Goal: Transaction & Acquisition: Purchase product/service

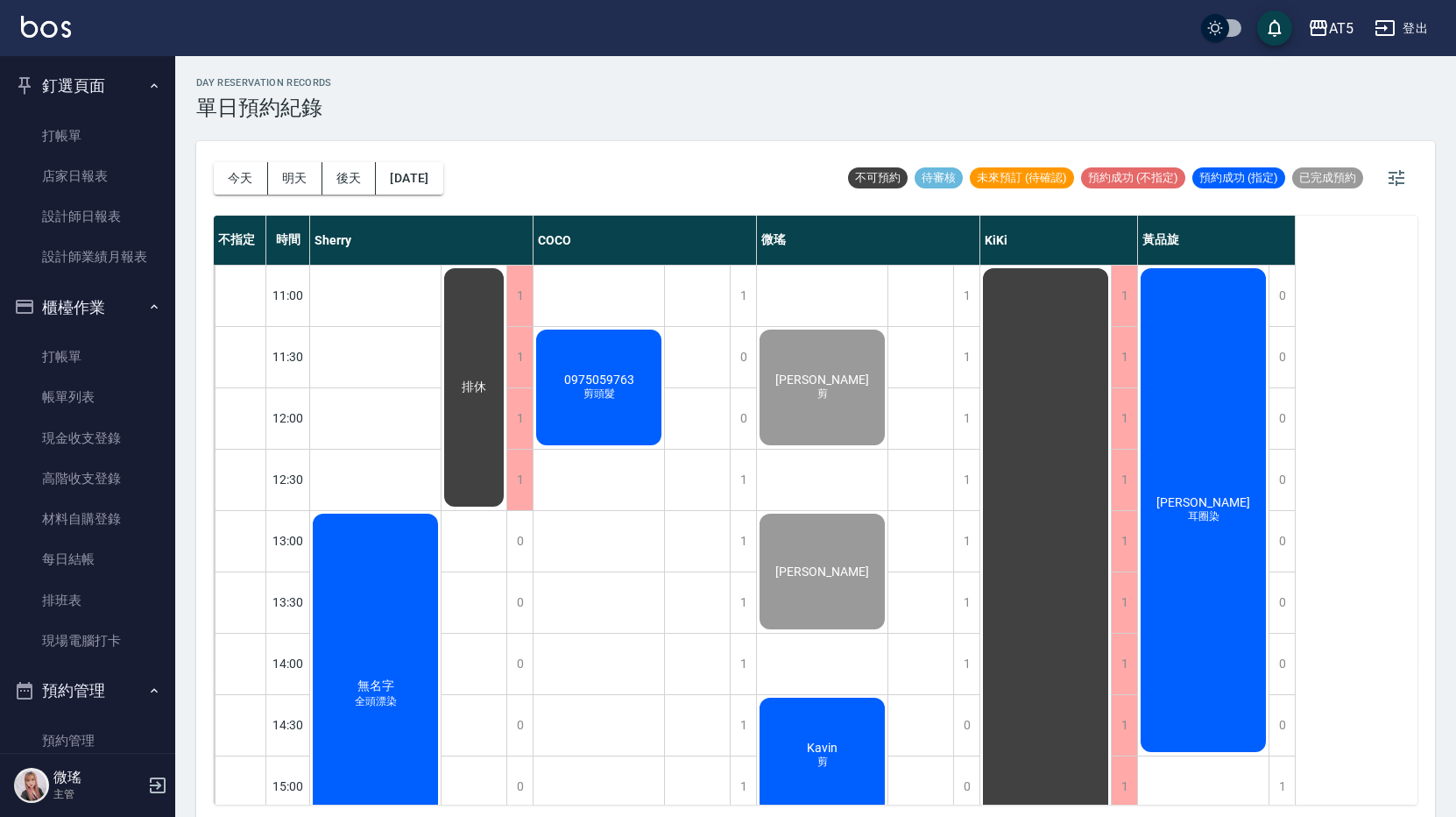
scroll to position [176, 0]
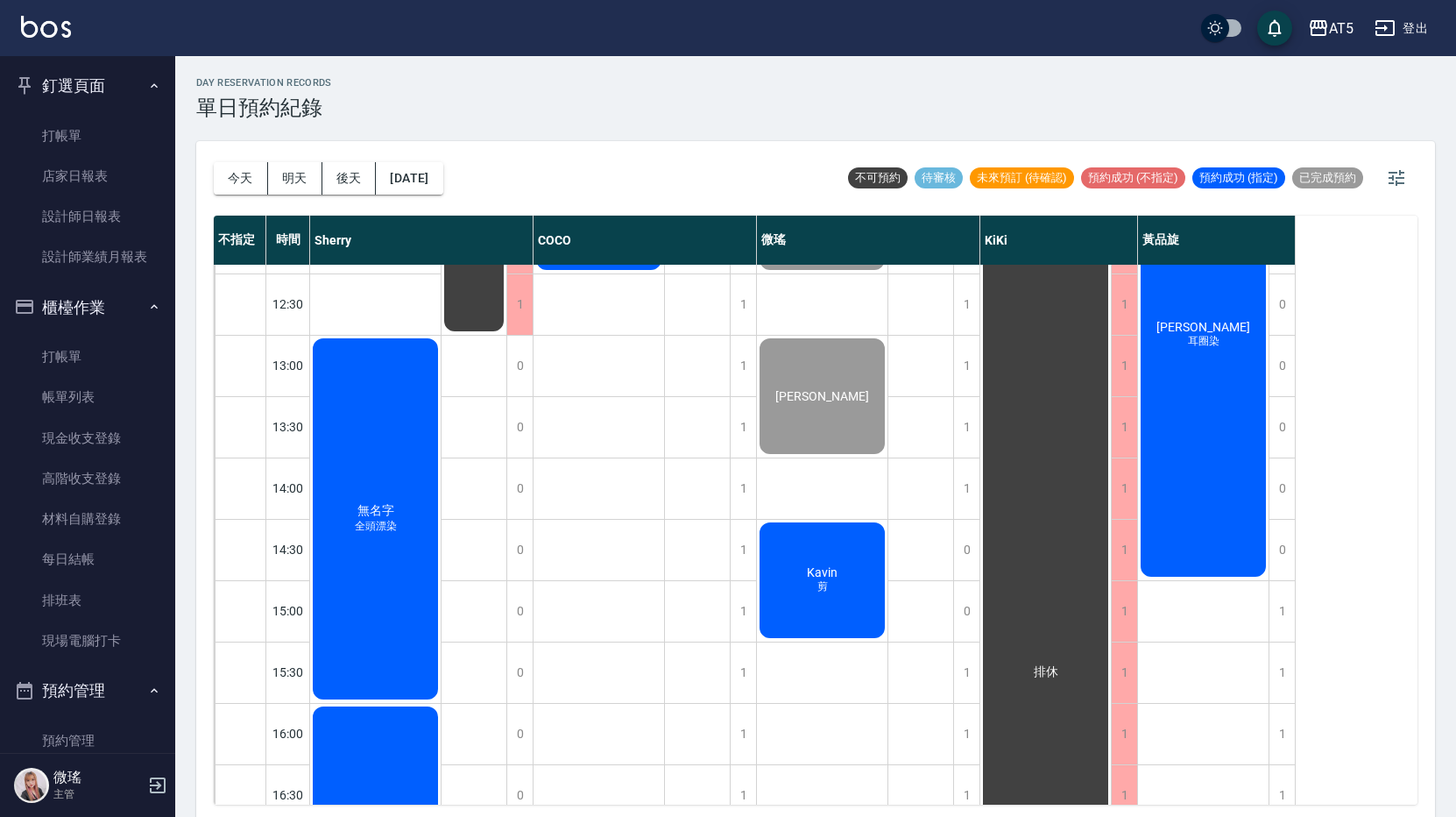
click at [1209, 305] on div "[PERSON_NAME] 耳圈染" at bounding box center [1204, 335] width 131 height 489
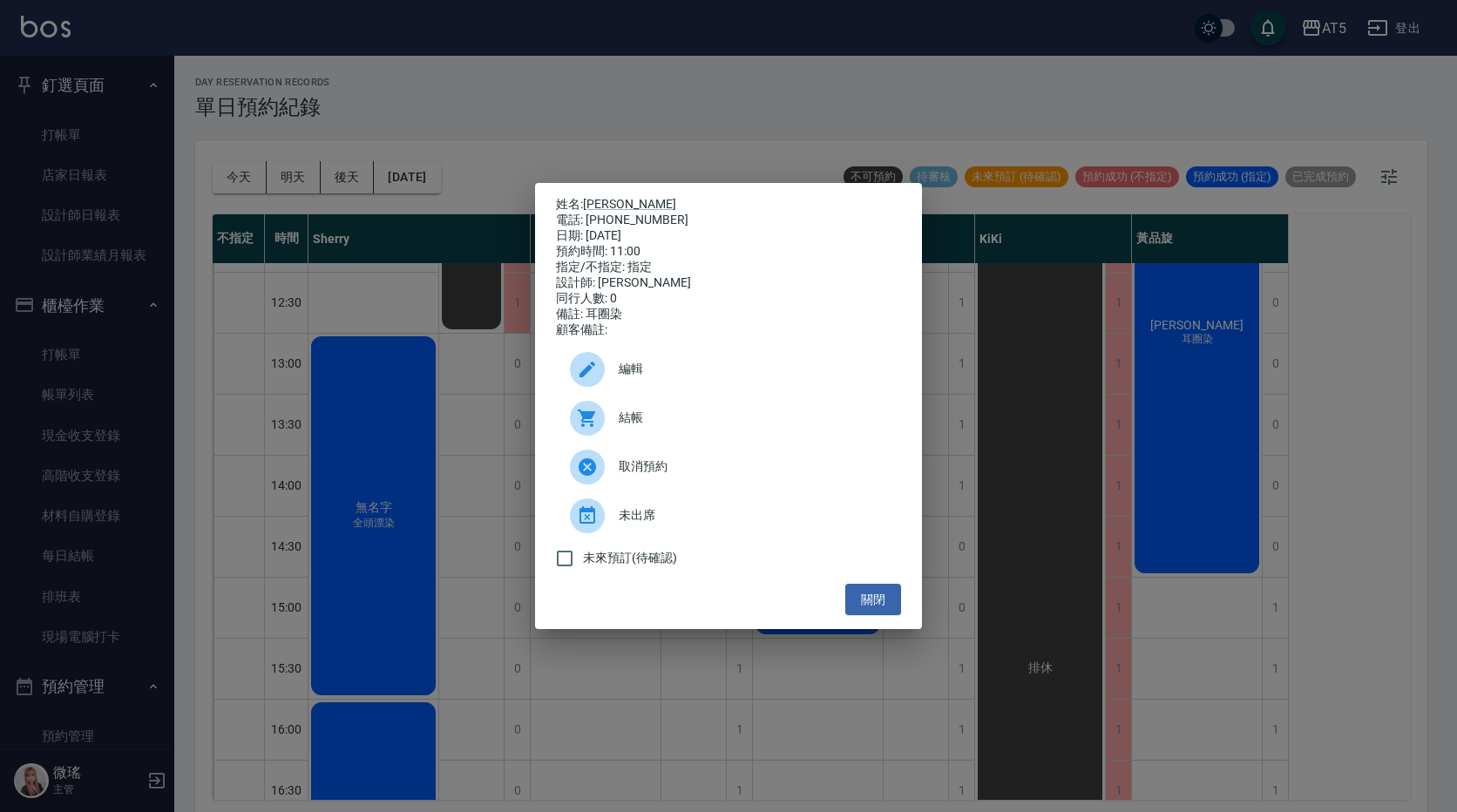
click at [598, 387] on div at bounding box center [594, 369] width 48 height 35
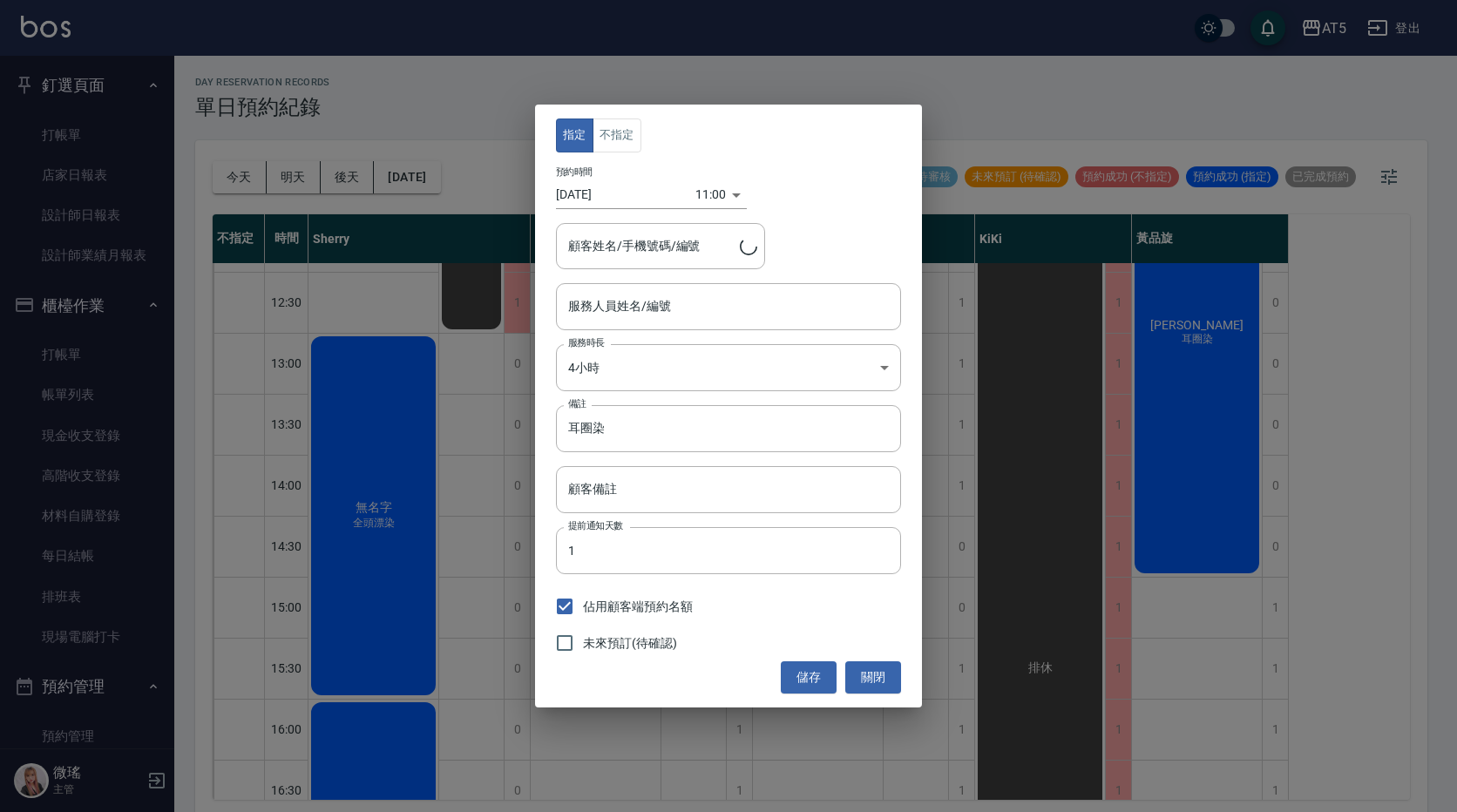
type input "sandy-03"
type input "[PERSON_NAME]/0935391125"
click at [876, 676] on button "關閉" at bounding box center [873, 677] width 56 height 32
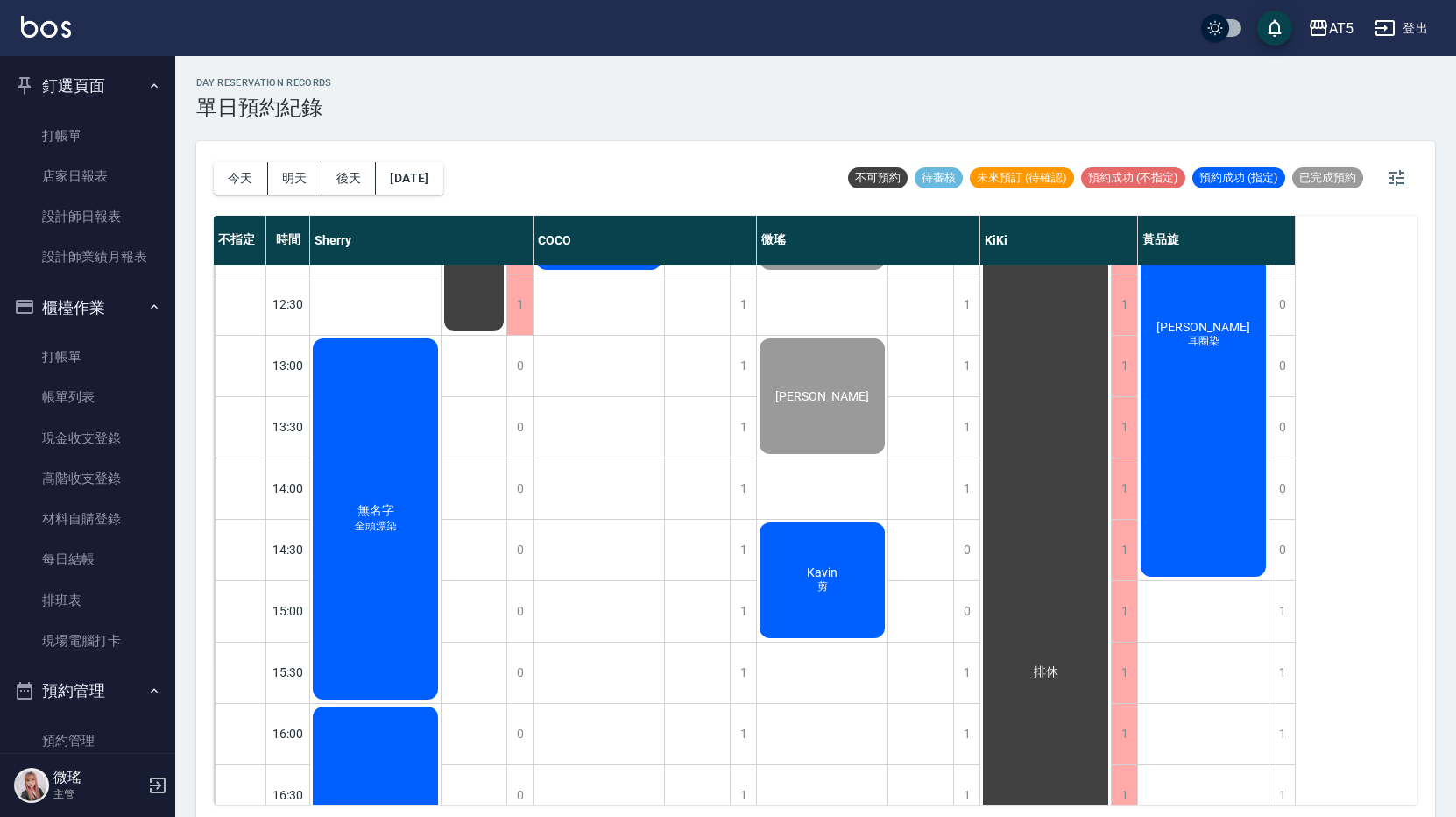
click at [1256, 374] on div "[PERSON_NAME] 耳圈染" at bounding box center [1204, 335] width 131 height 489
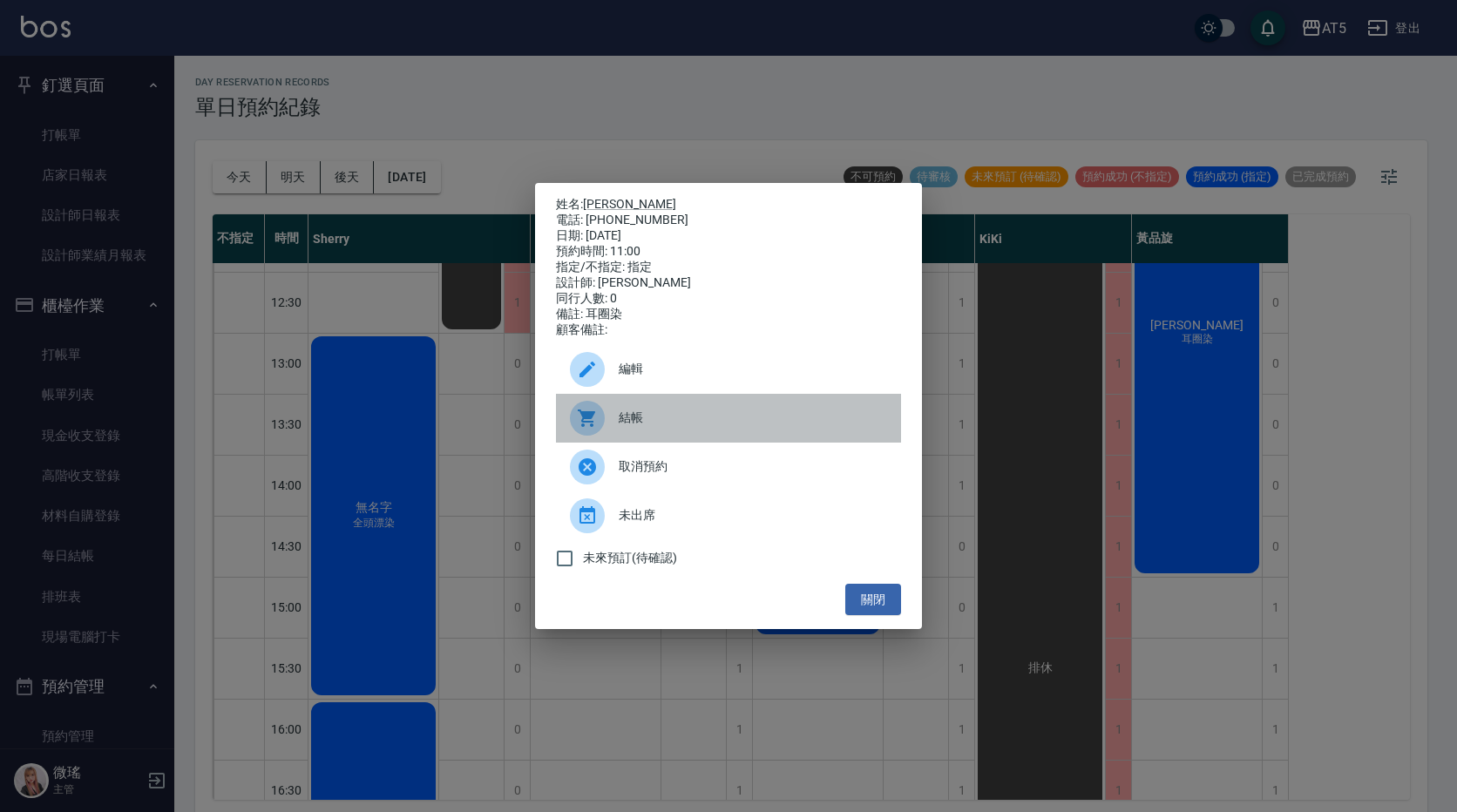
click at [709, 442] on div "結帳" at bounding box center [728, 418] width 345 height 48
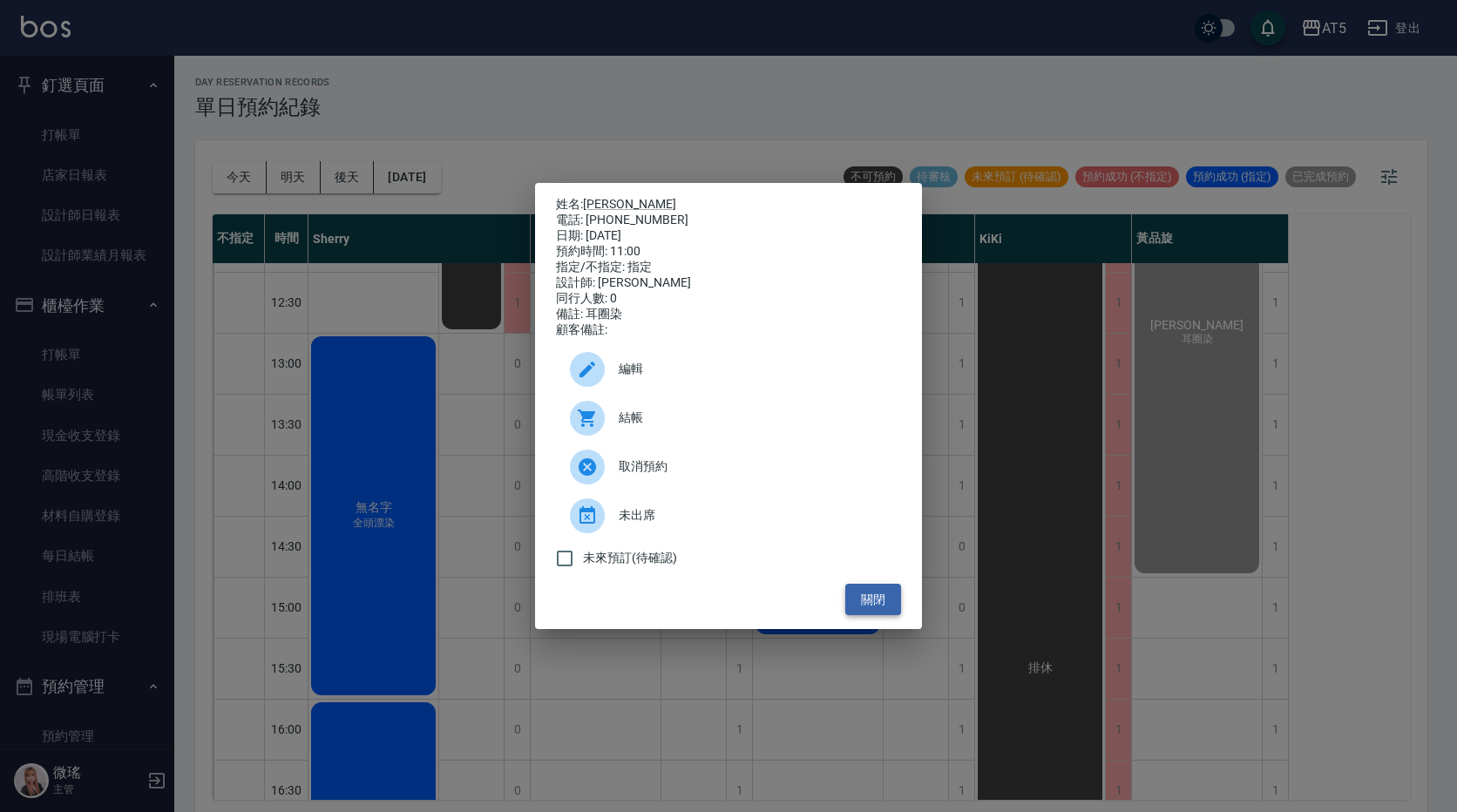
click at [877, 616] on button "關閉" at bounding box center [873, 599] width 56 height 32
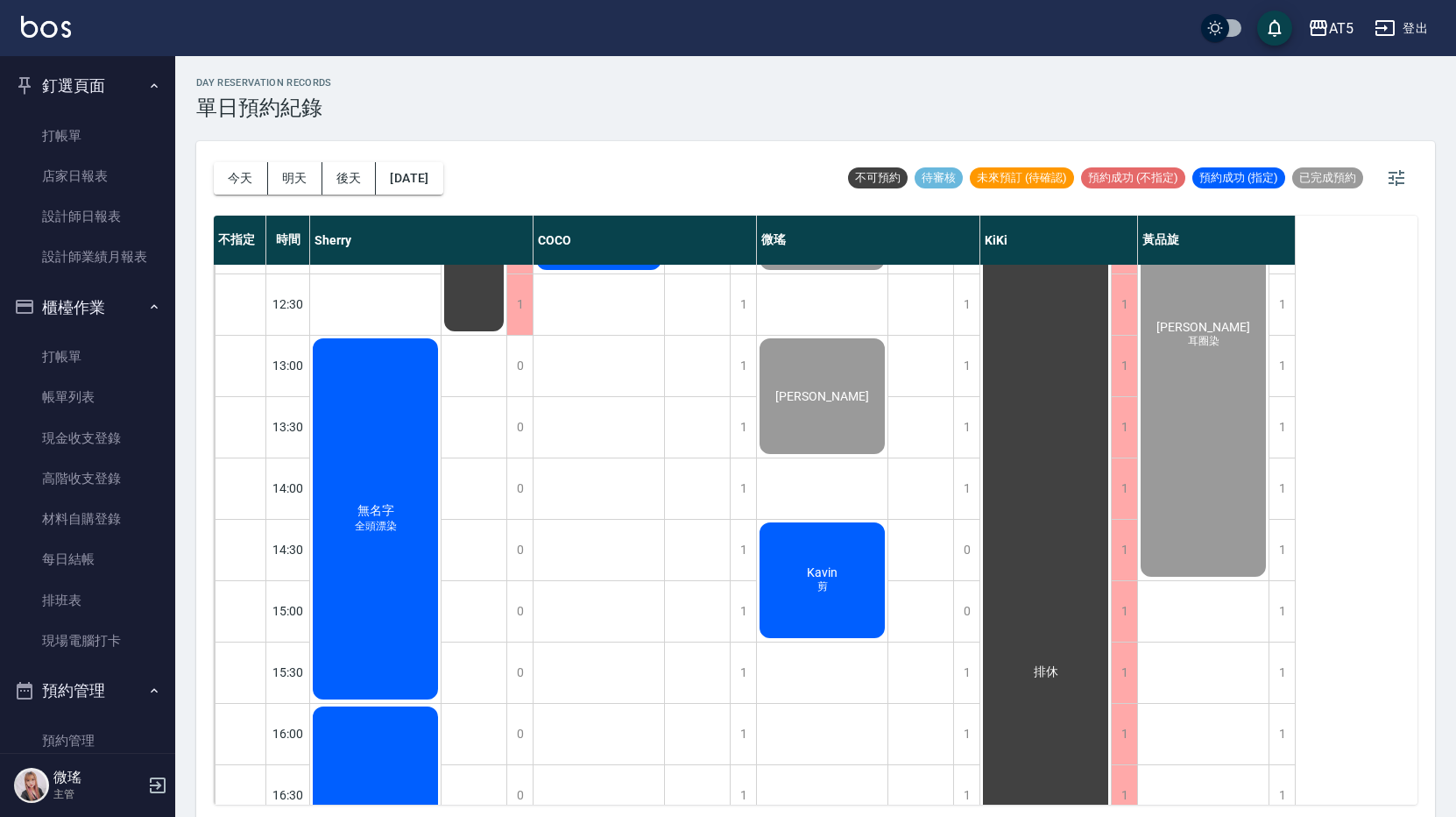
scroll to position [263, 0]
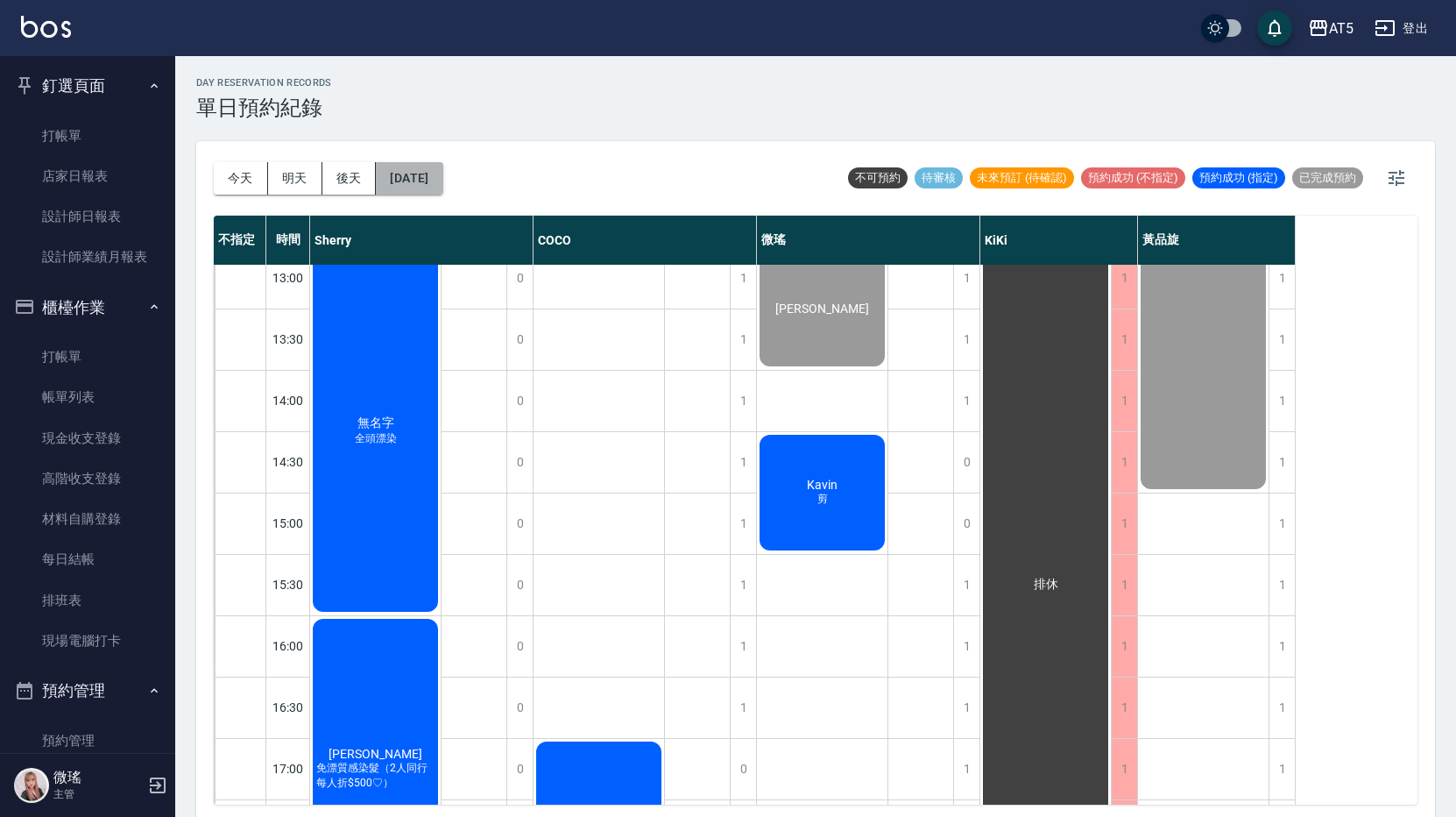
click at [418, 180] on button "[DATE]" at bounding box center [409, 178] width 66 height 32
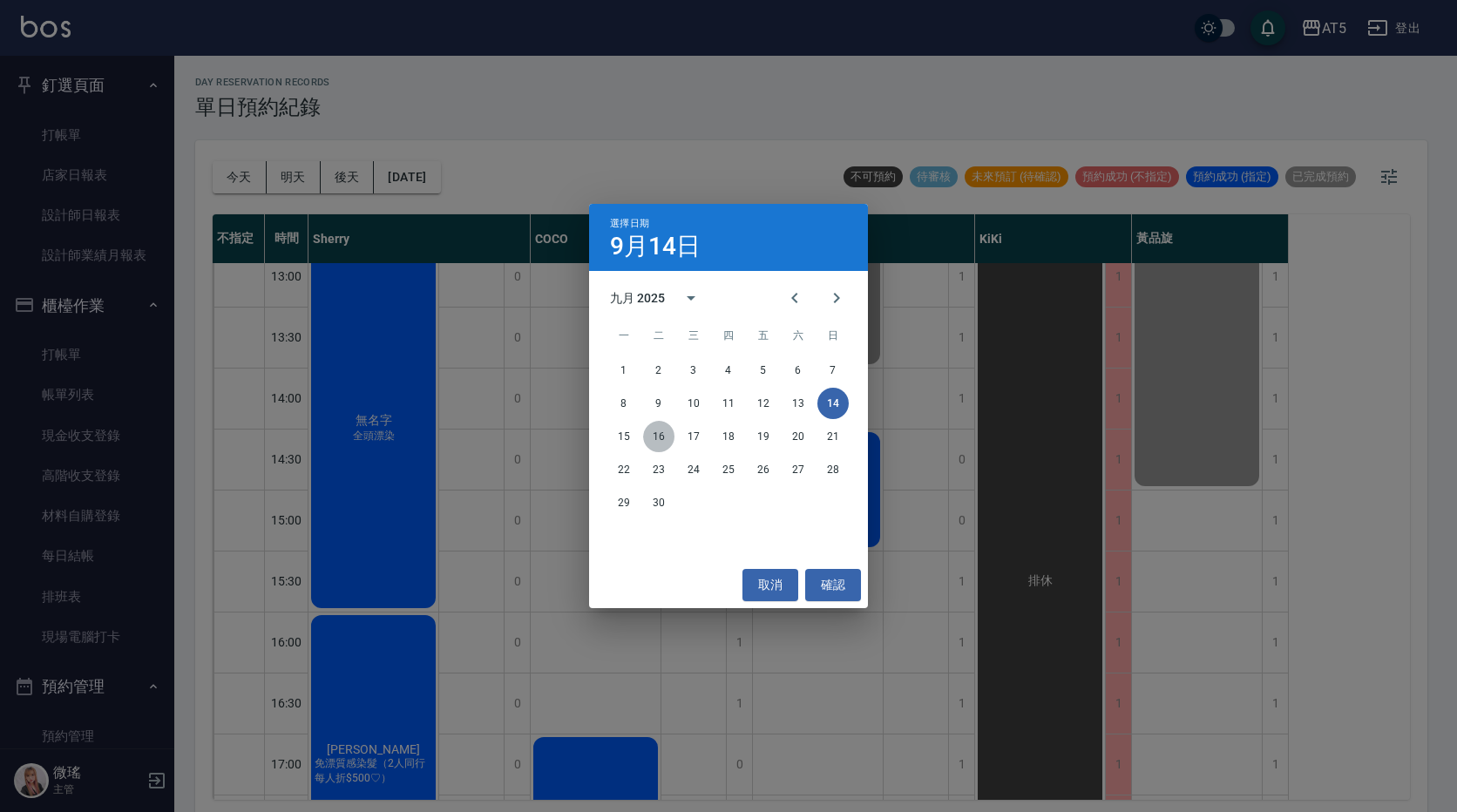
click at [658, 433] on button "16" at bounding box center [659, 436] width 31 height 31
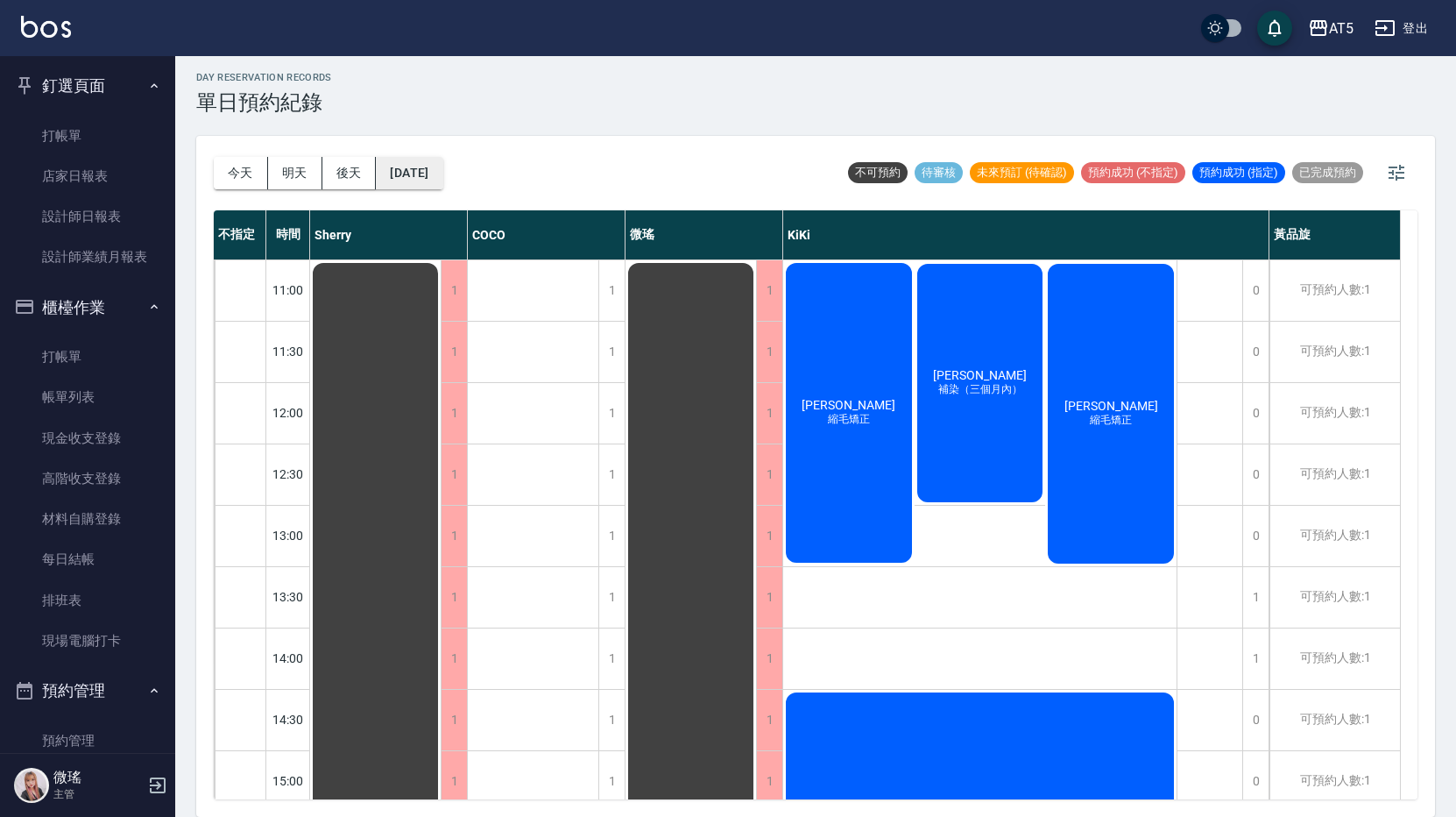
click at [442, 164] on button "[DATE]" at bounding box center [409, 173] width 66 height 32
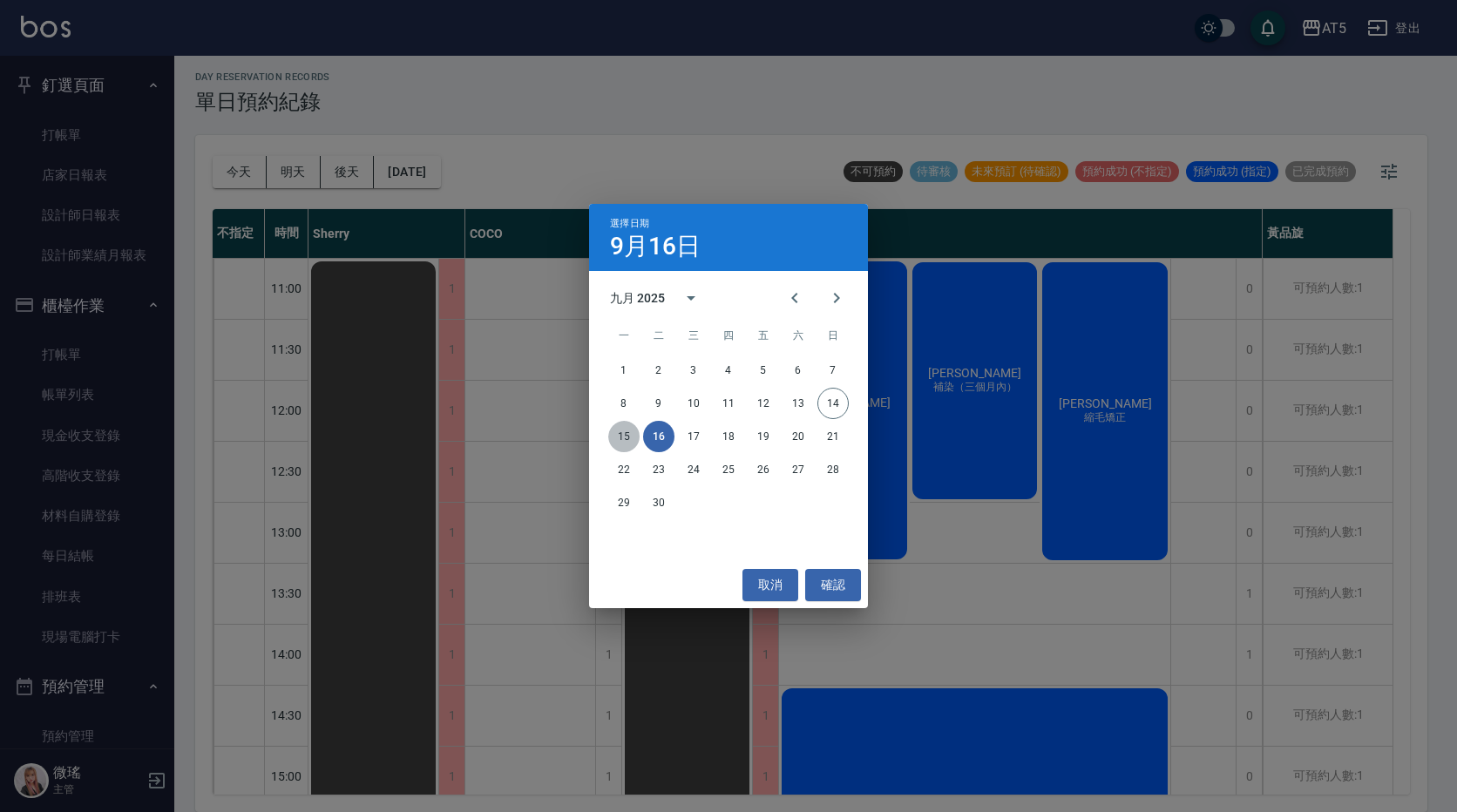
click at [624, 433] on button "15" at bounding box center [624, 436] width 31 height 31
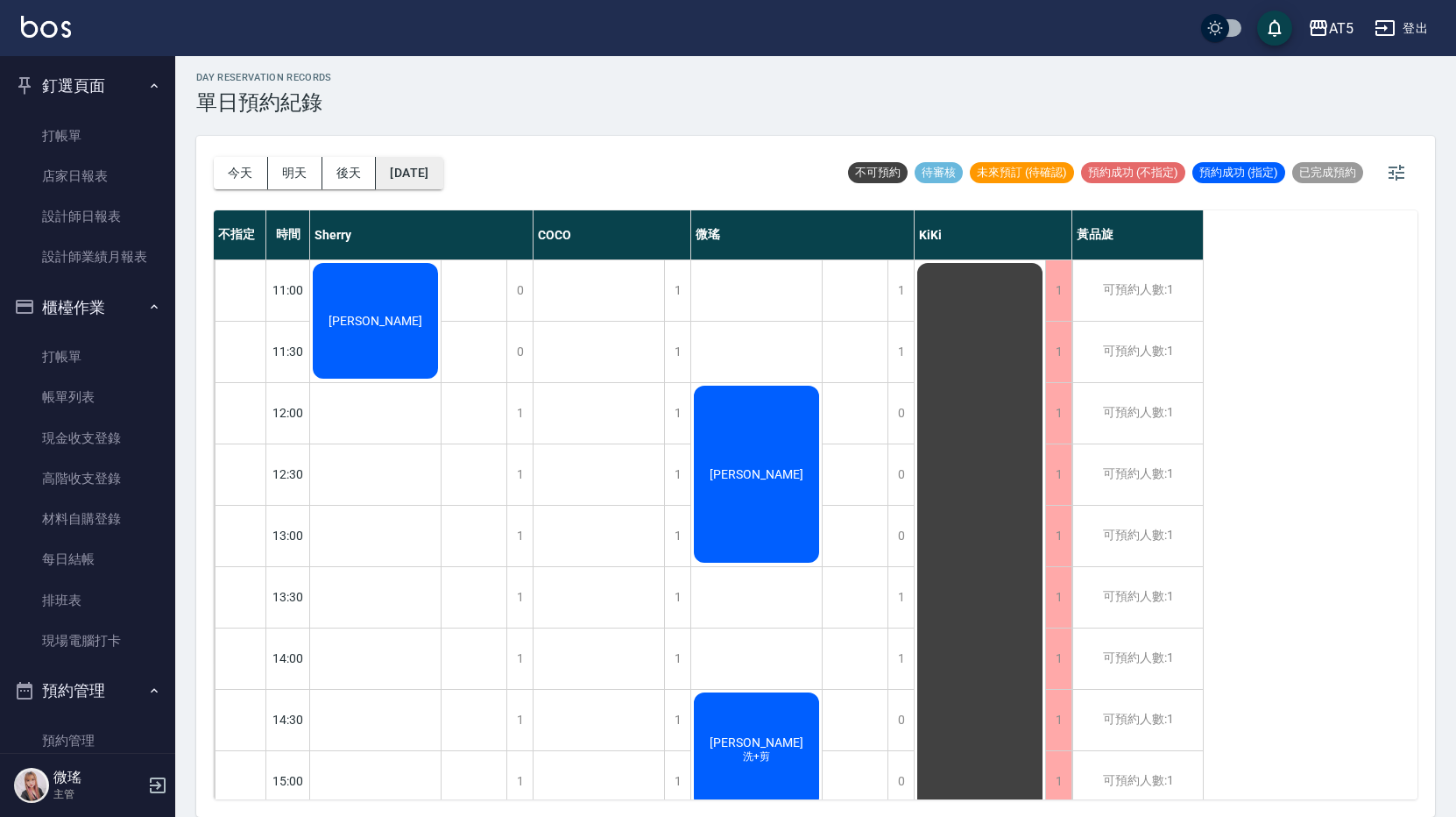
click at [442, 175] on button "[DATE]" at bounding box center [409, 173] width 66 height 32
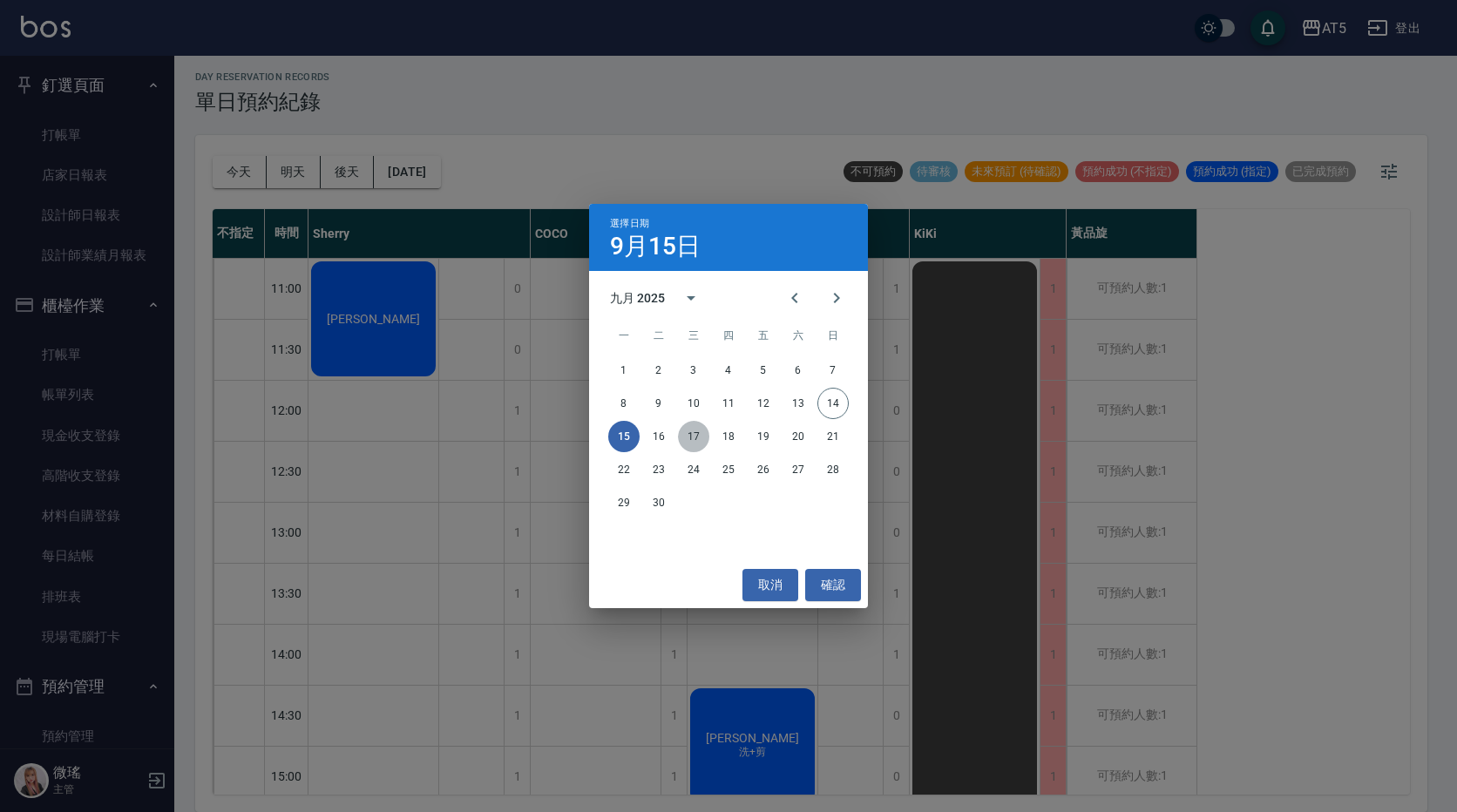
click at [695, 436] on button "17" at bounding box center [693, 436] width 31 height 31
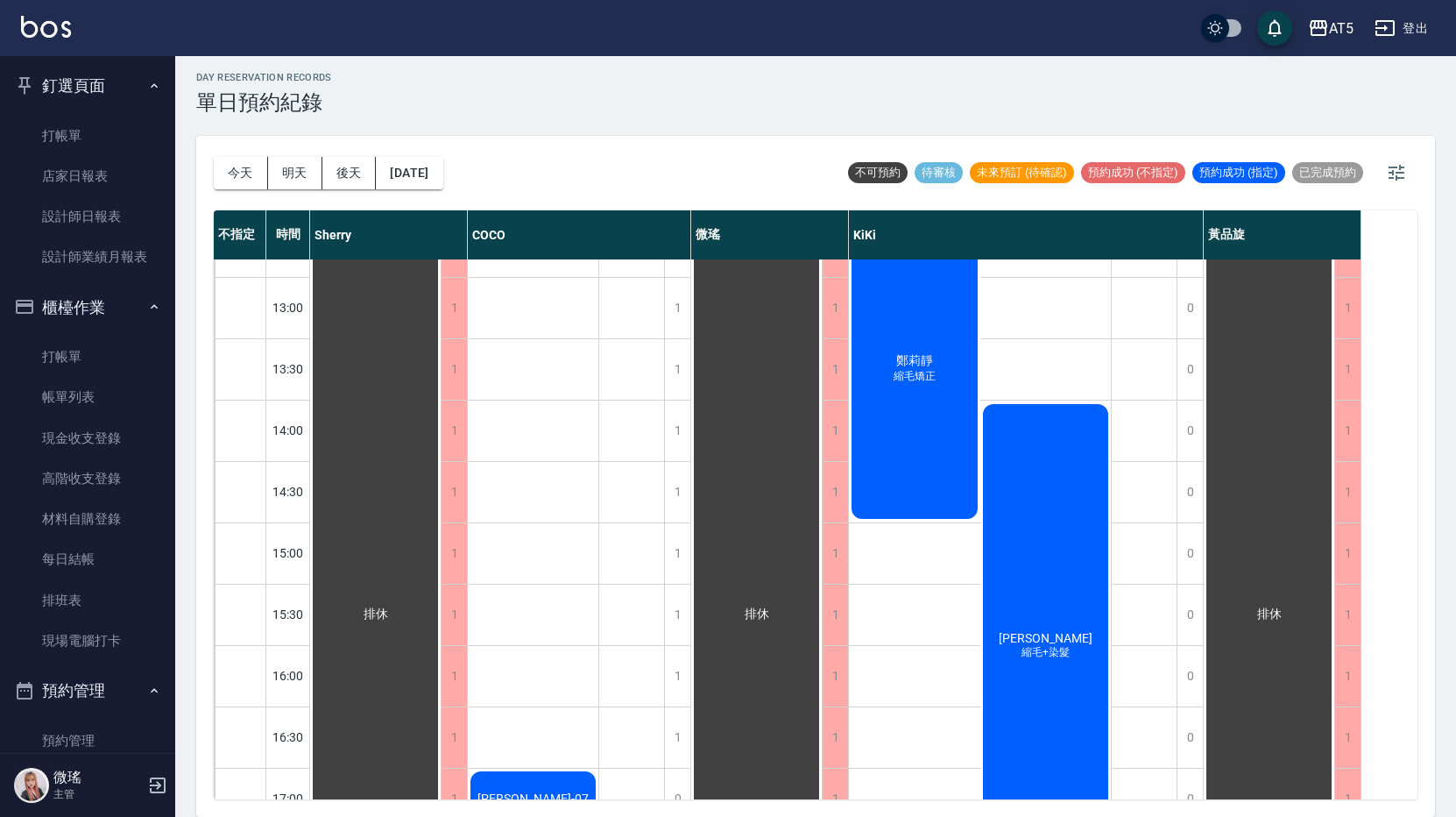
scroll to position [140, 0]
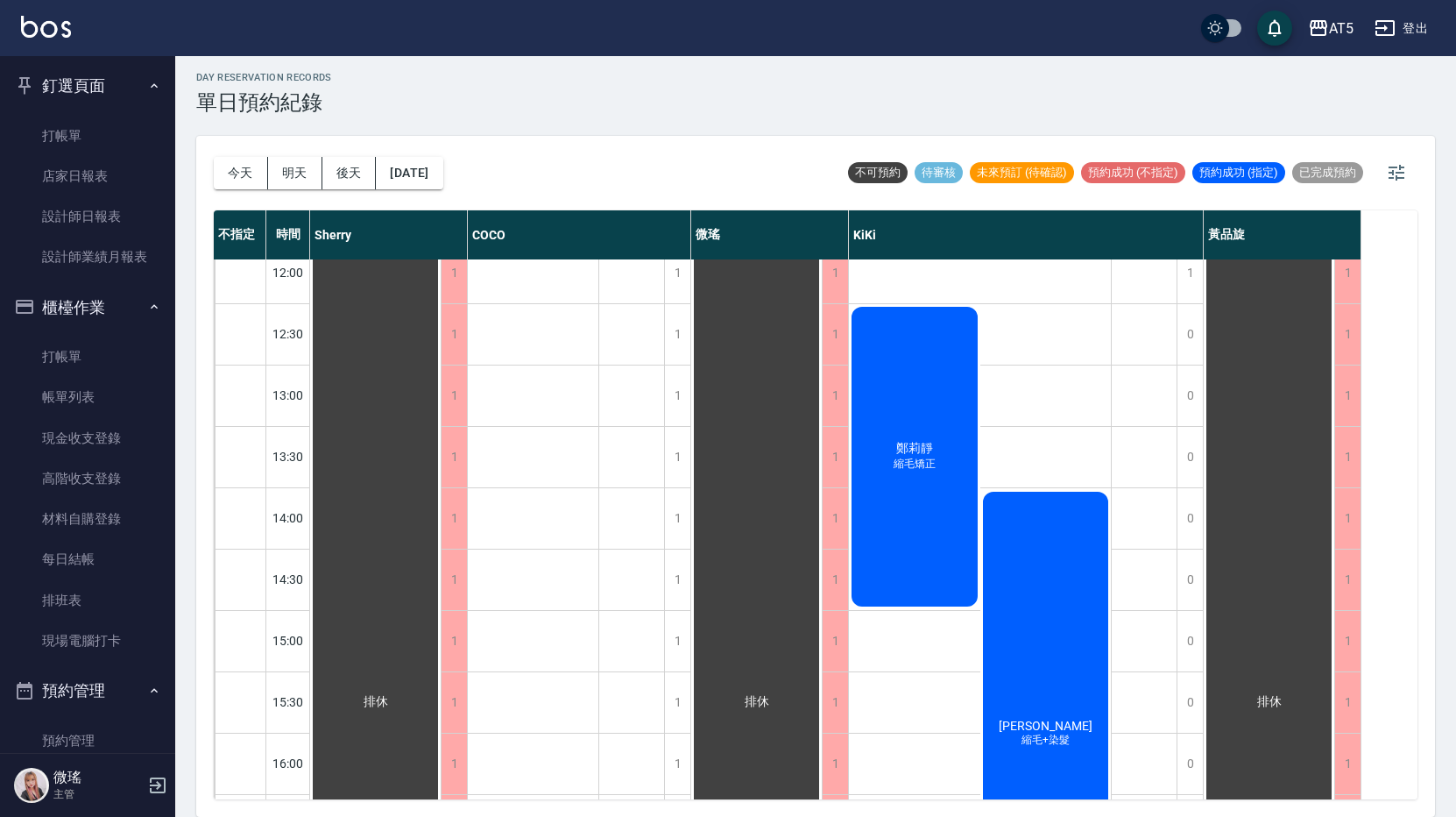
click at [430, 156] on div "[DATE] [DATE] [DATE] [DATE]" at bounding box center [328, 173] width 230 height 75
click at [435, 163] on button "[DATE]" at bounding box center [409, 173] width 66 height 32
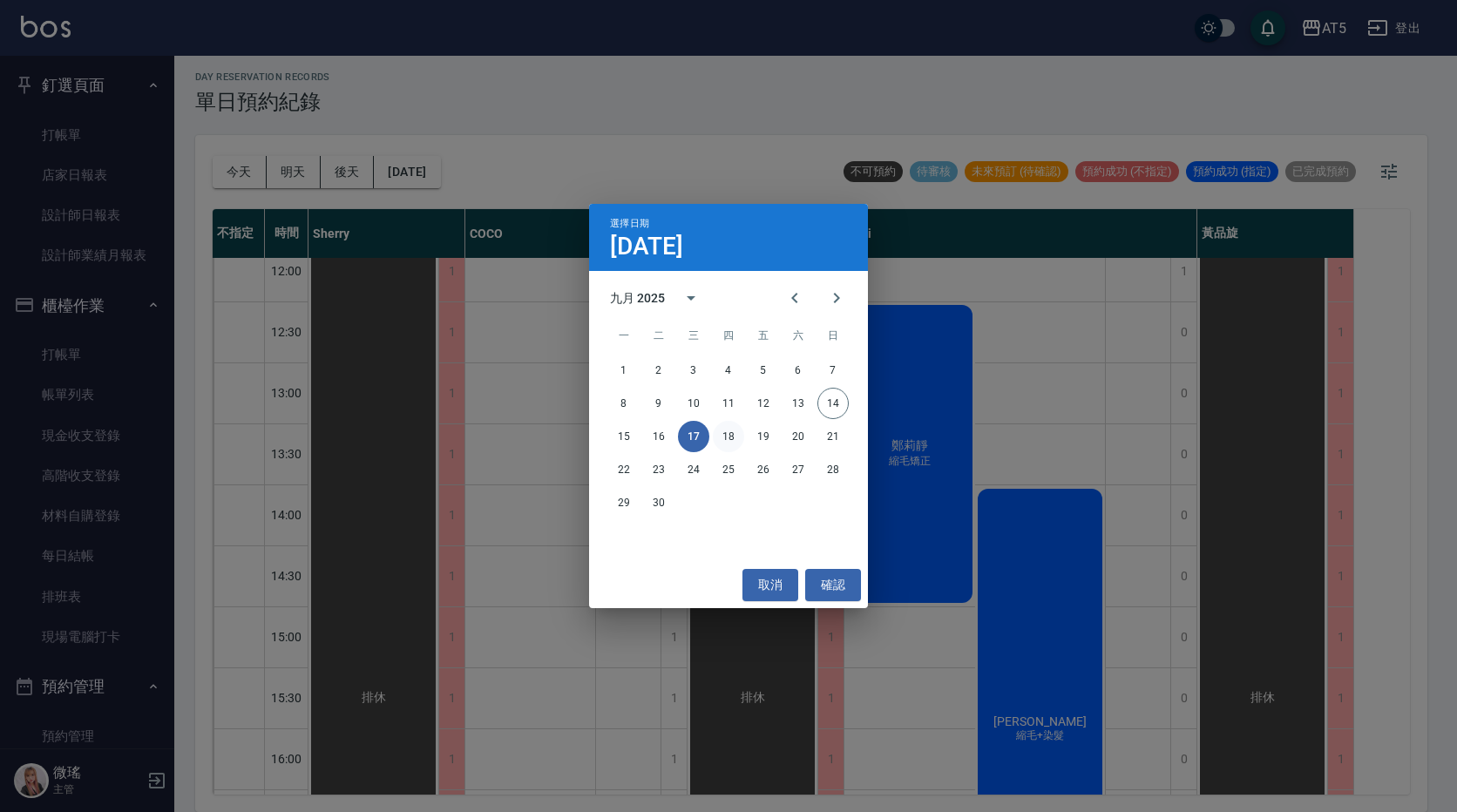
click at [732, 443] on button "18" at bounding box center [728, 436] width 31 height 31
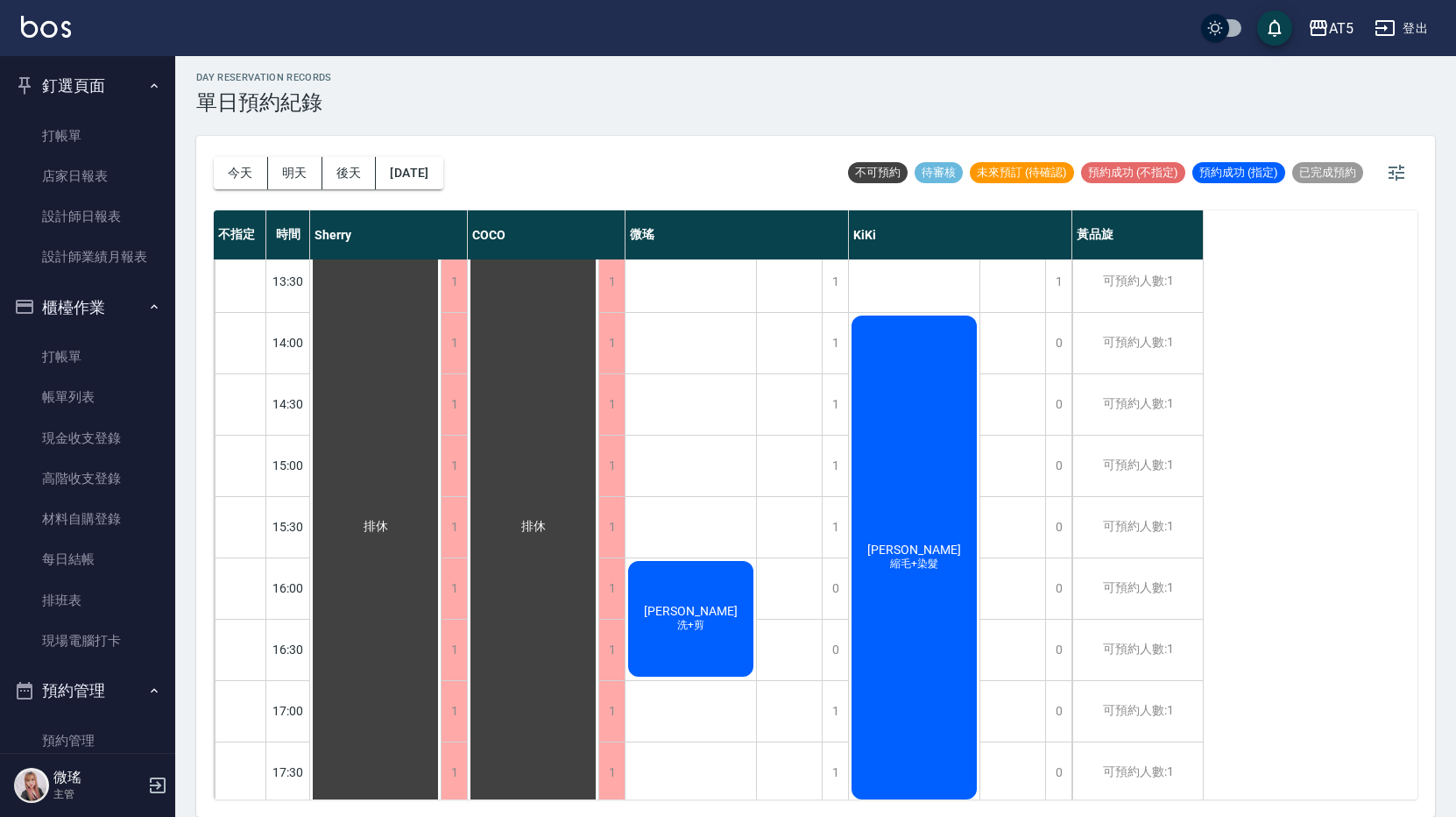
scroll to position [579, 0]
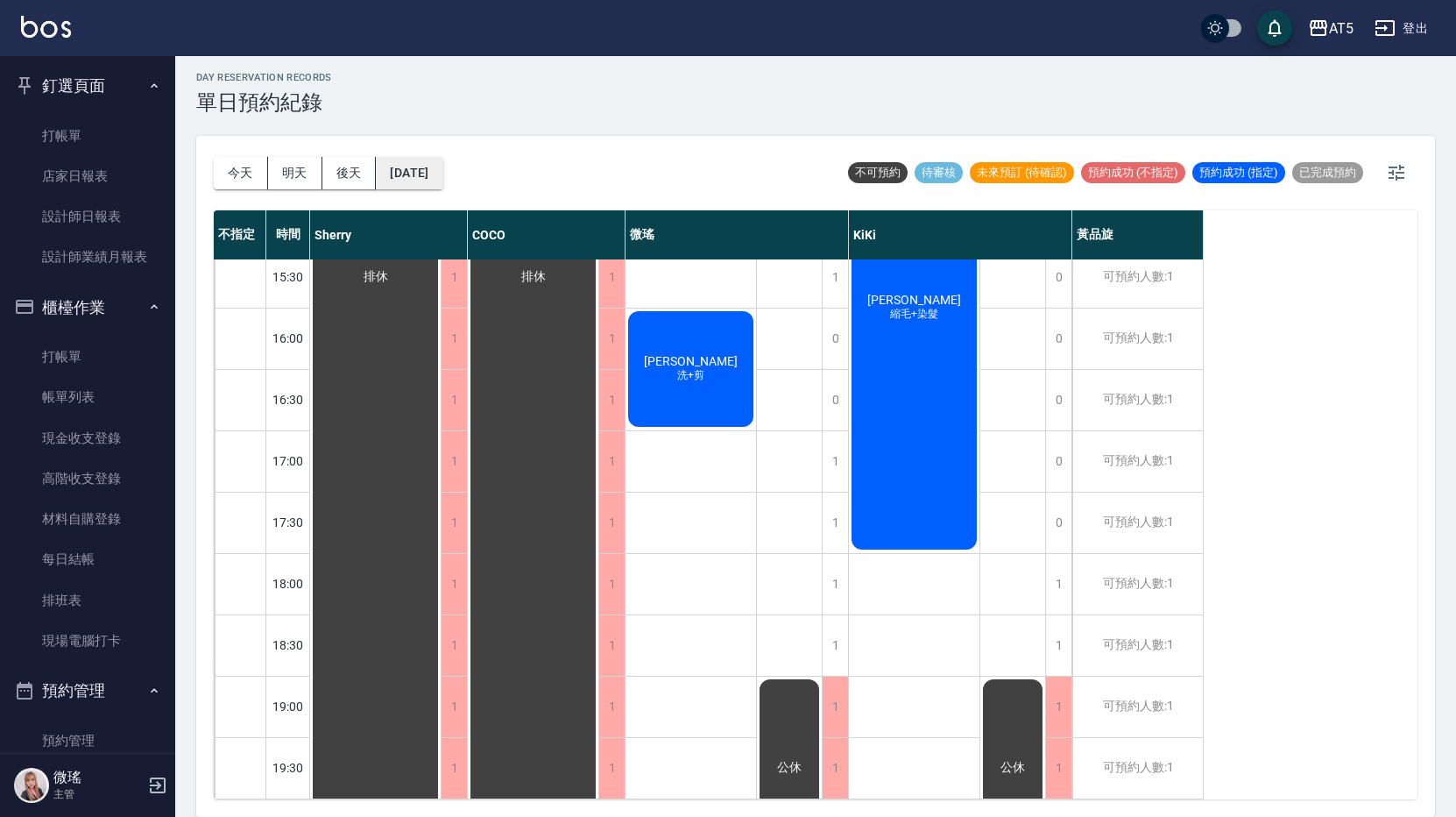
click at [419, 168] on button "[DATE]" at bounding box center [409, 173] width 66 height 32
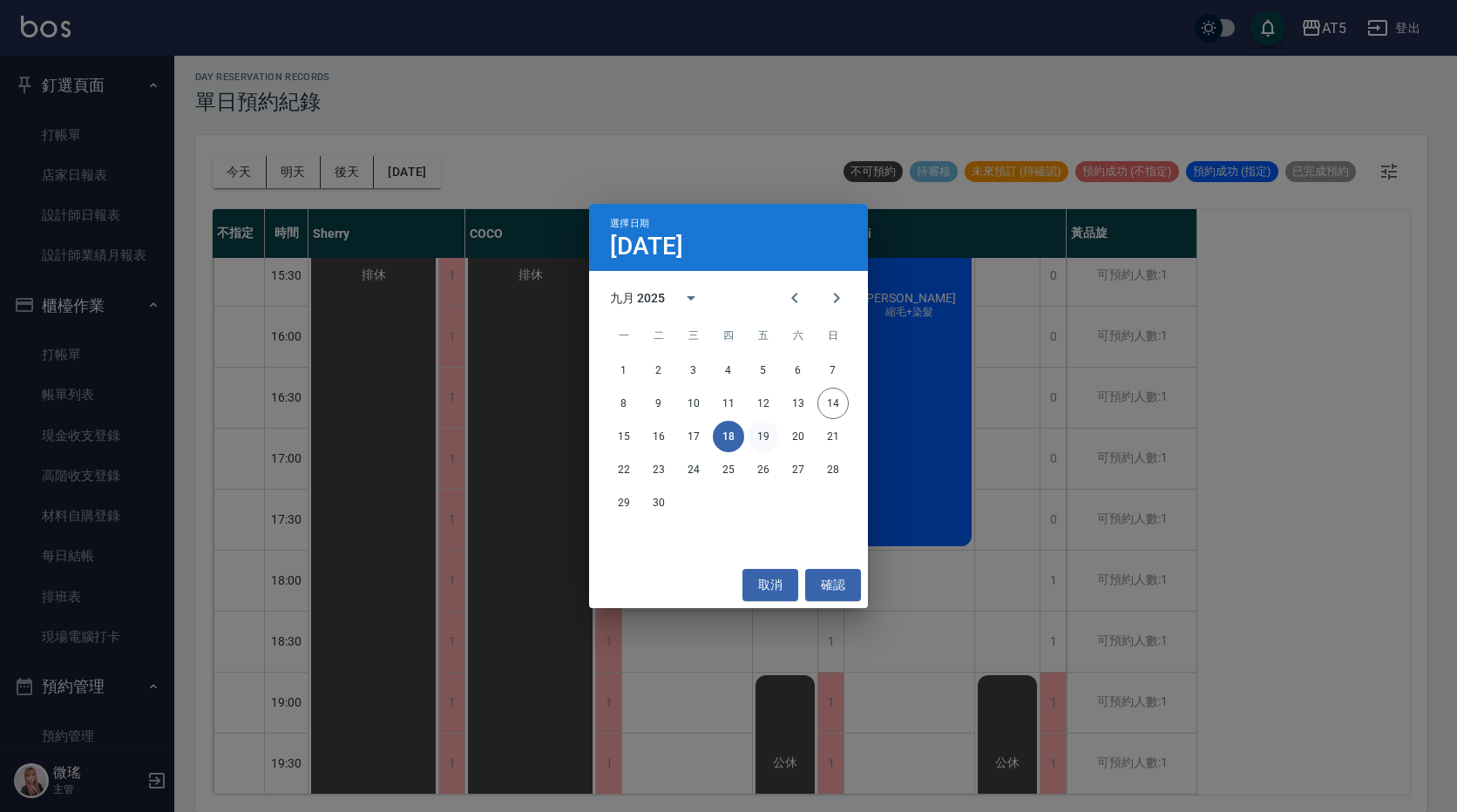
click at [761, 433] on button "19" at bounding box center [763, 436] width 31 height 31
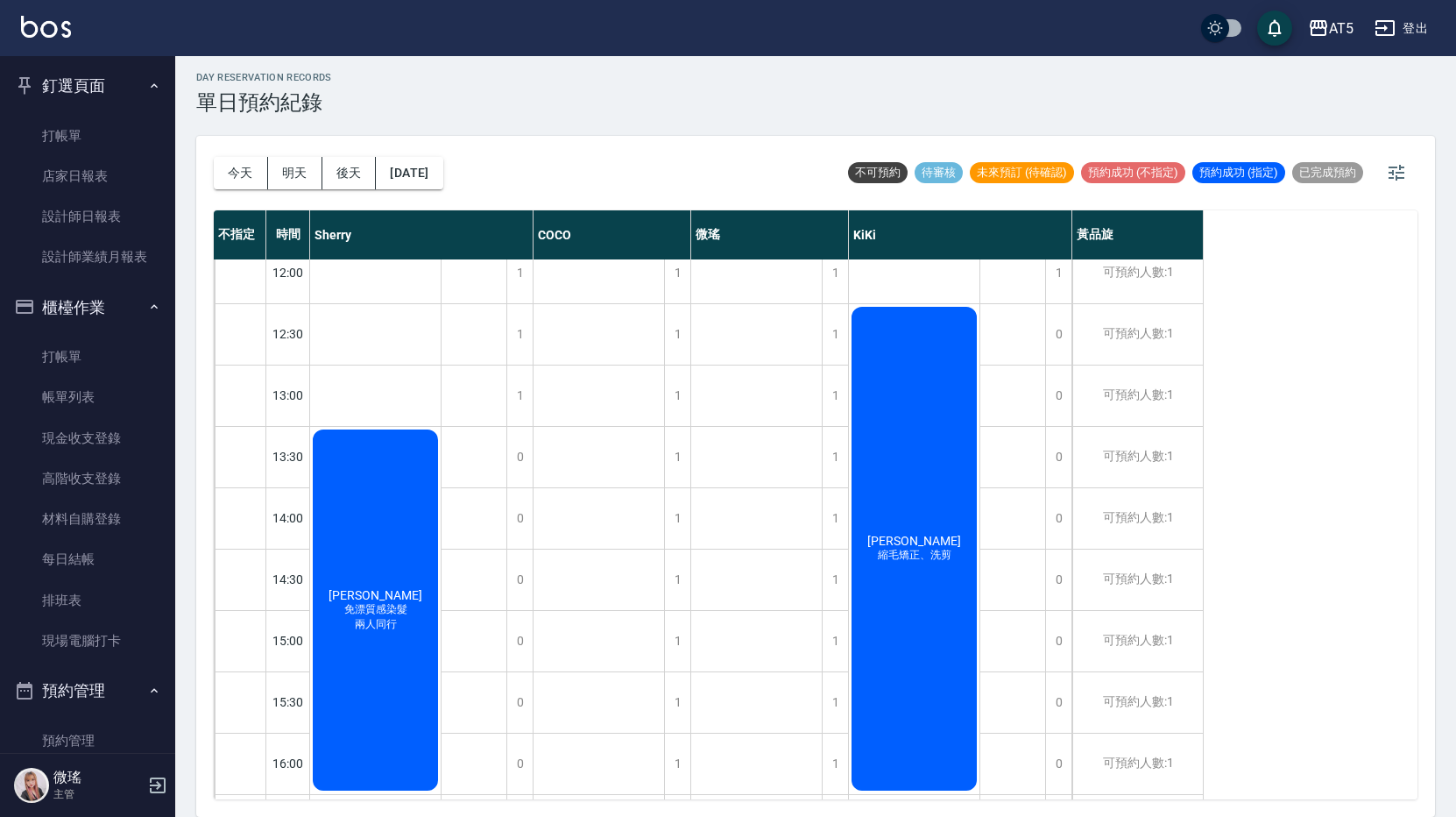
scroll to position [52, 0]
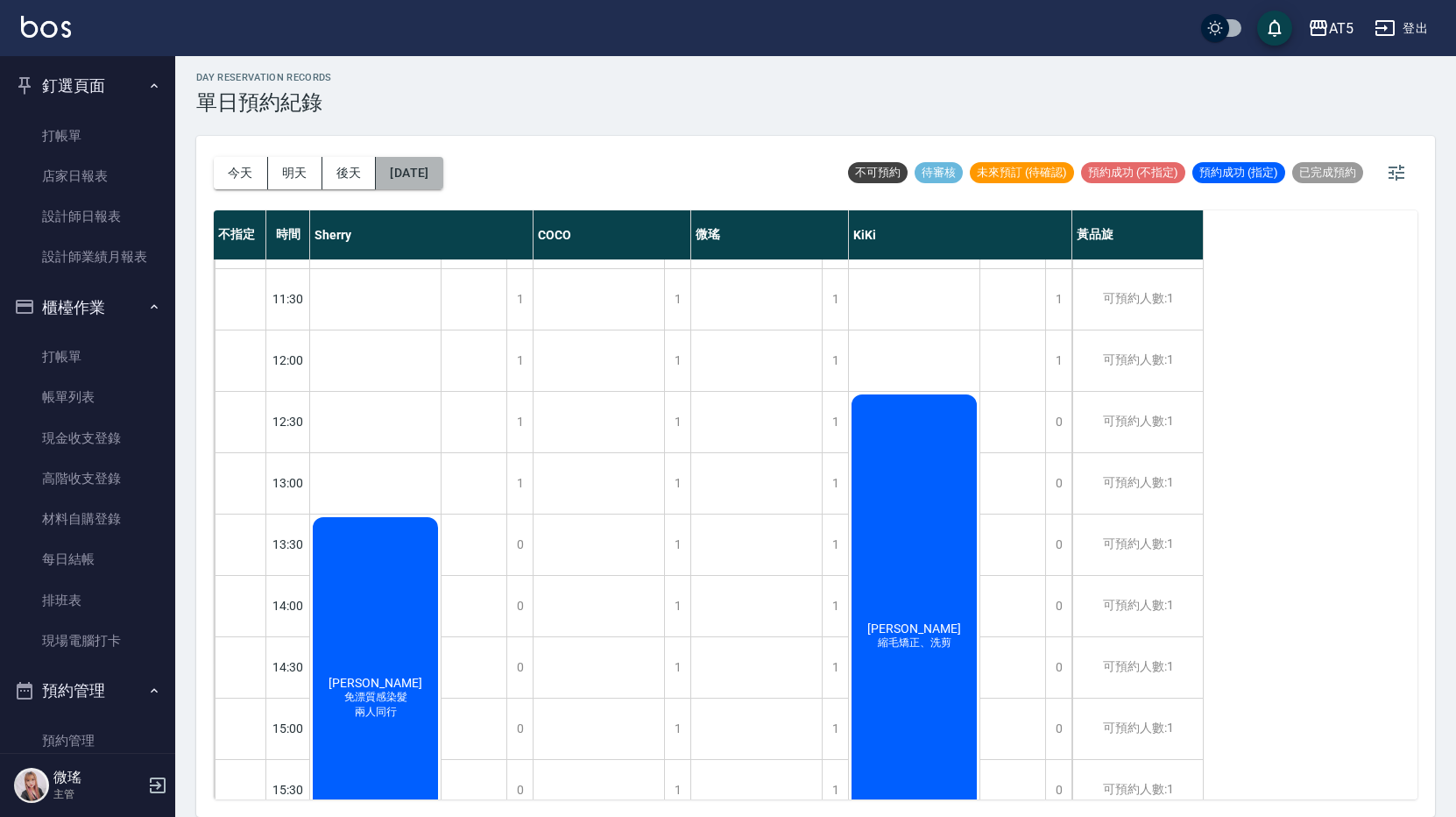
click at [418, 173] on button "[DATE]" at bounding box center [409, 173] width 66 height 32
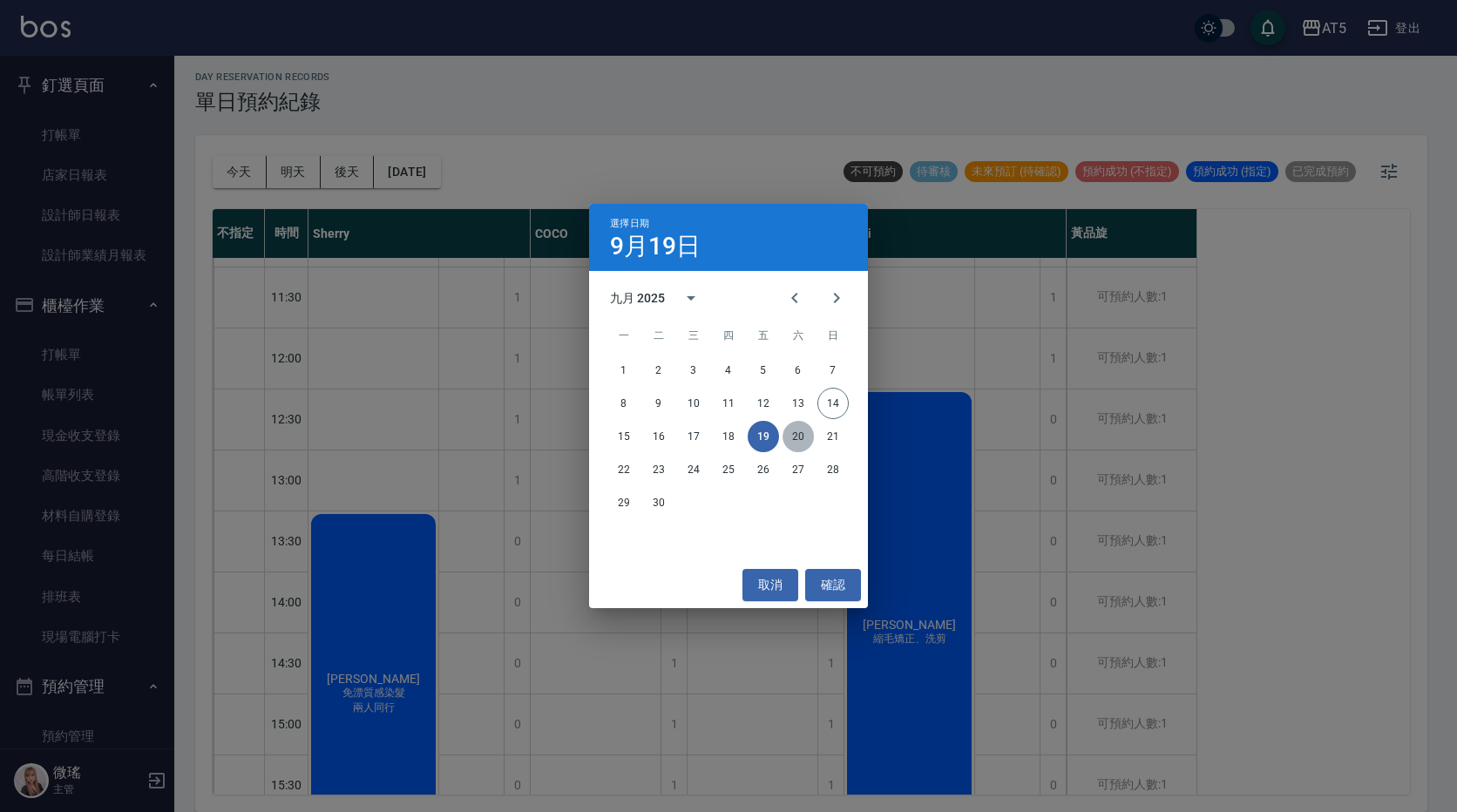
click at [799, 442] on button "20" at bounding box center [798, 436] width 31 height 31
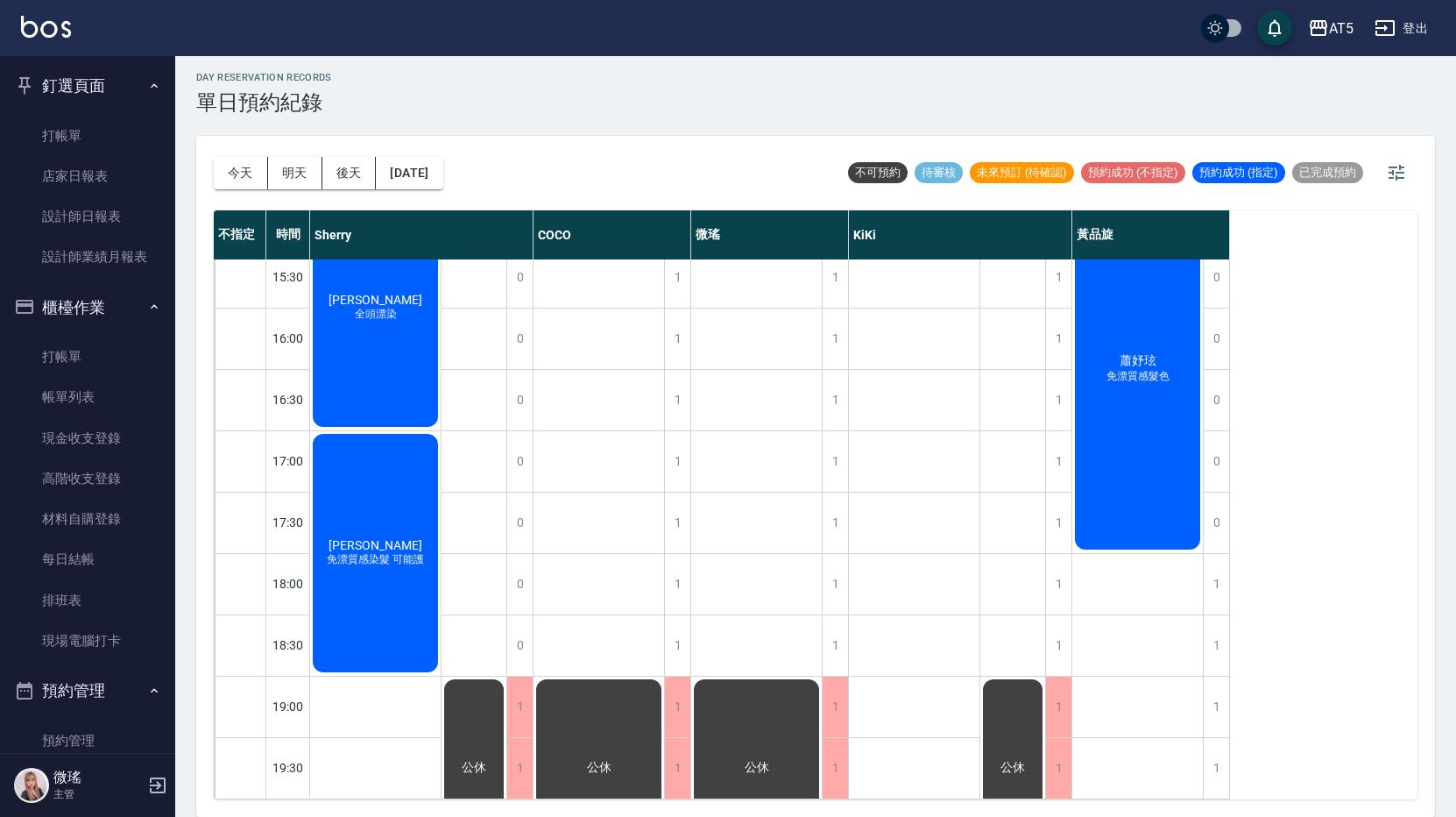
scroll to position [316, 0]
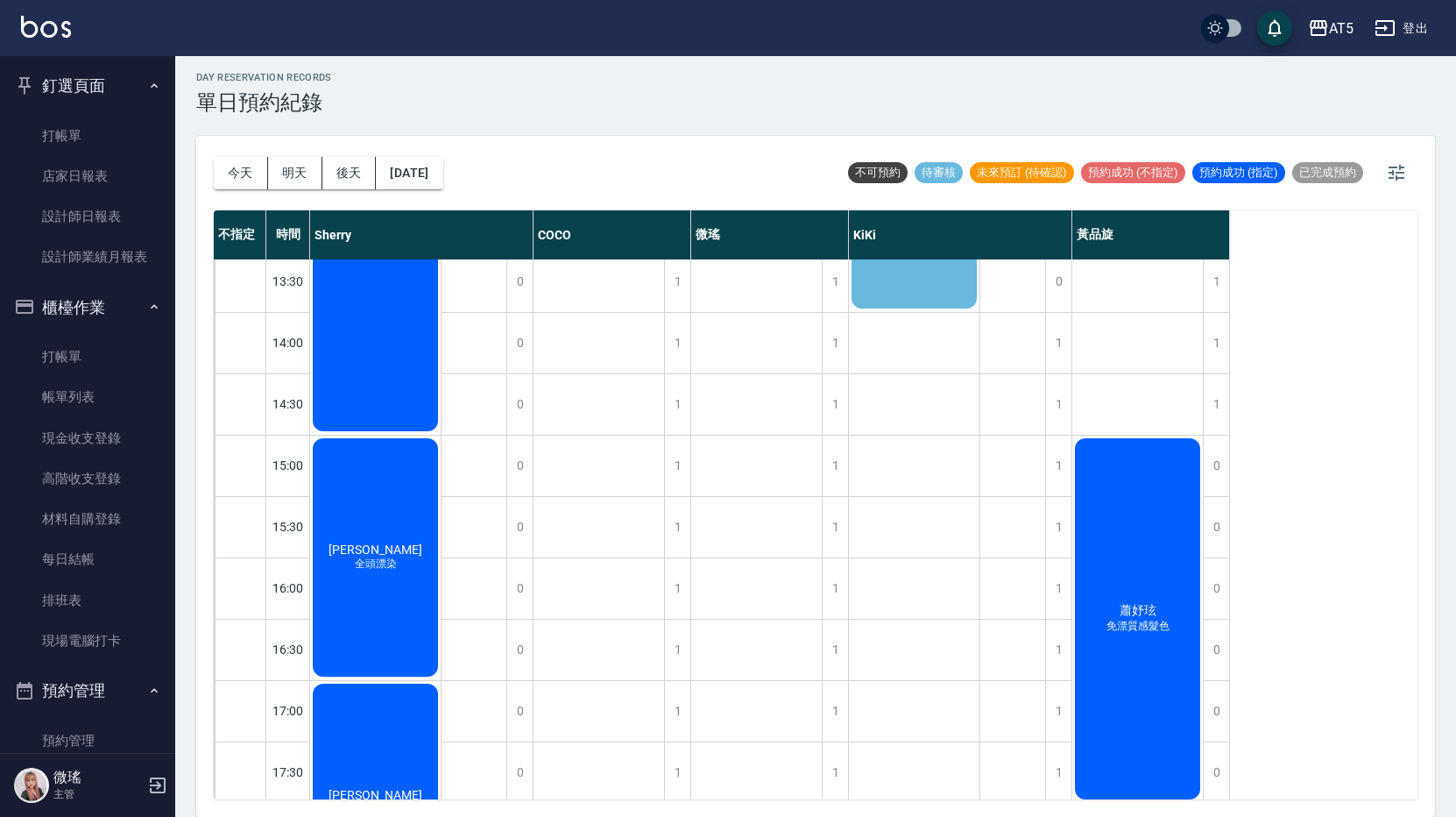
click at [435, 190] on div "[DATE] [DATE] [DATE] [DATE]" at bounding box center [328, 173] width 230 height 75
click at [376, 150] on div "[DATE] [DATE] [DATE] [DATE]" at bounding box center [328, 173] width 230 height 75
click at [443, 194] on div "[DATE] [DATE] [DATE] [DATE]" at bounding box center [328, 173] width 230 height 75
click at [442, 185] on button "[DATE]" at bounding box center [409, 173] width 66 height 32
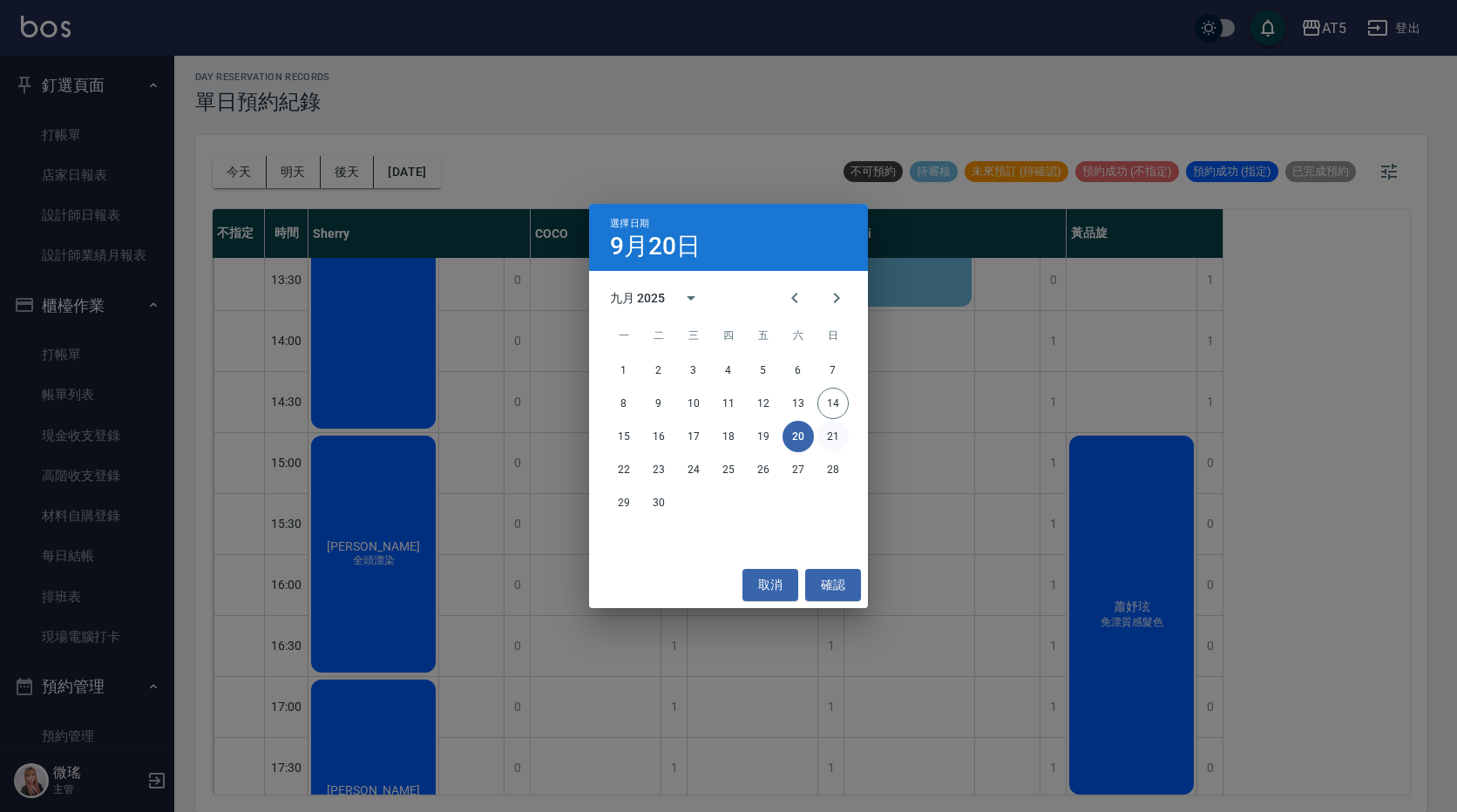
click at [830, 442] on button "21" at bounding box center [833, 436] width 31 height 31
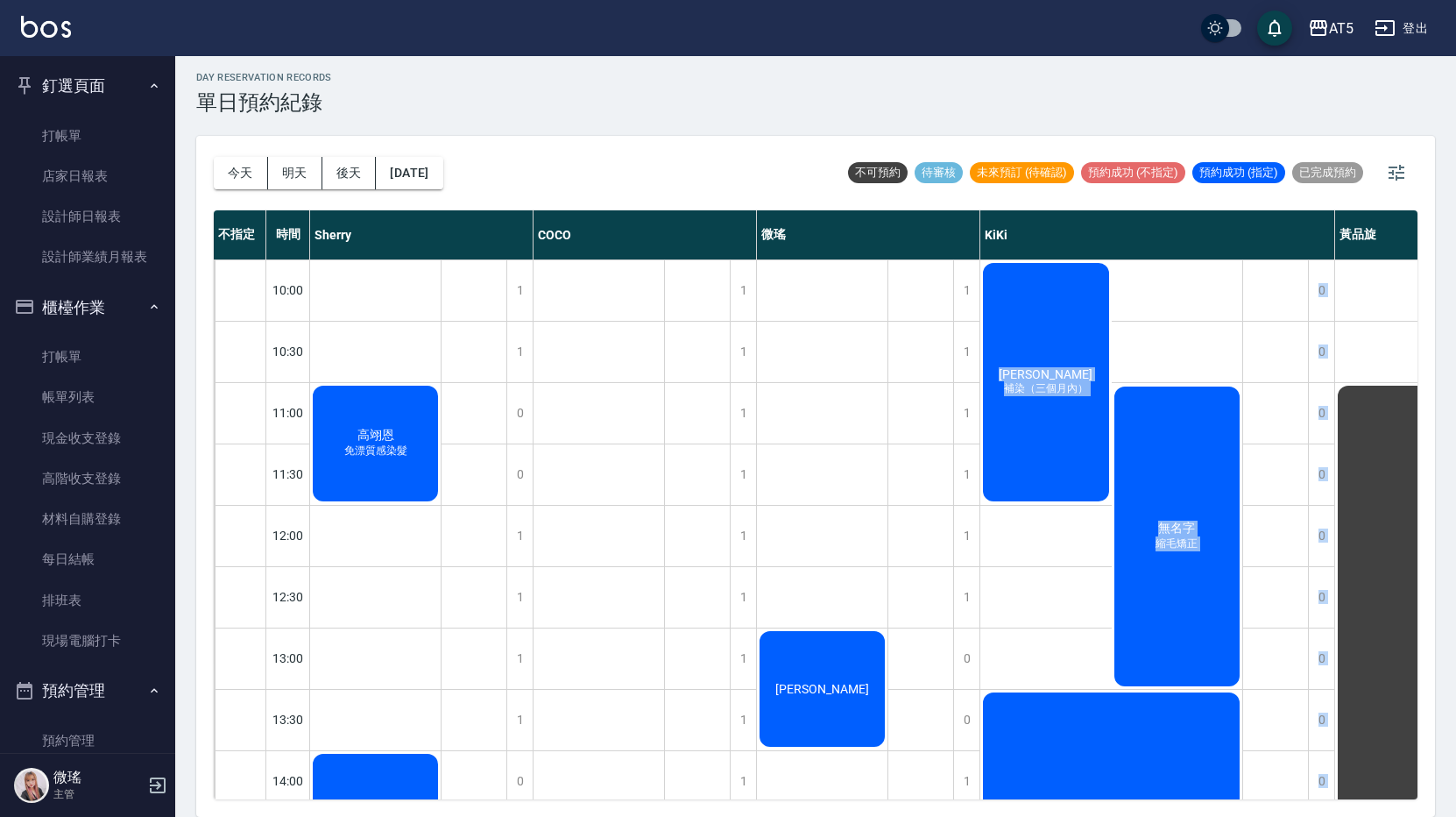
click at [1030, 89] on div "day Reservation records 單日預約紀錄 [DATE] [DATE] [DATE] [DATE] 不可預約 待審核 未來預訂 (待確認) …" at bounding box center [816, 433] width 1281 height 766
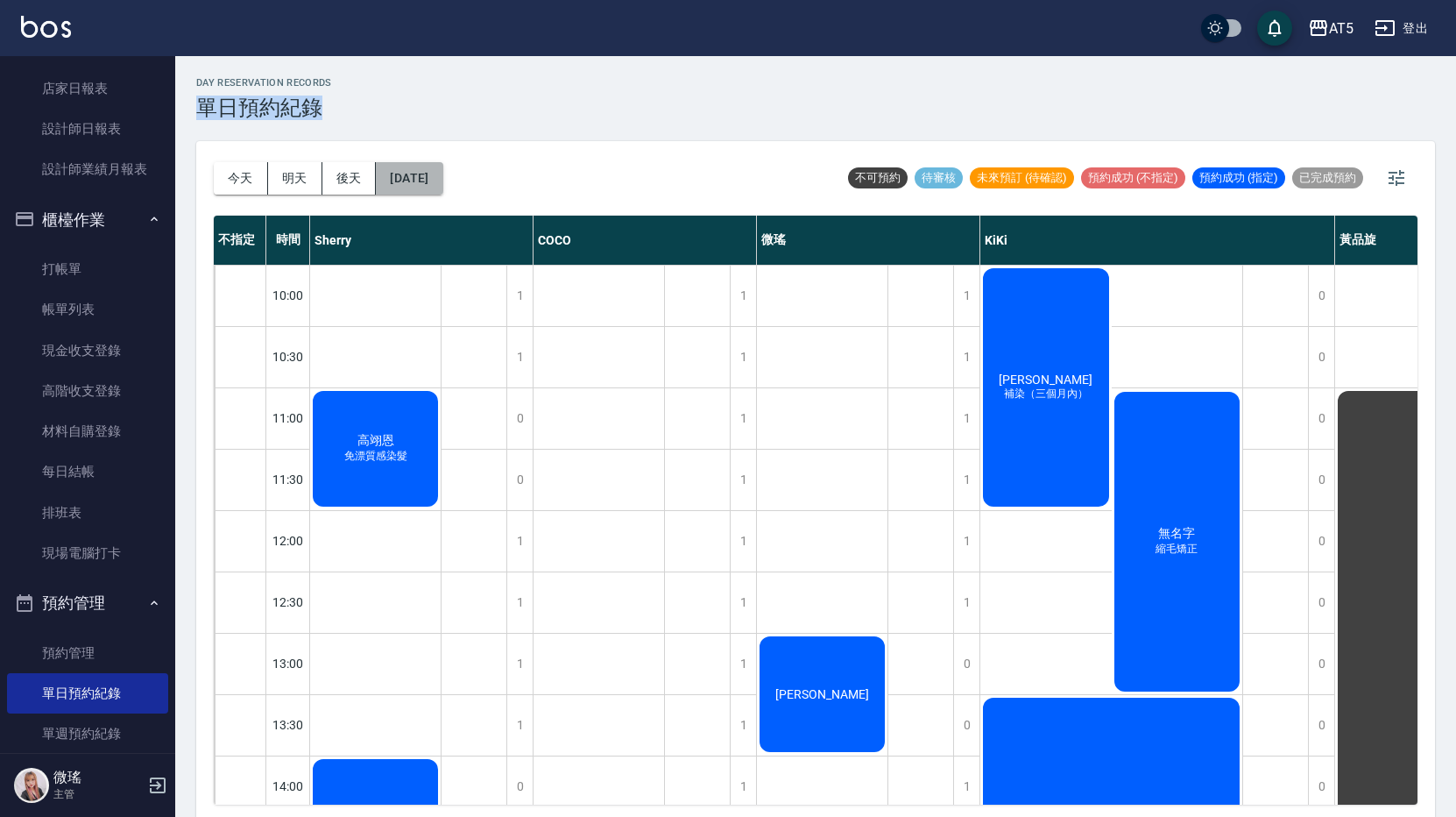
click at [419, 172] on button "[DATE]" at bounding box center [409, 178] width 66 height 32
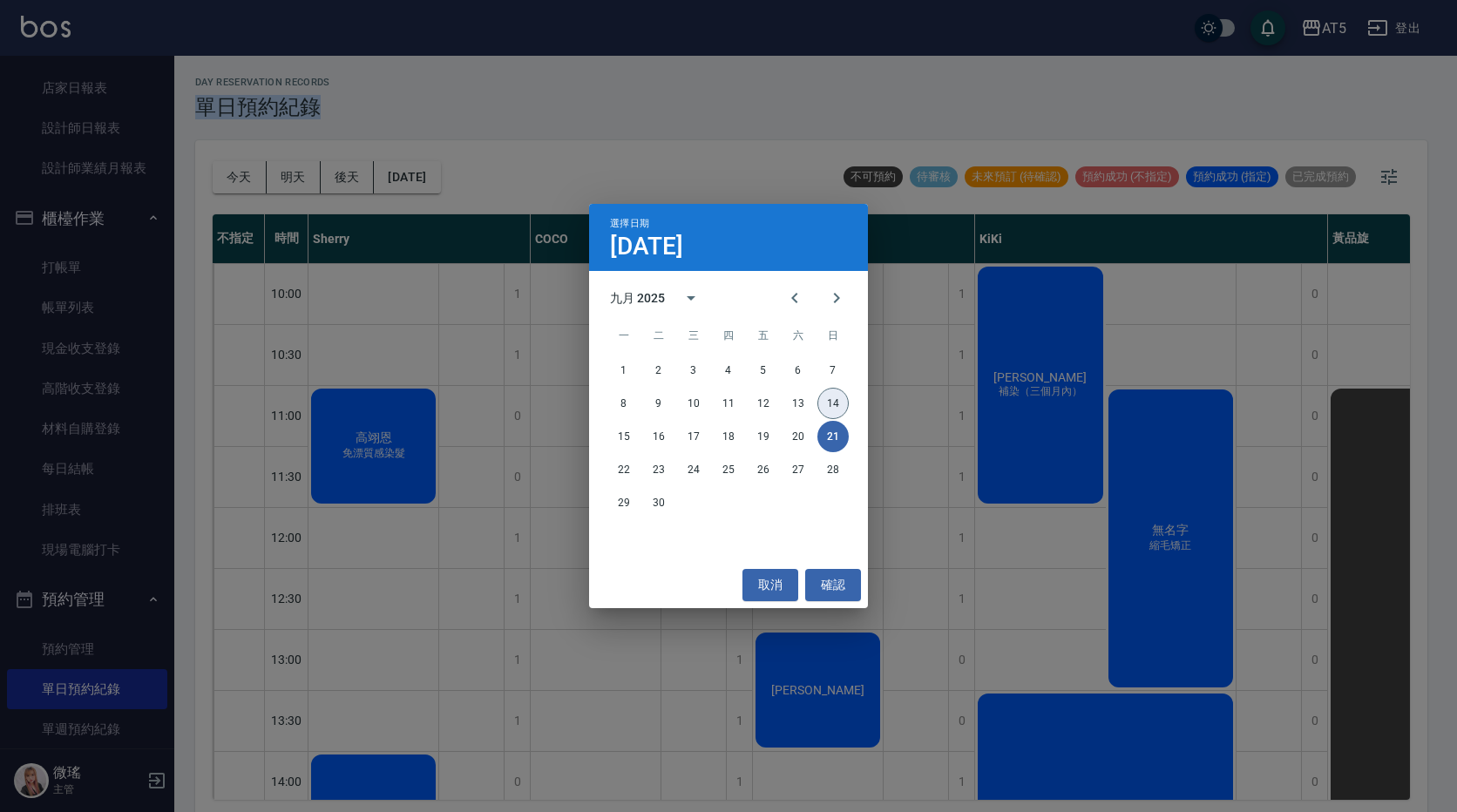
click at [830, 401] on button "14" at bounding box center [833, 403] width 31 height 31
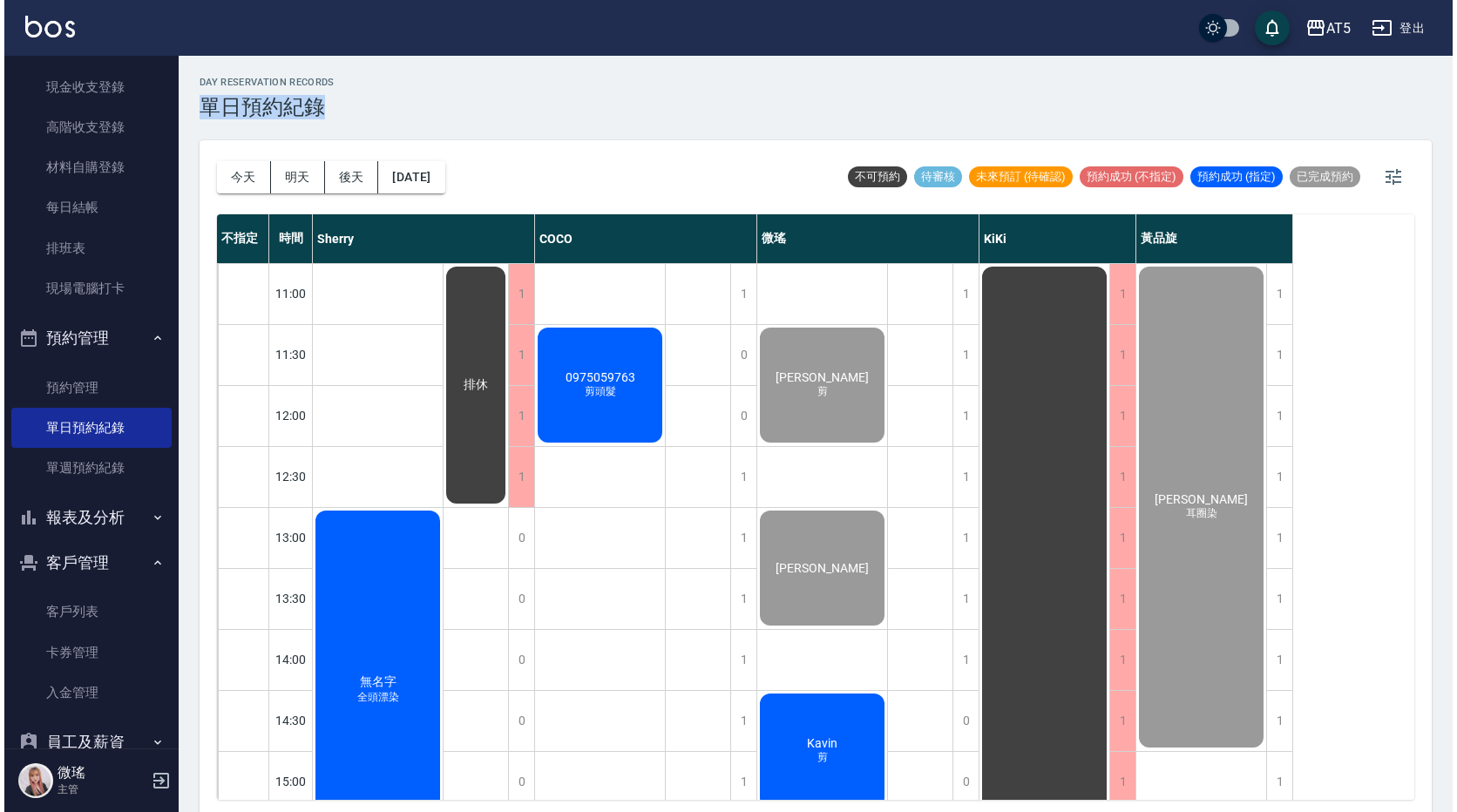
scroll to position [87, 0]
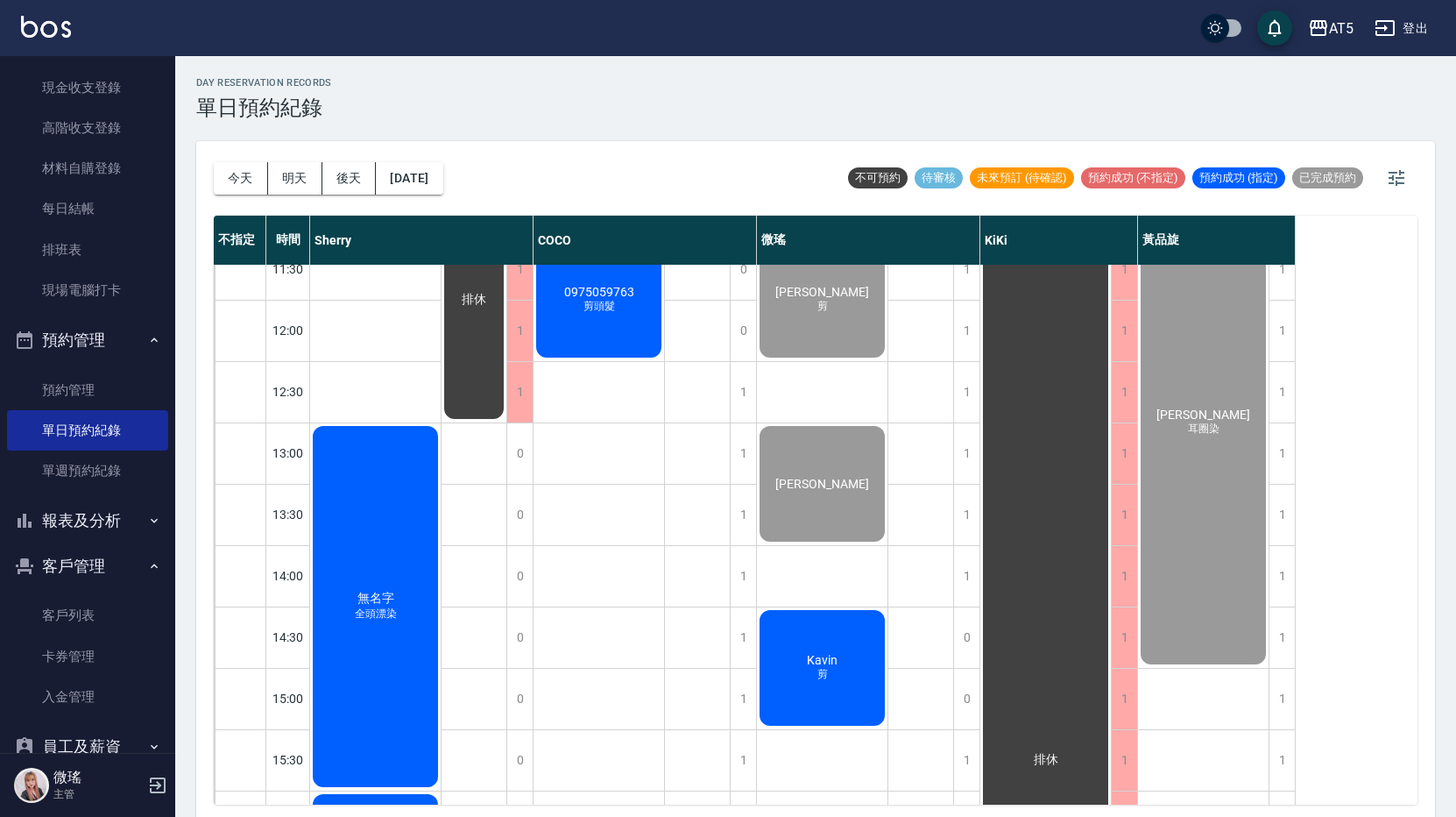
click at [837, 692] on div "Kavin 剪" at bounding box center [822, 667] width 131 height 121
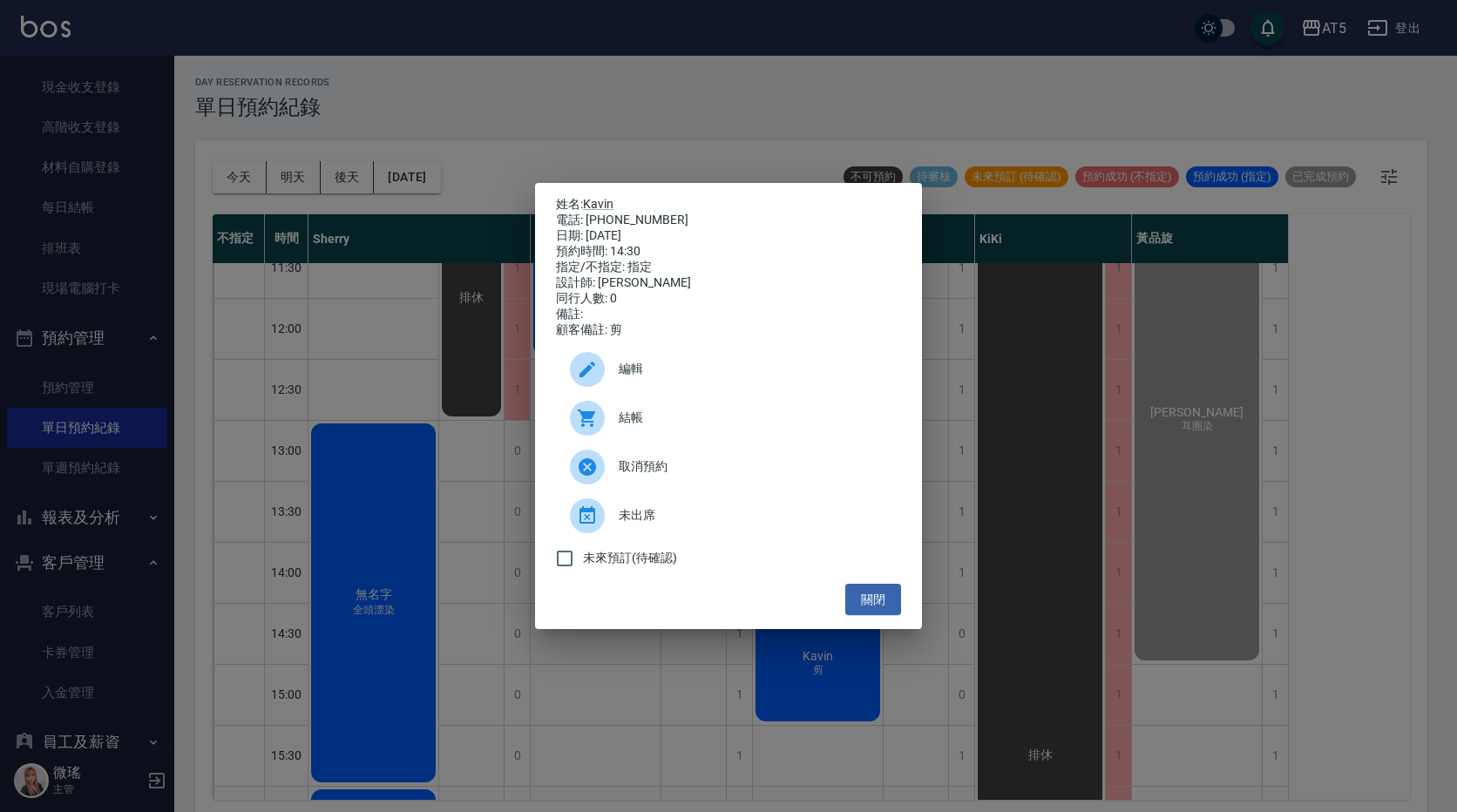
click at [616, 433] on div at bounding box center [594, 418] width 48 height 35
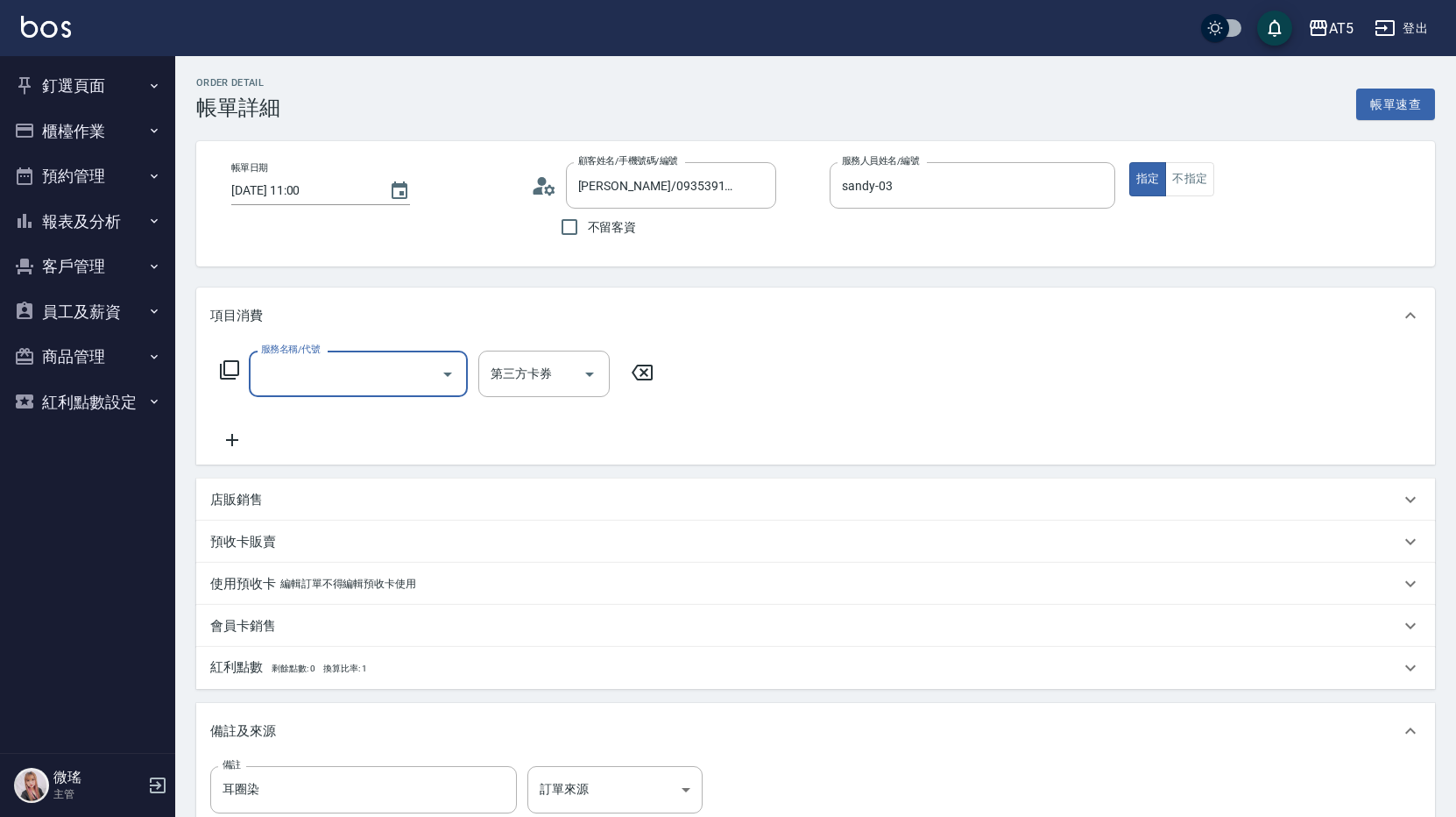
click at [464, 376] on div "服務名稱/代號" at bounding box center [359, 374] width 219 height 46
click at [215, 365] on div "服務名稱/代號 服務名稱/代號 第三方卡券 第三方卡券" at bounding box center [437, 374] width 453 height 46
click at [235, 363] on icon at bounding box center [229, 370] width 21 height 21
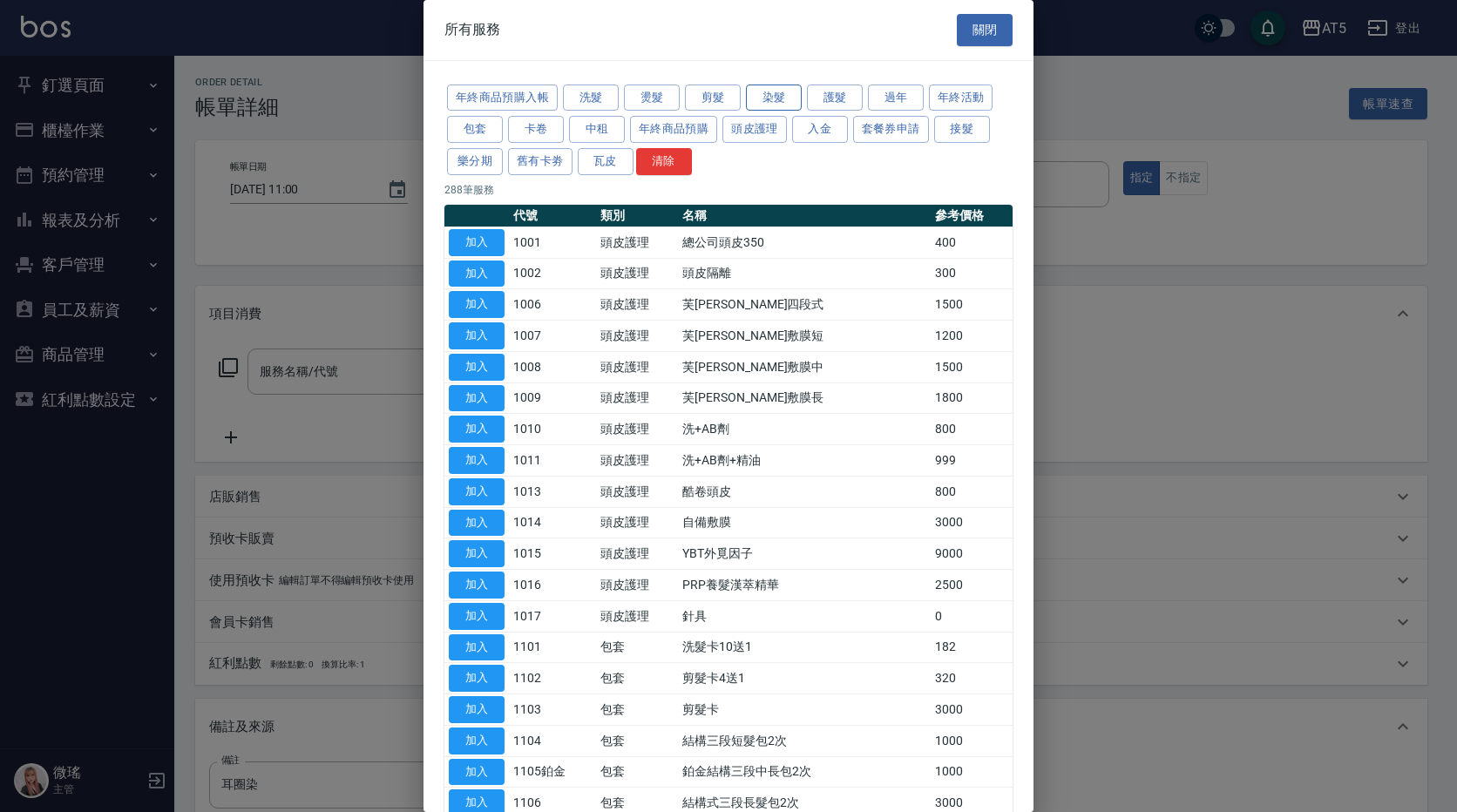
click at [789, 93] on button "染髮" at bounding box center [773, 98] width 56 height 27
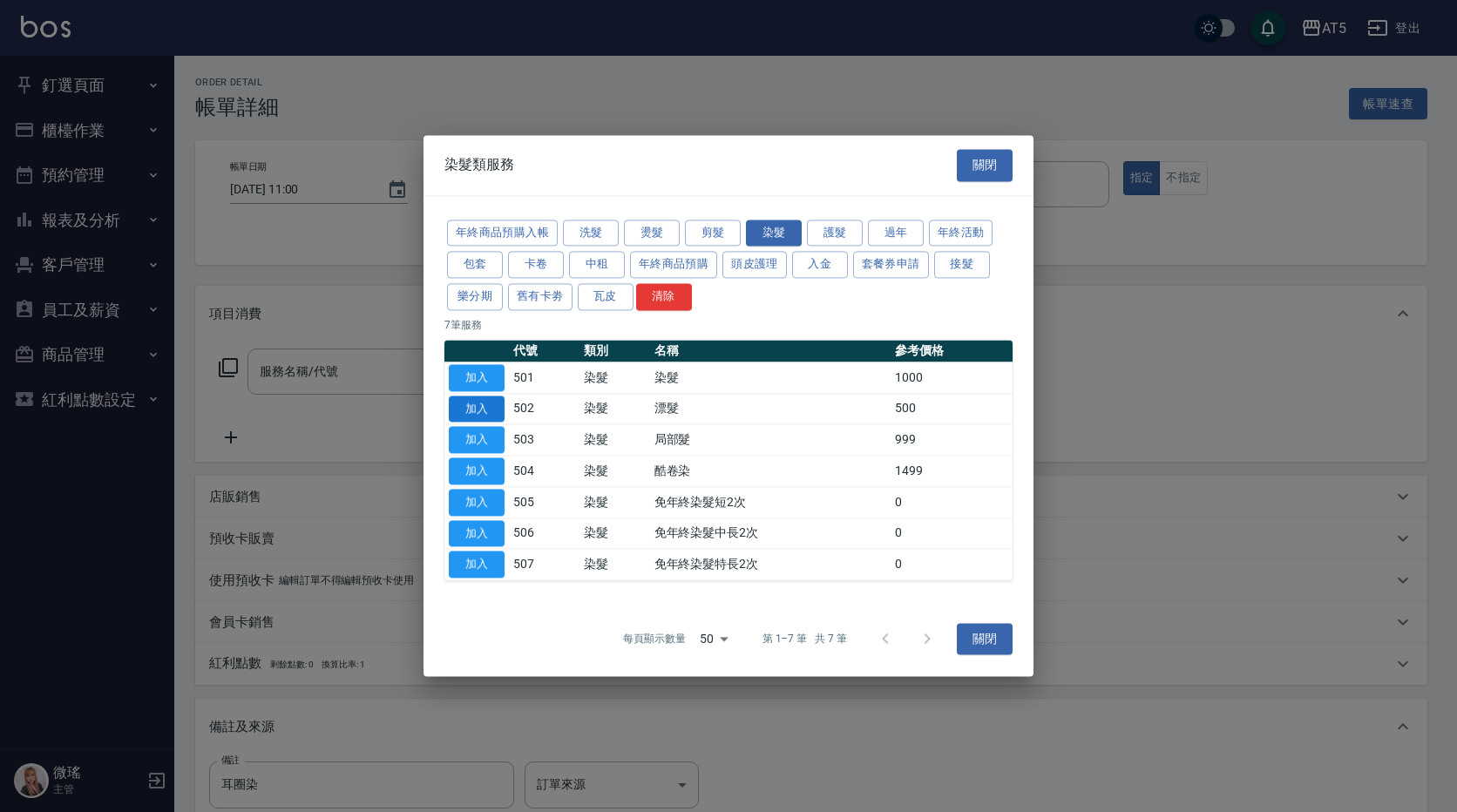
click at [492, 402] on button "加入" at bounding box center [477, 410] width 56 height 27
click at [492, 403] on button "加入" at bounding box center [477, 410] width 56 height 27
type input "漂髮(502)"
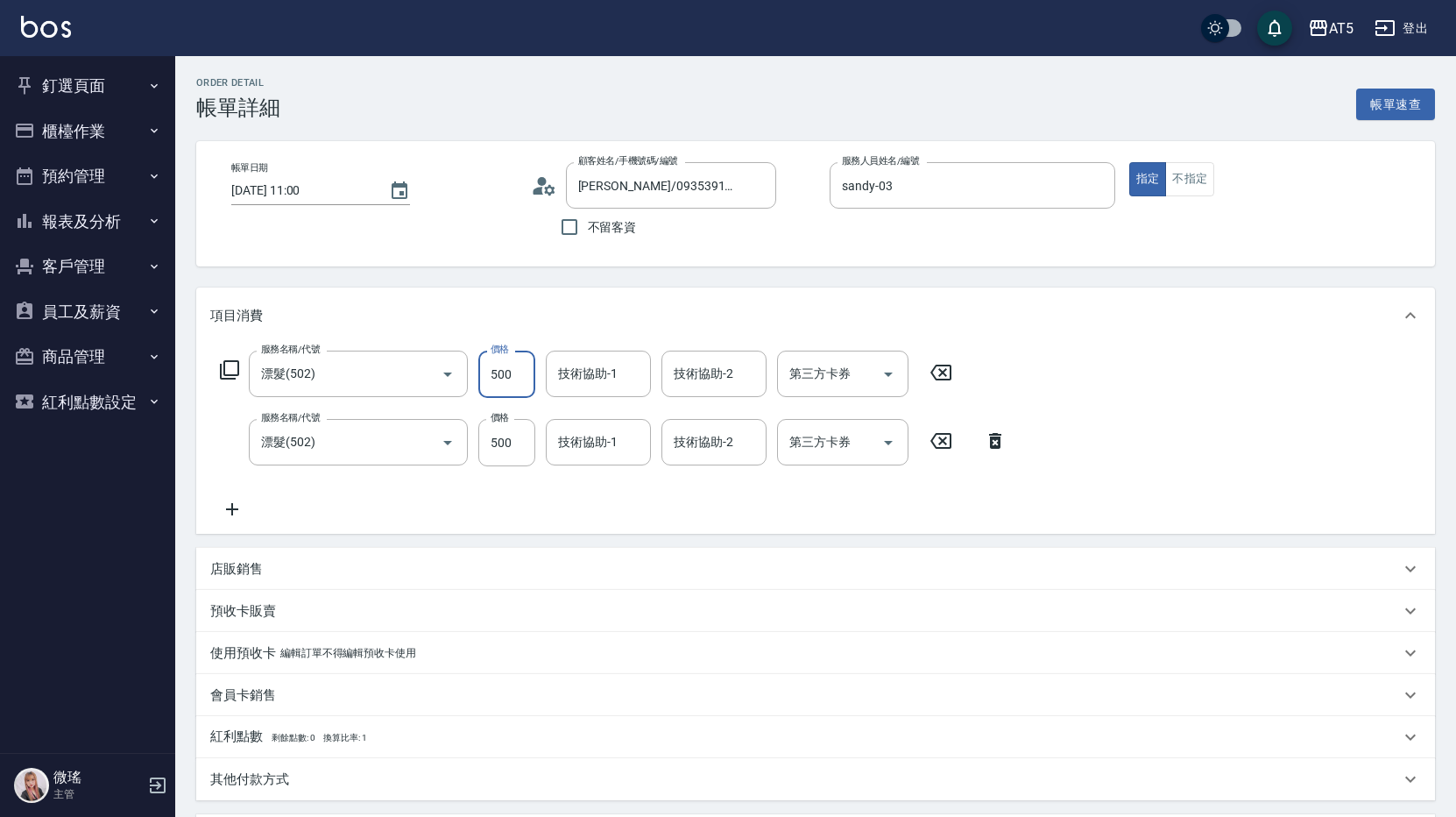
click at [517, 370] on input "500" at bounding box center [507, 374] width 57 height 47
drag, startPoint x: 992, startPoint y: 443, endPoint x: 956, endPoint y: 443, distance: 36.0
click at [992, 443] on icon at bounding box center [995, 441] width 12 height 16
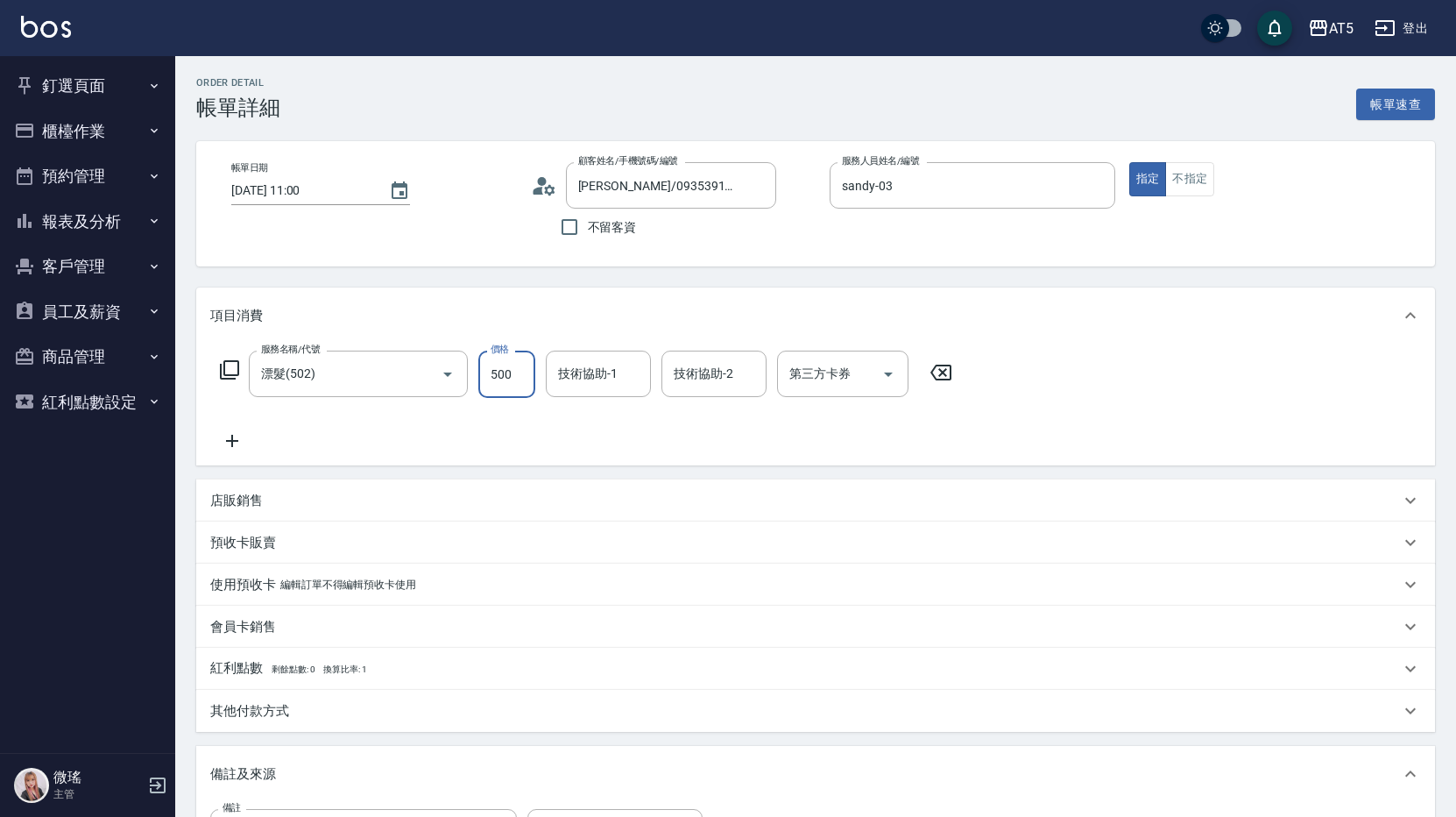
click at [507, 374] on input "500" at bounding box center [507, 374] width 57 height 47
type input "0"
type input "20"
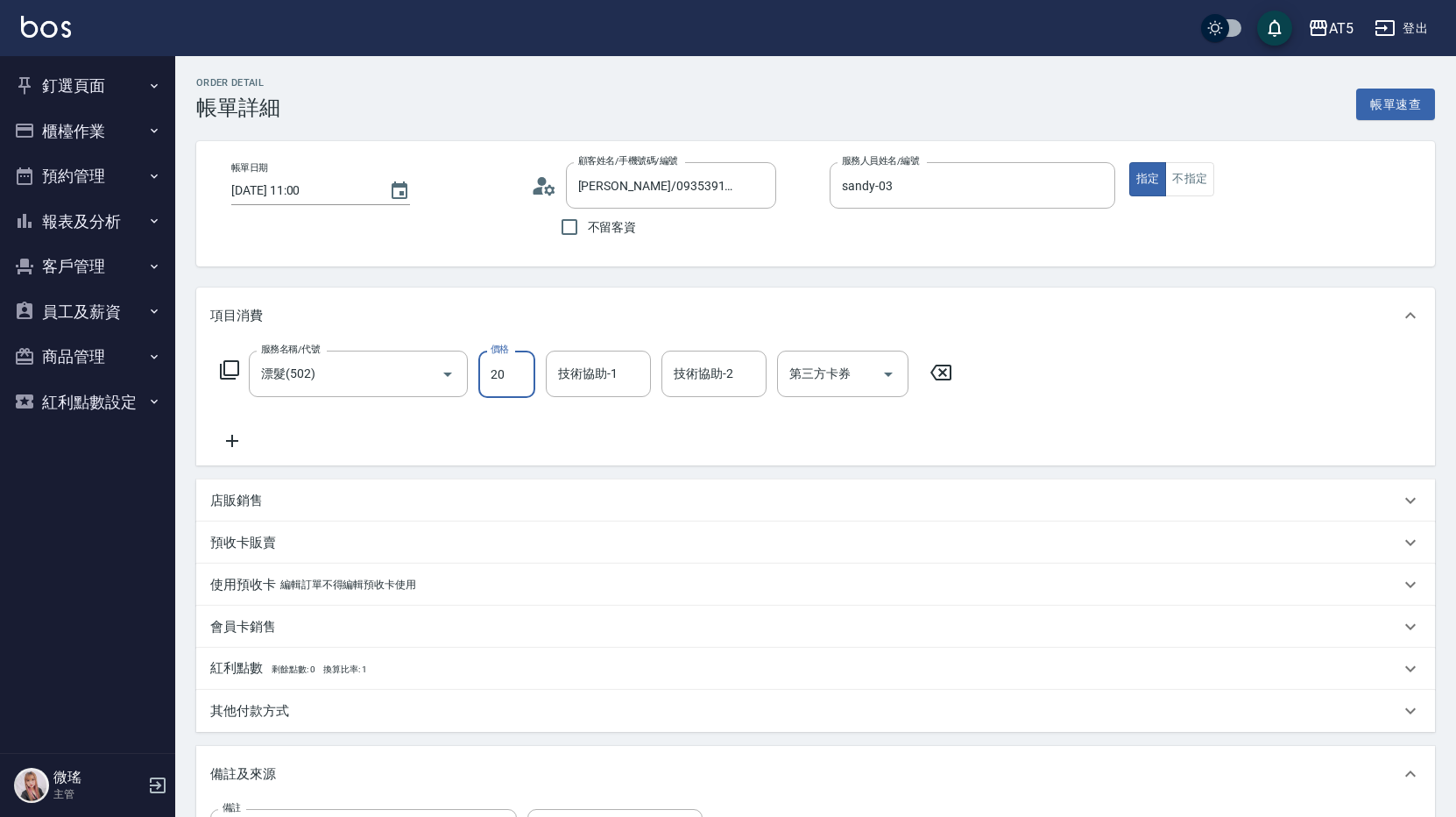
type input "208"
type input "200"
type input "2080"
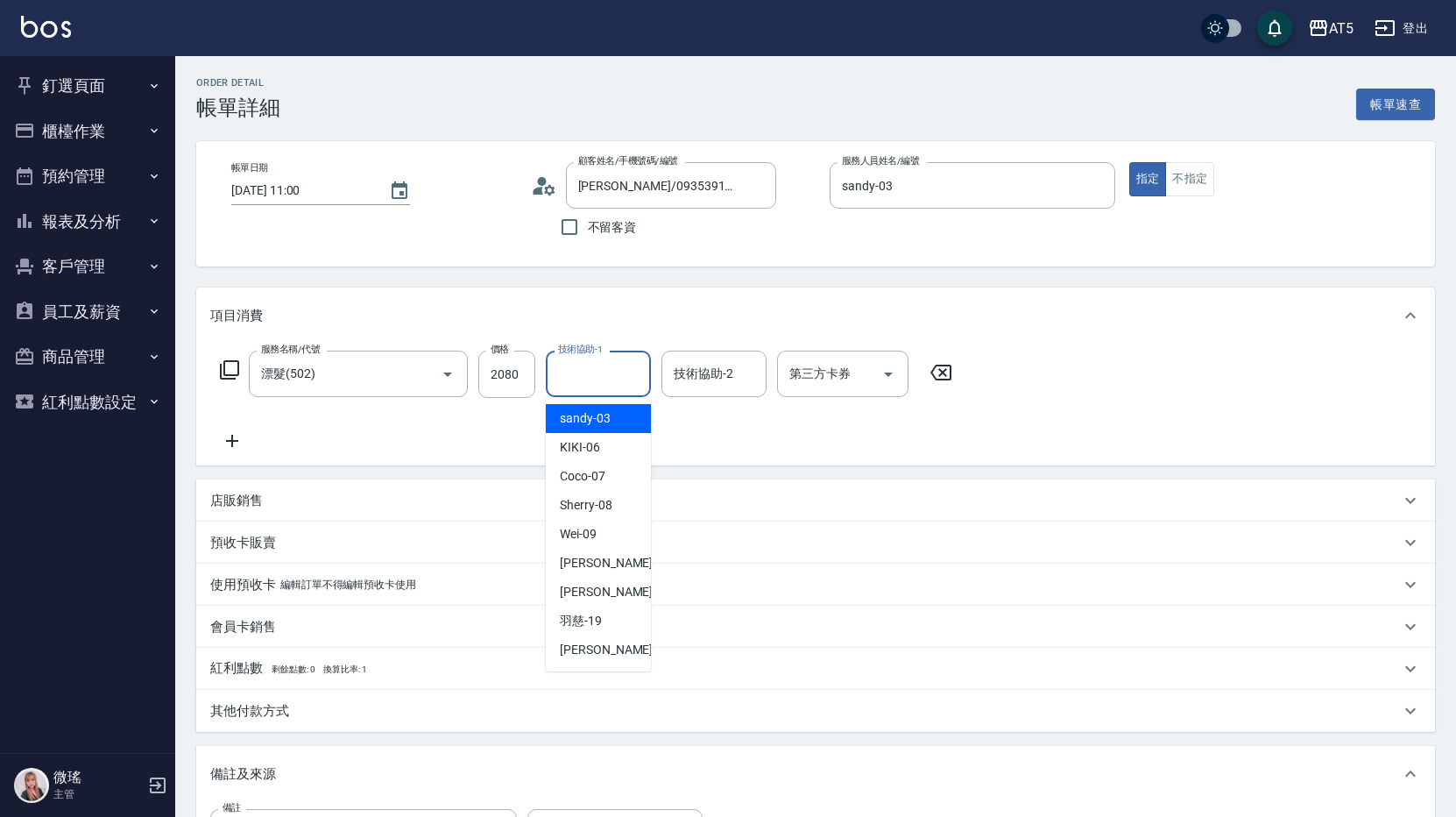
click at [604, 383] on input "技術協助-1" at bounding box center [598, 374] width 89 height 30
click at [601, 565] on span "葵葵 -11" at bounding box center [615, 563] width 110 height 18
type input "葵葵-11"
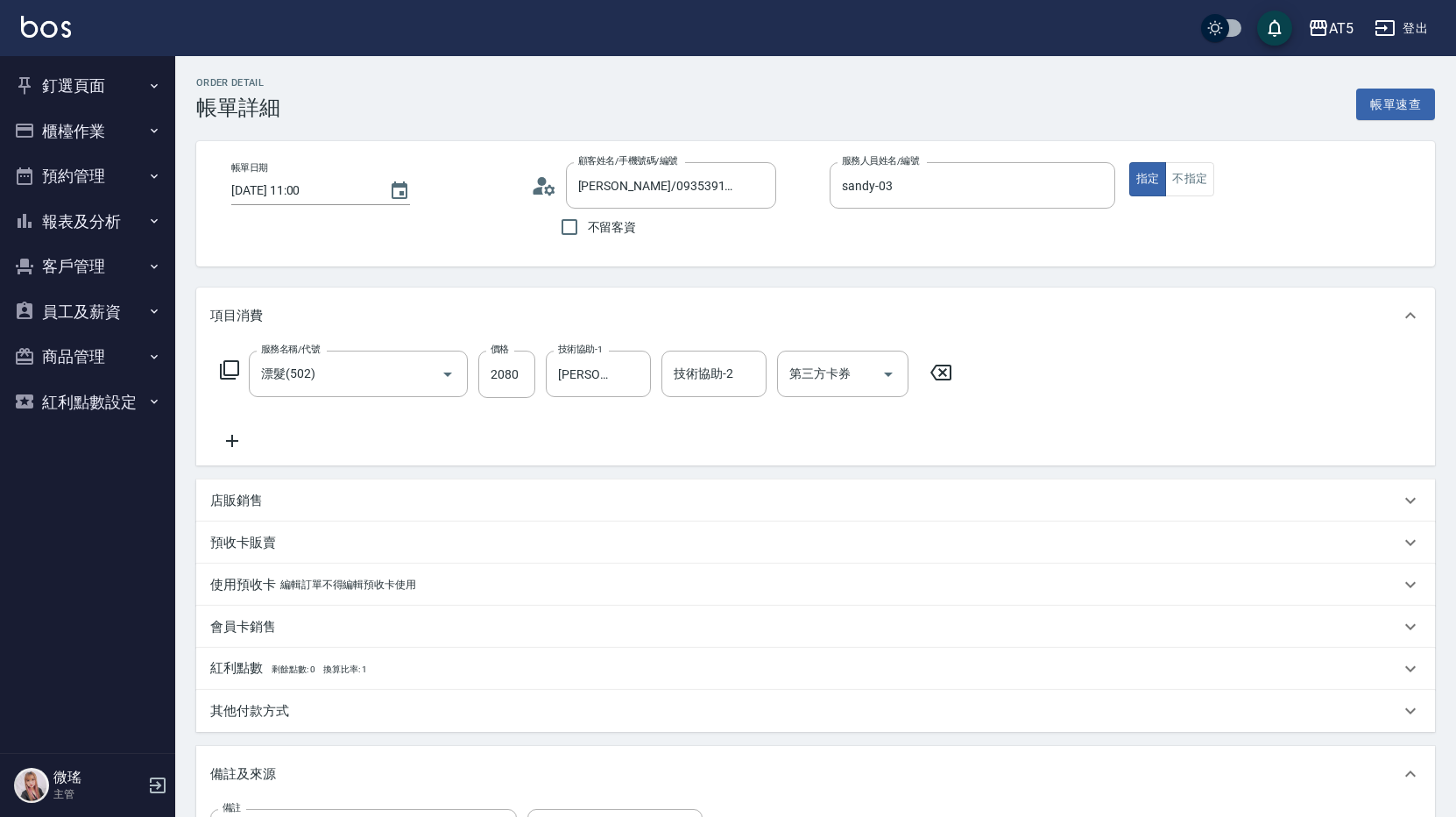
click at [441, 509] on div "店販銷售" at bounding box center [806, 501] width 1190 height 18
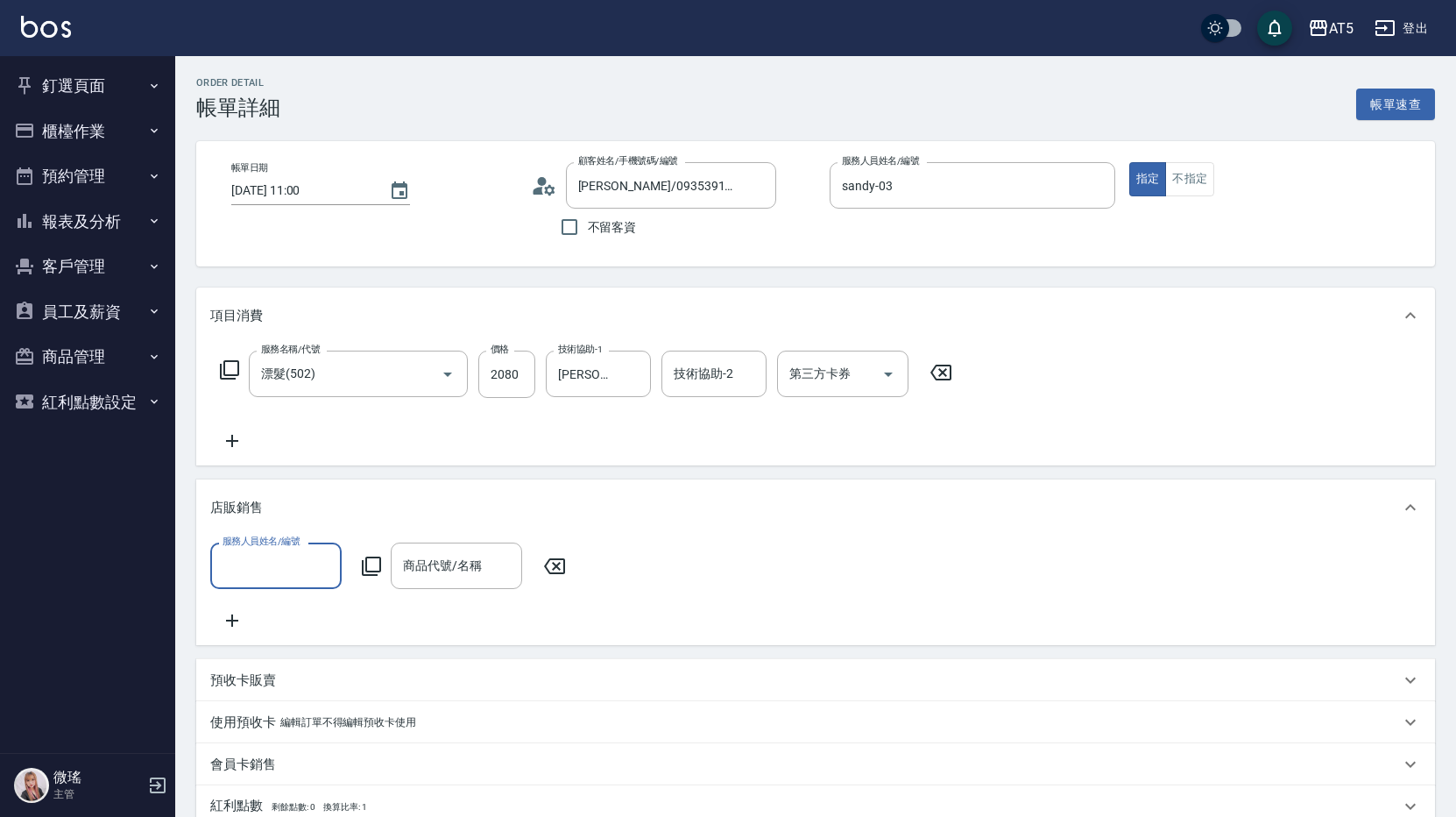
scroll to position [263, 0]
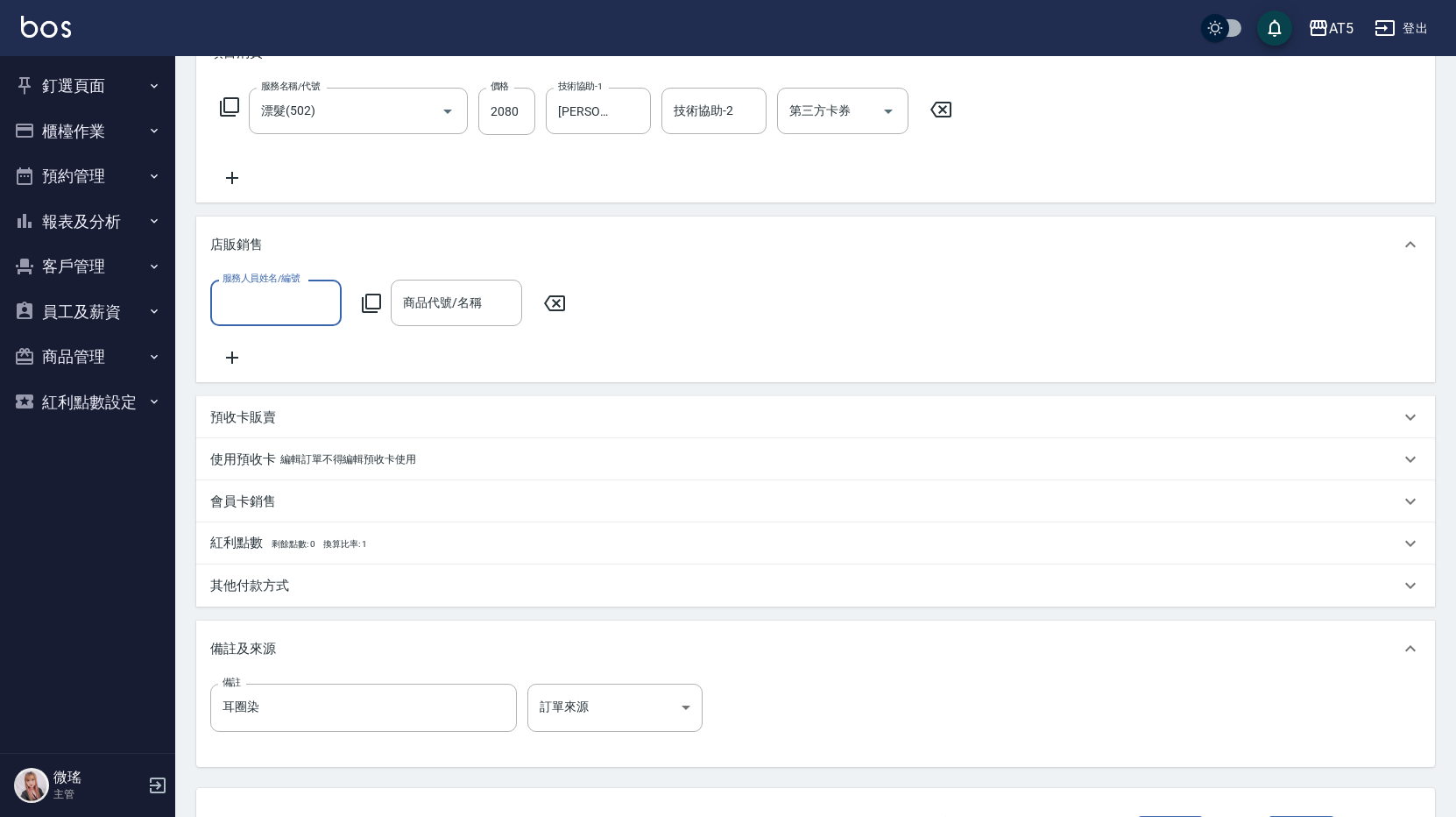
click at [1425, 246] on div "店販銷售" at bounding box center [815, 244] width 1239 height 56
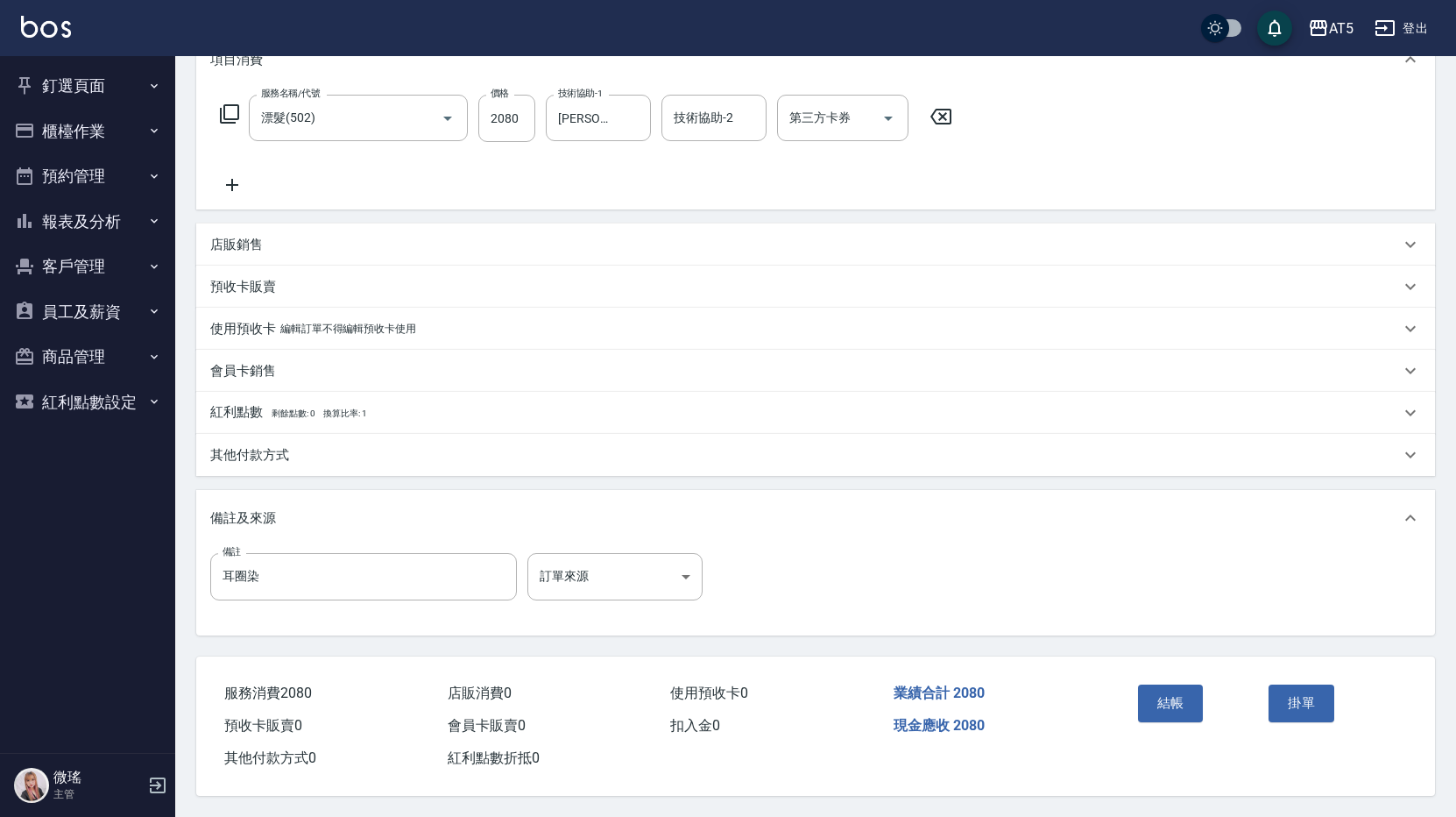
click at [280, 456] on p "其他付款方式" at bounding box center [250, 455] width 79 height 18
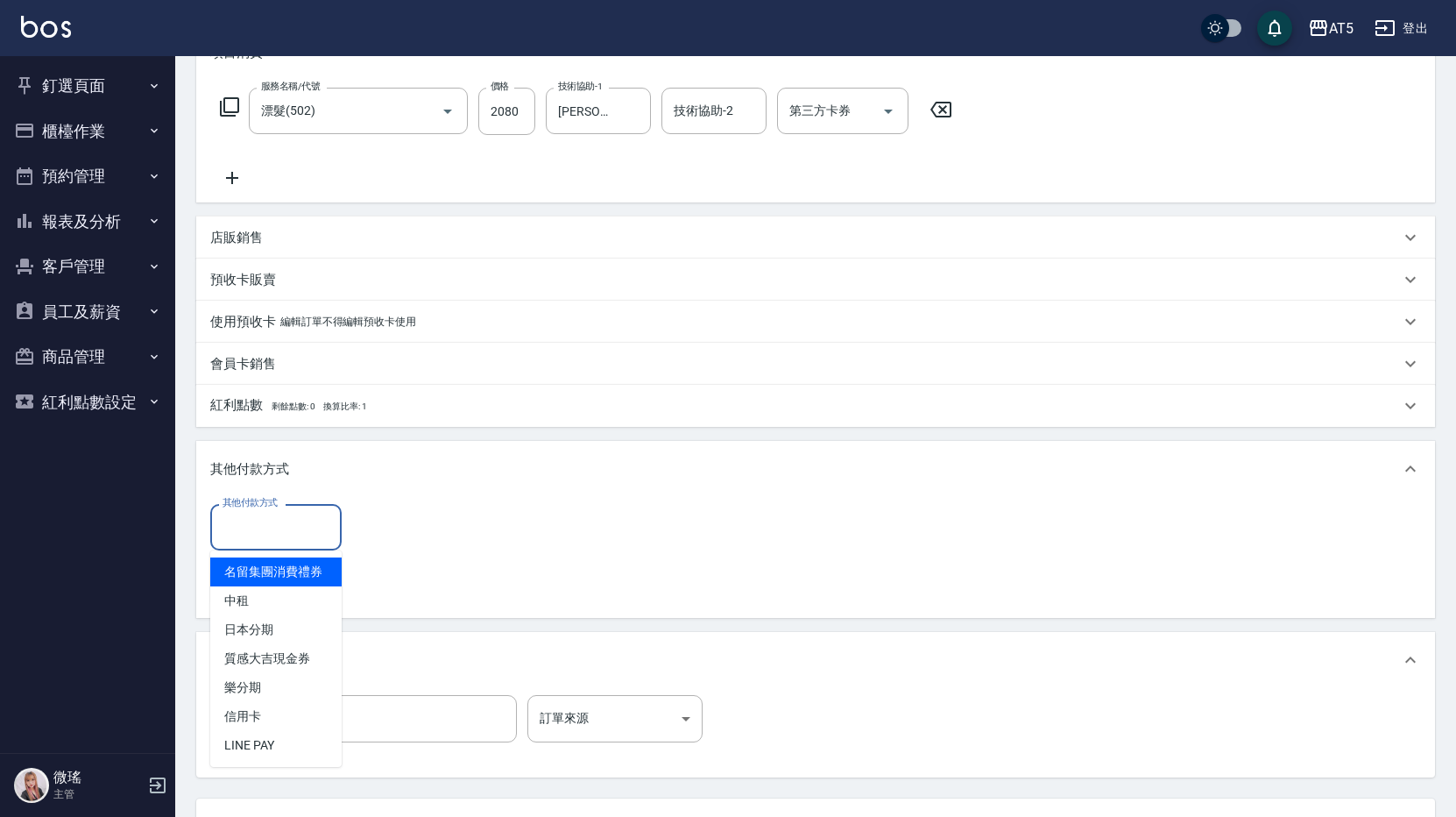
click at [271, 520] on input "其他付款方式" at bounding box center [276, 526] width 116 height 30
click at [276, 607] on span "中租" at bounding box center [276, 600] width 132 height 29
click at [276, 607] on div "其他付款方式 其他付款方式 異動入金" at bounding box center [815, 557] width 1239 height 121
type input "中租"
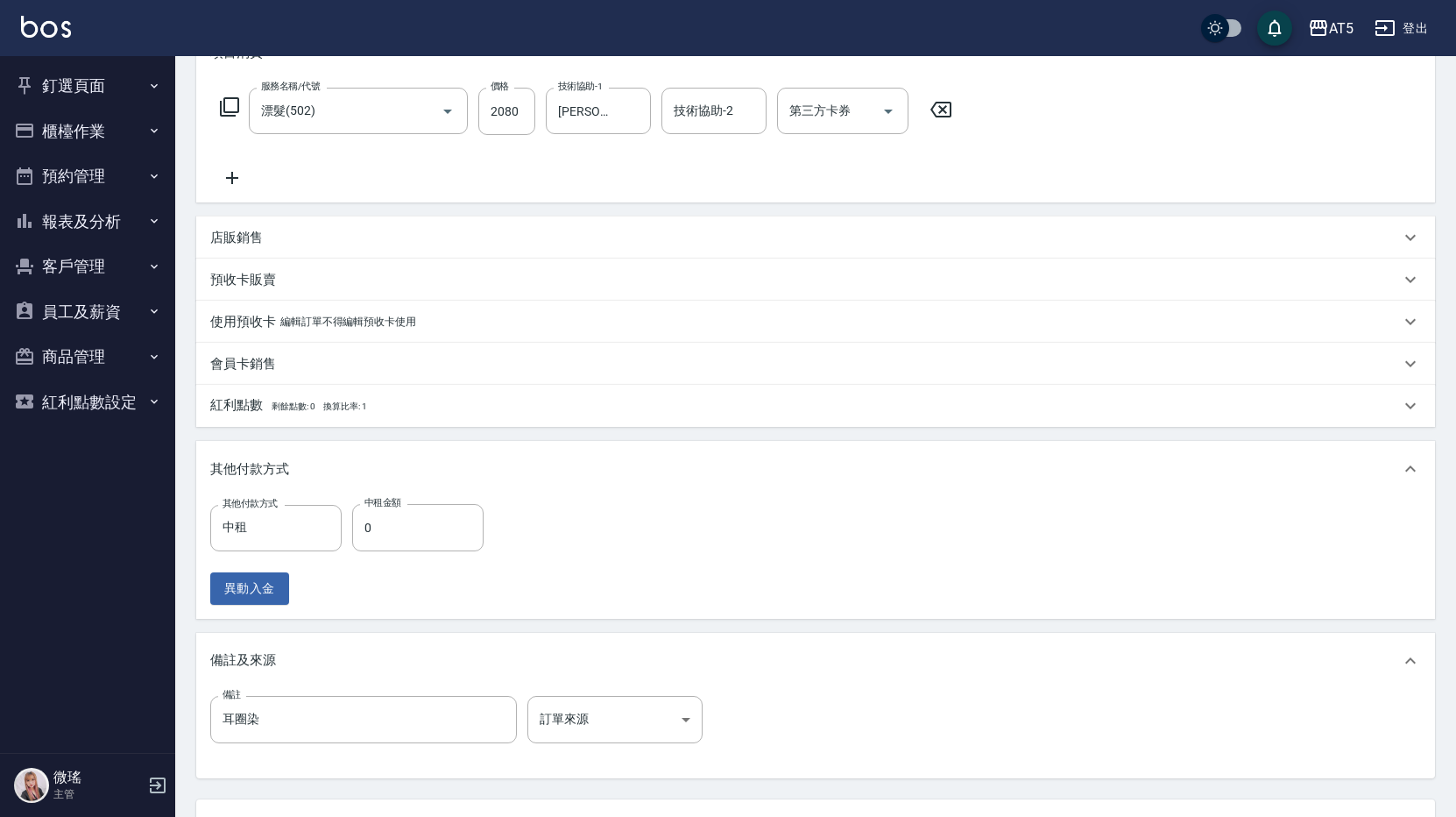
click at [410, 552] on div "其他付款方式 中租 其他付款方式 中租金額 0 中租金額 異動入金" at bounding box center [352, 555] width 284 height 101
click at [415, 527] on input "0" at bounding box center [418, 527] width 132 height 47
type input "20"
type input "180"
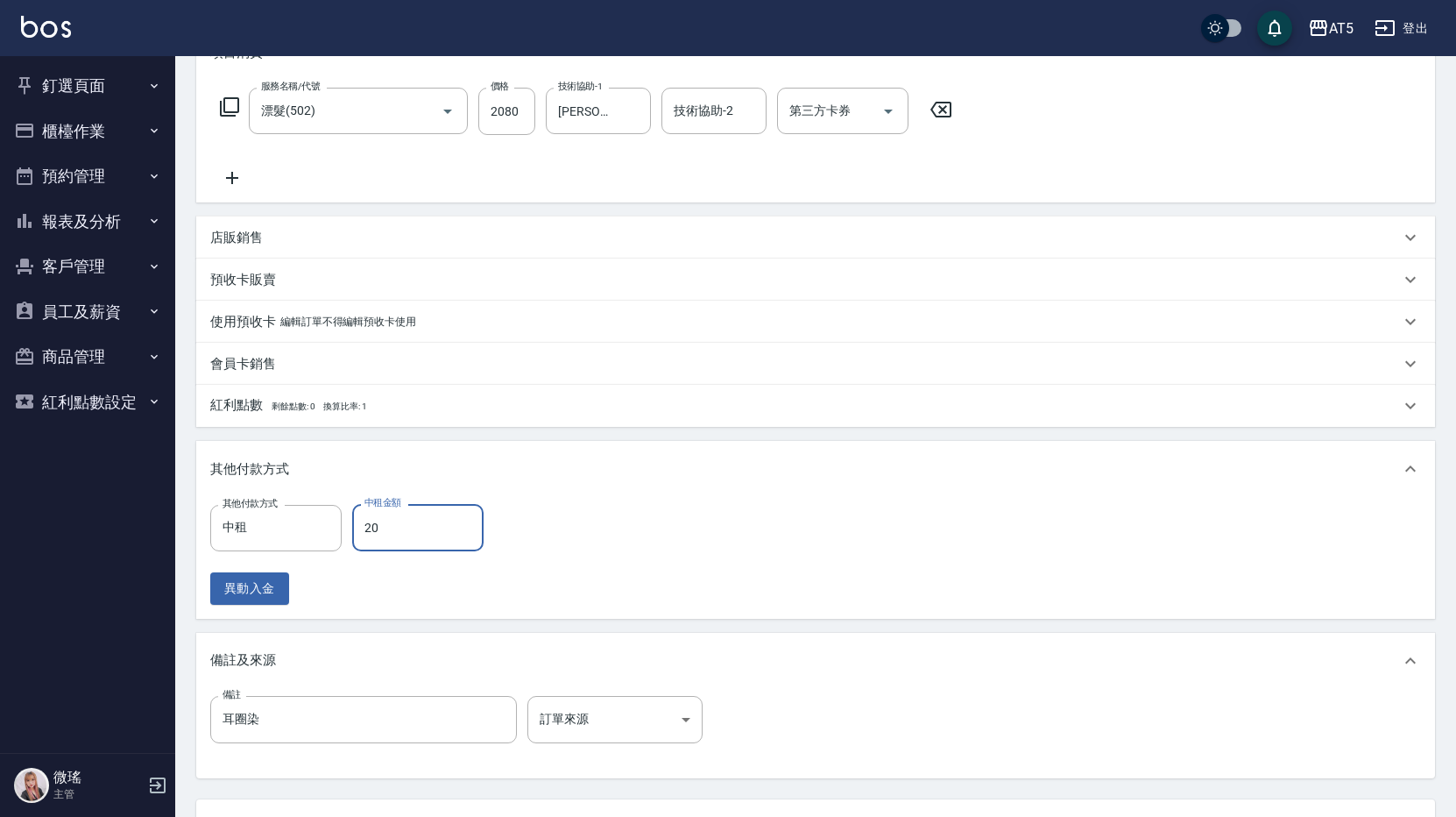
type input "208"
type input "0"
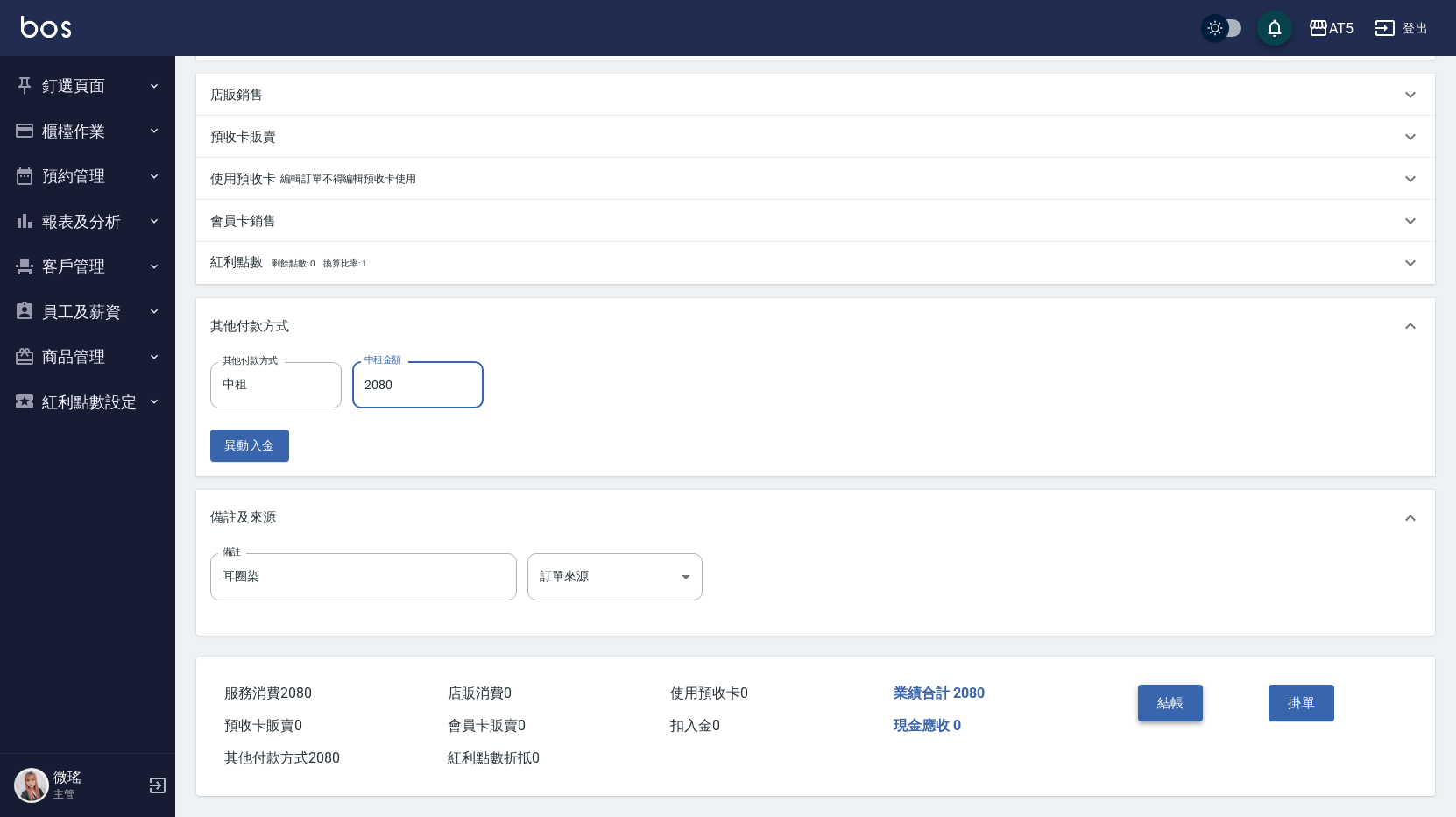
type input "2080"
click at [1171, 694] on button "結帳" at bounding box center [1171, 703] width 65 height 37
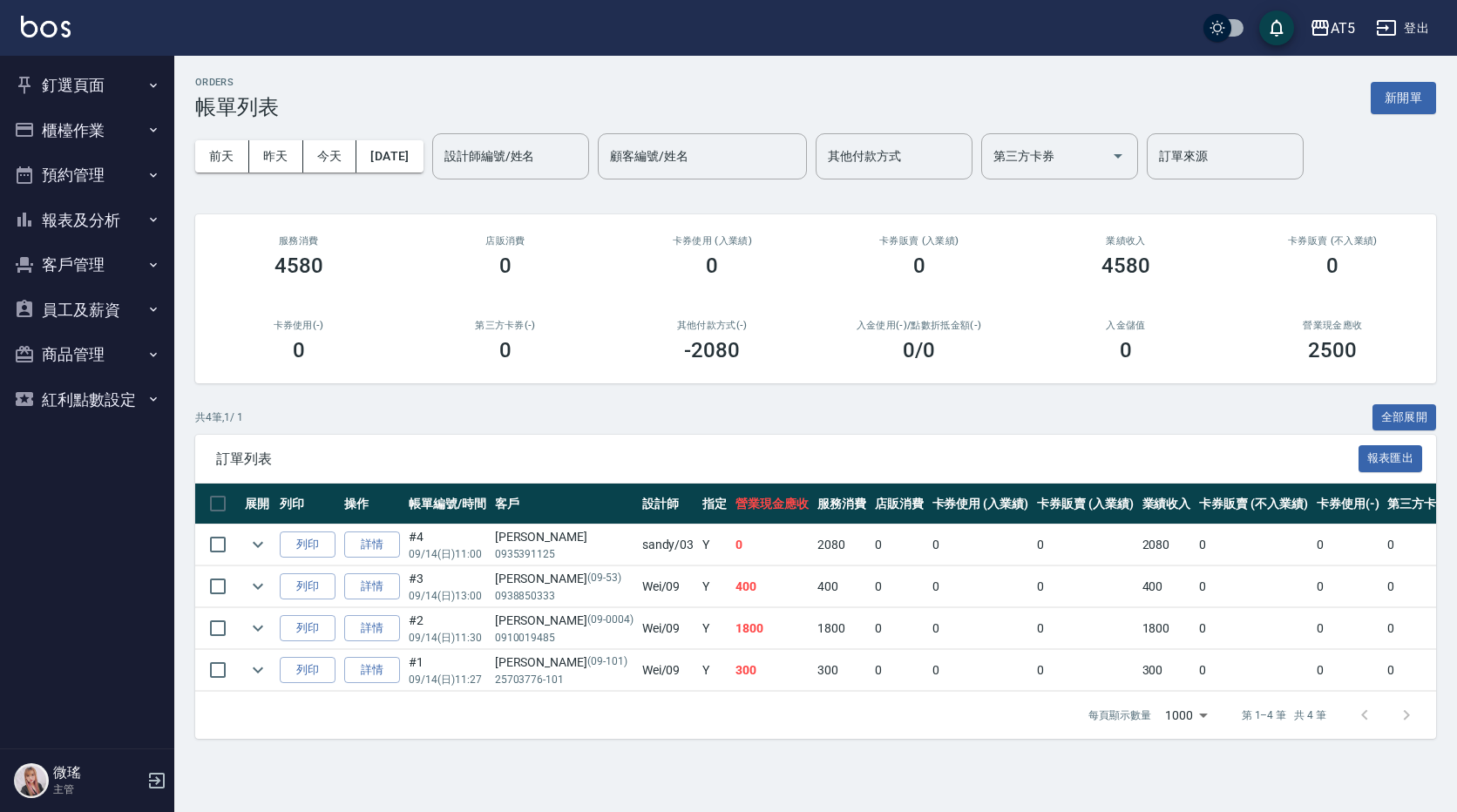
click at [106, 234] on button "報表及分析" at bounding box center [87, 220] width 160 height 46
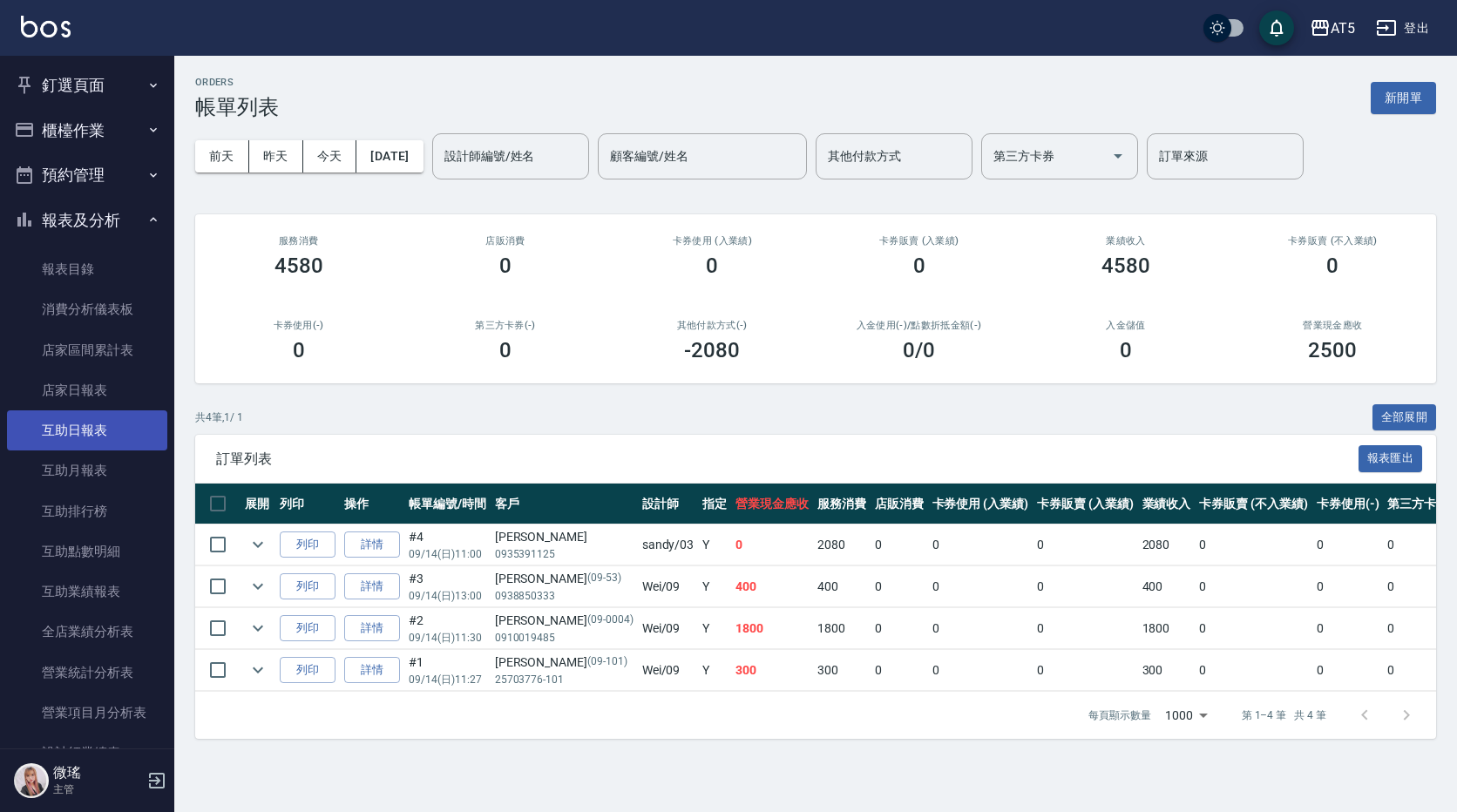
click at [98, 438] on link "互助日報表" at bounding box center [87, 431] width 160 height 40
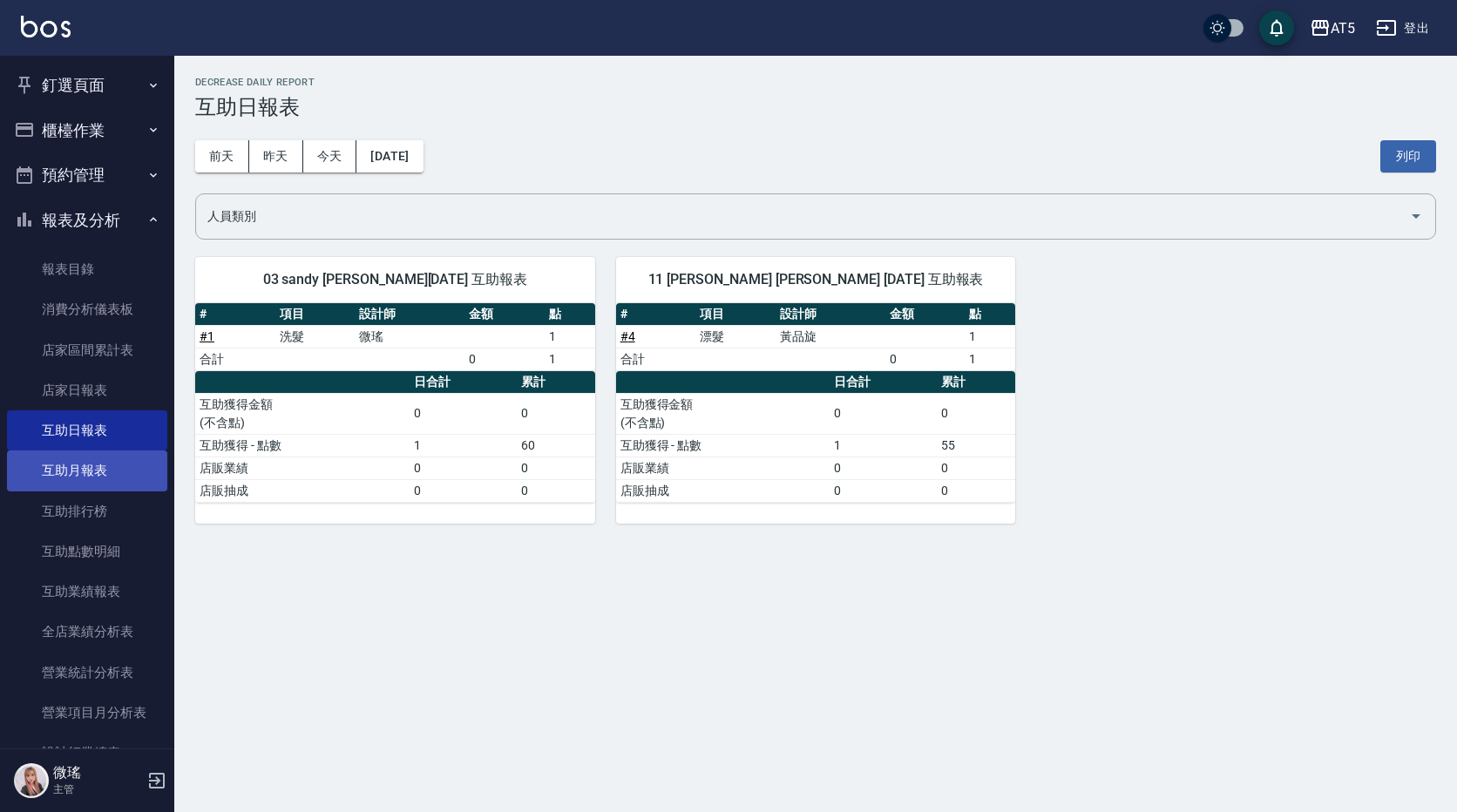
click at [120, 477] on link "互助月報表" at bounding box center [87, 471] width 160 height 40
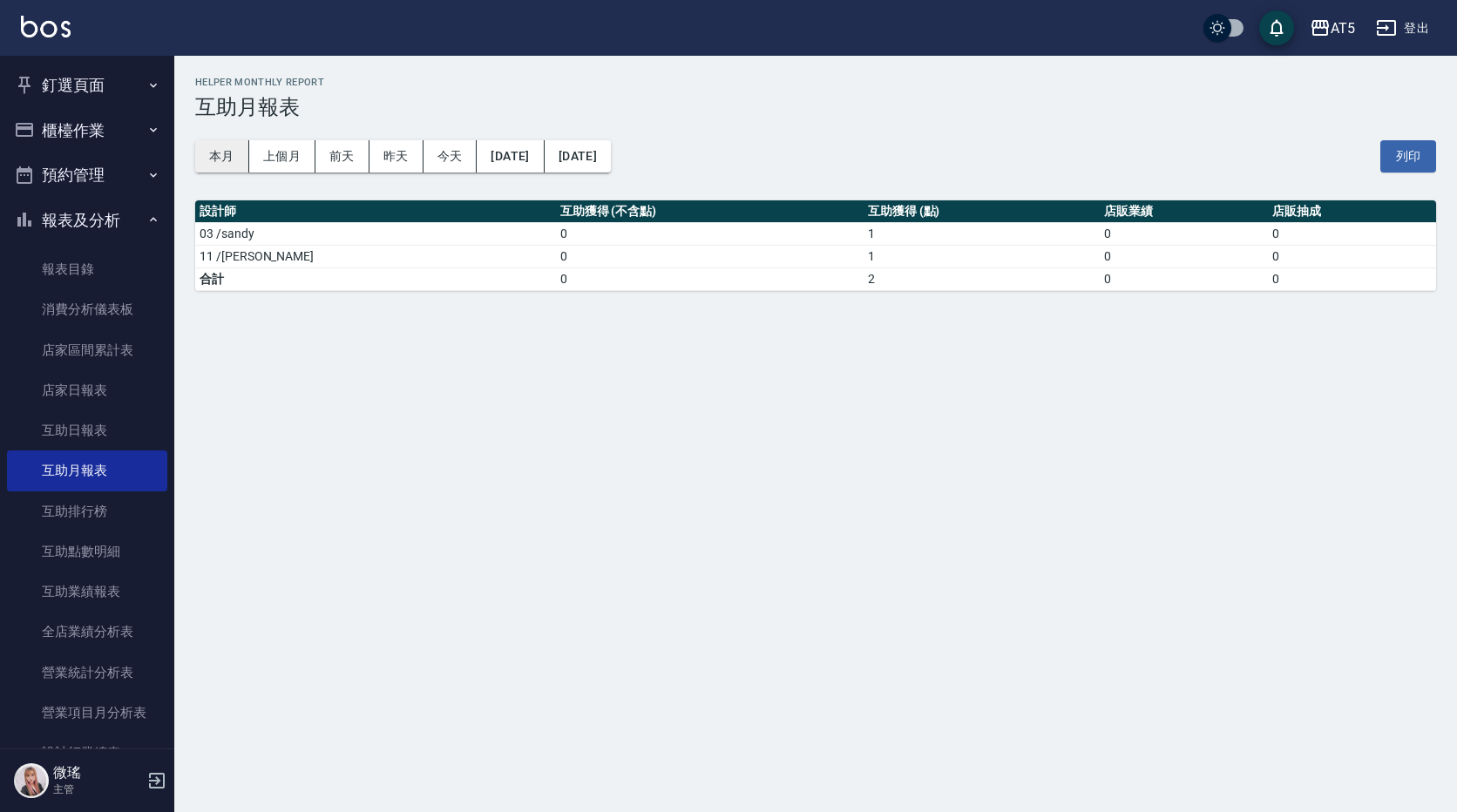
click at [228, 140] on button "本月" at bounding box center [221, 155] width 54 height 32
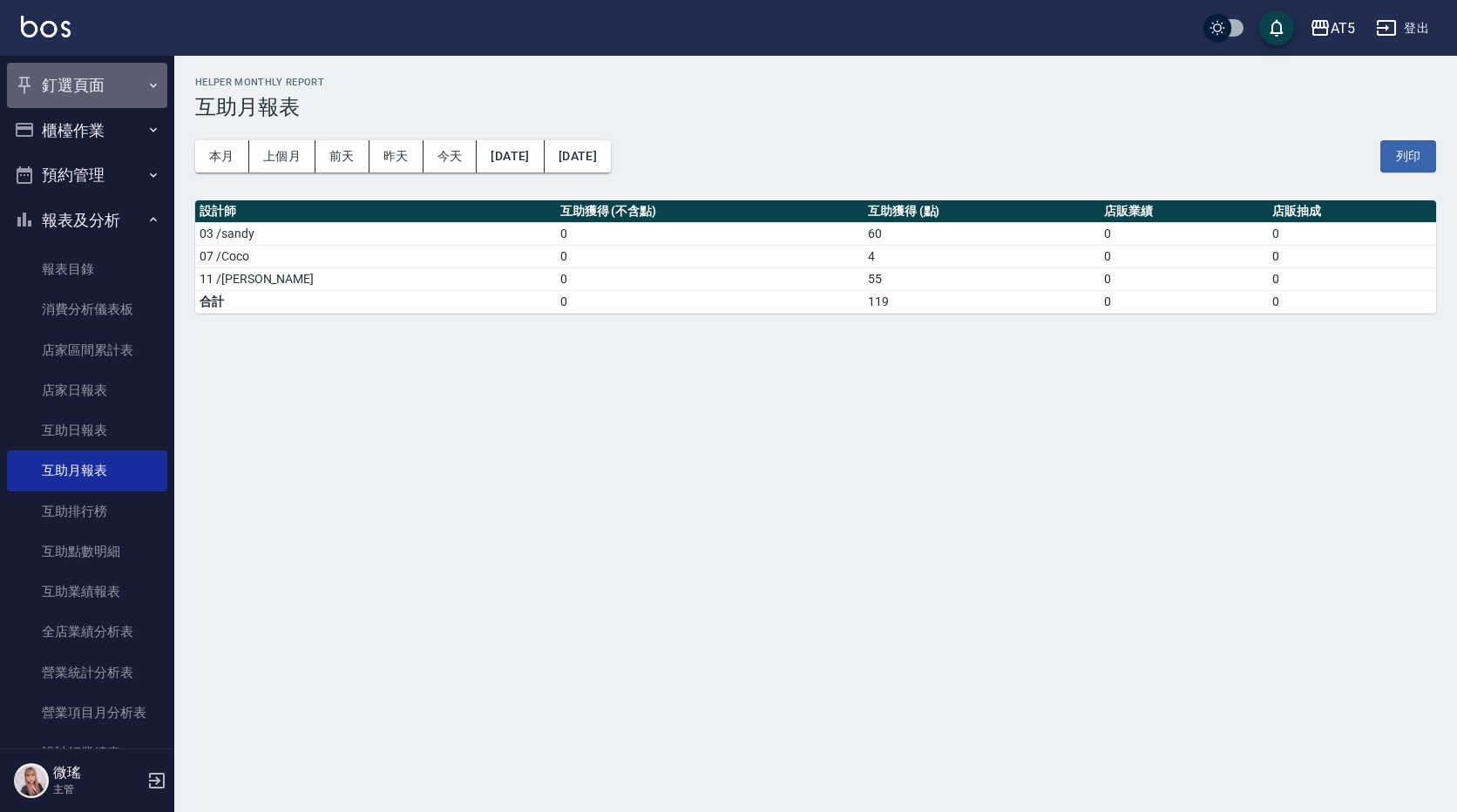
click at [107, 81] on button "釘選頁面" at bounding box center [87, 86] width 160 height 46
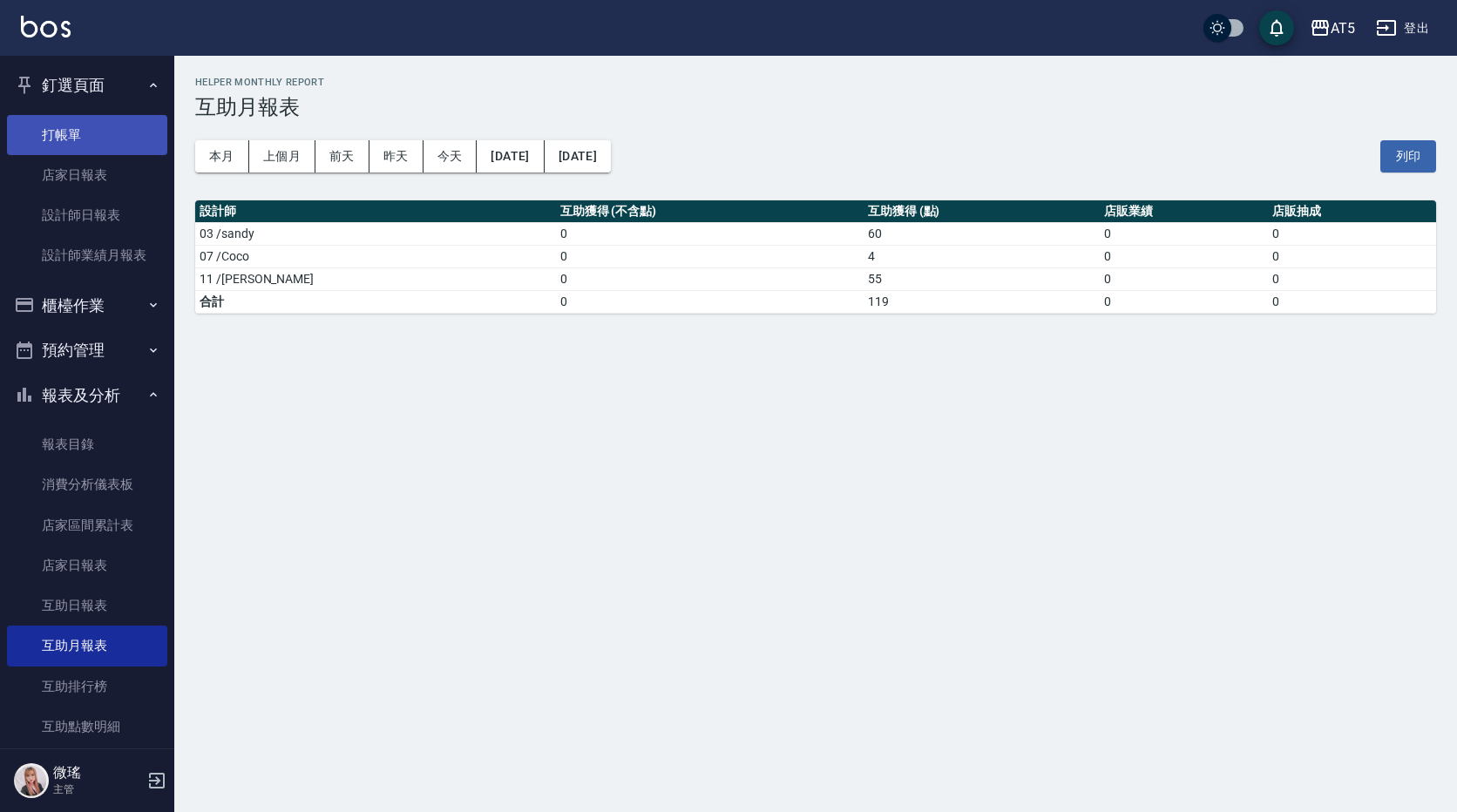
click at [117, 137] on link "打帳單" at bounding box center [87, 135] width 160 height 40
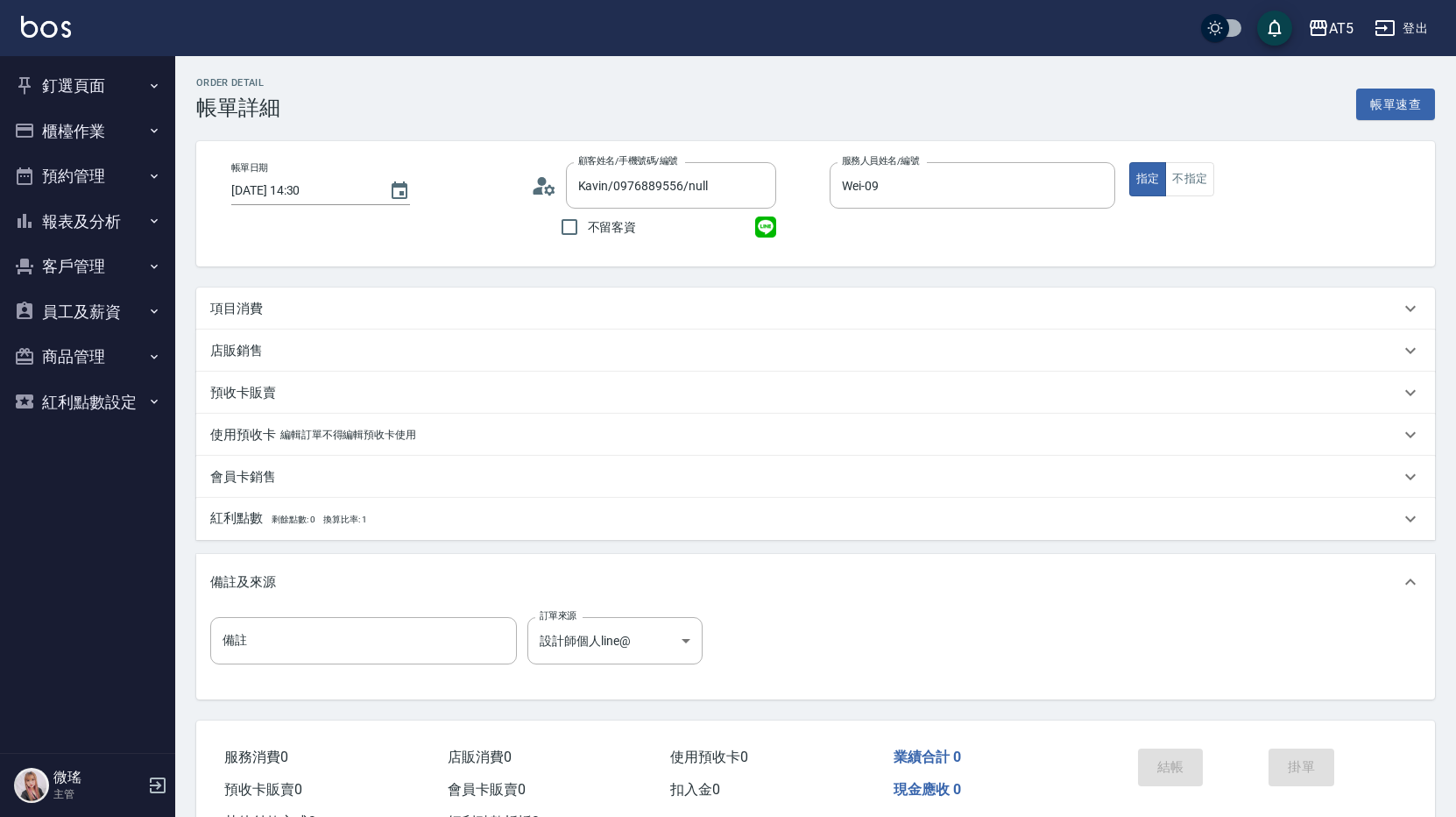
click at [253, 307] on p "項目消費" at bounding box center [236, 309] width 52 height 18
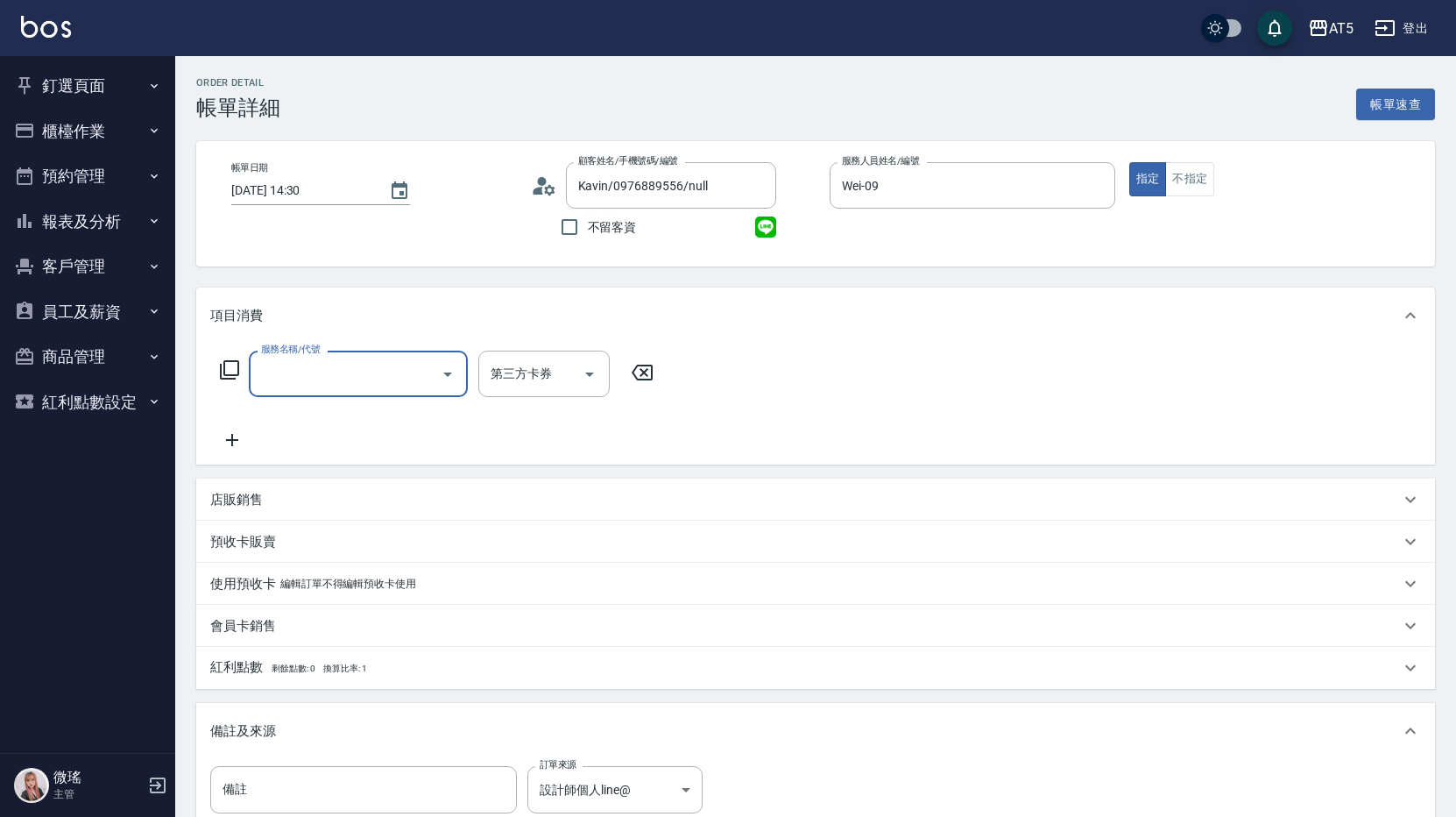
click at [317, 372] on input "服務名稱/代號" at bounding box center [345, 374] width 177 height 30
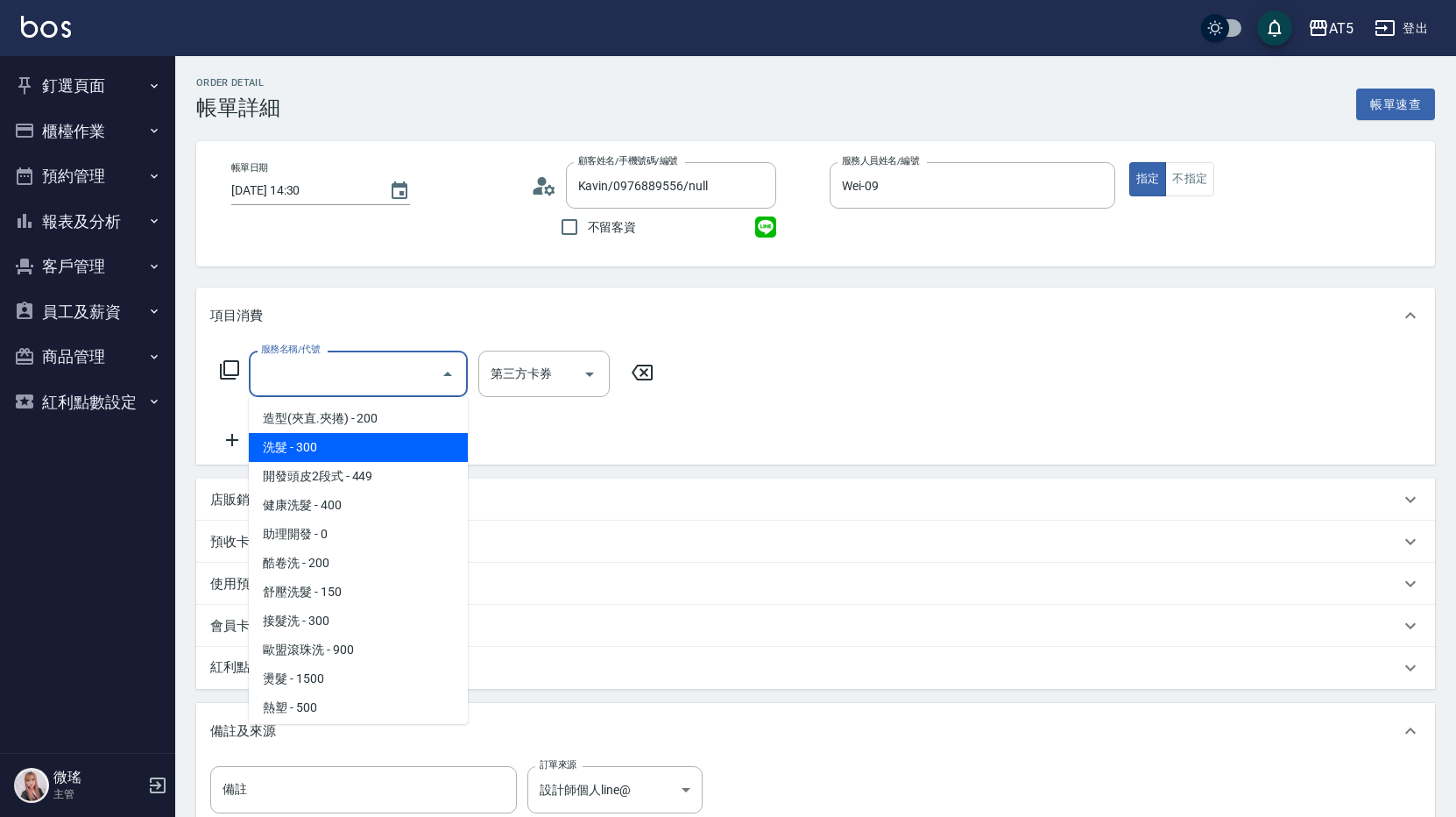
click at [334, 437] on span "洗髮 - 300" at bounding box center [359, 447] width 219 height 29
type input "洗髮(201)"
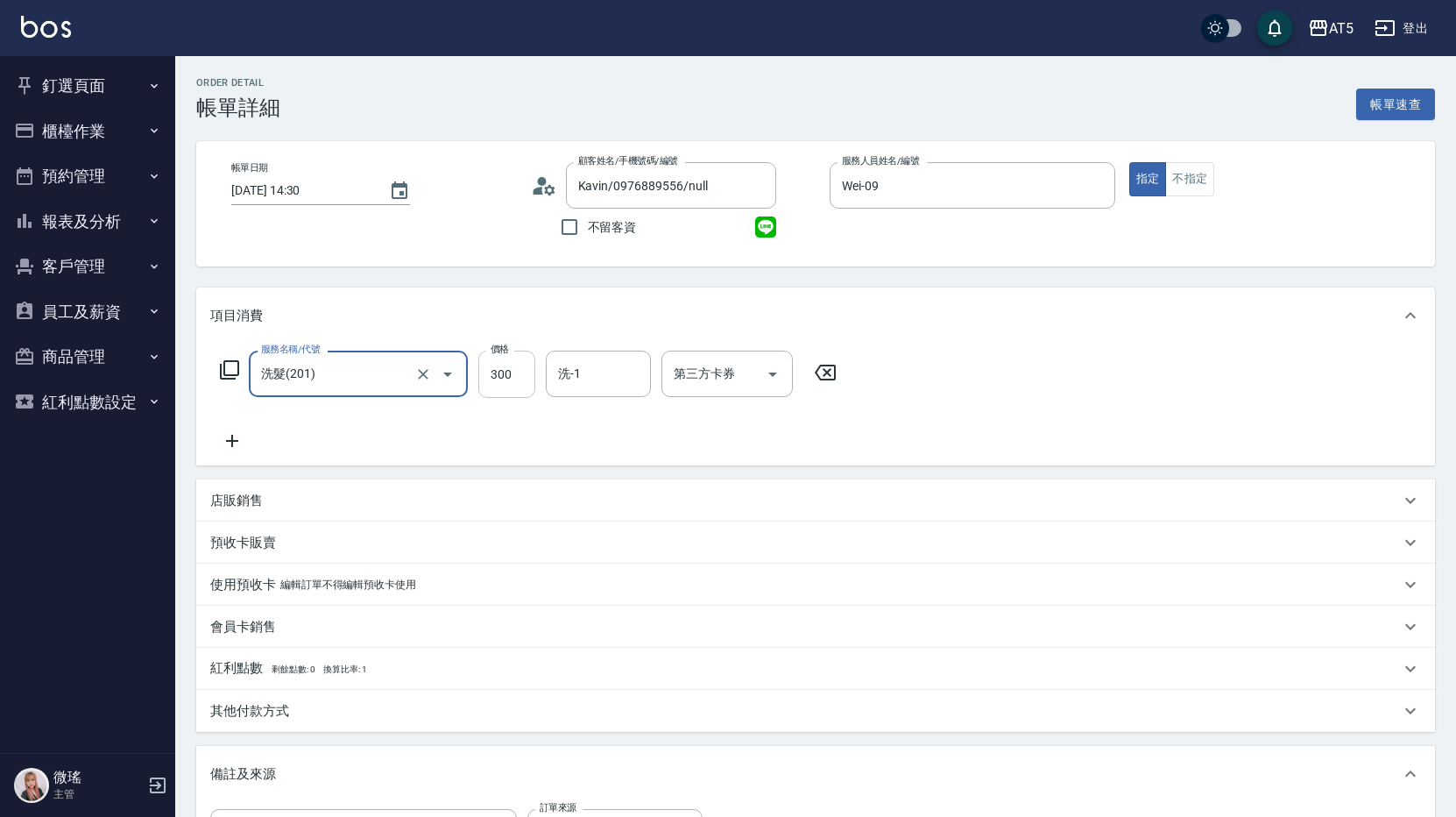
click at [515, 382] on input "300" at bounding box center [507, 374] width 57 height 47
type input "0"
type input "200"
type input "20"
type input "200"
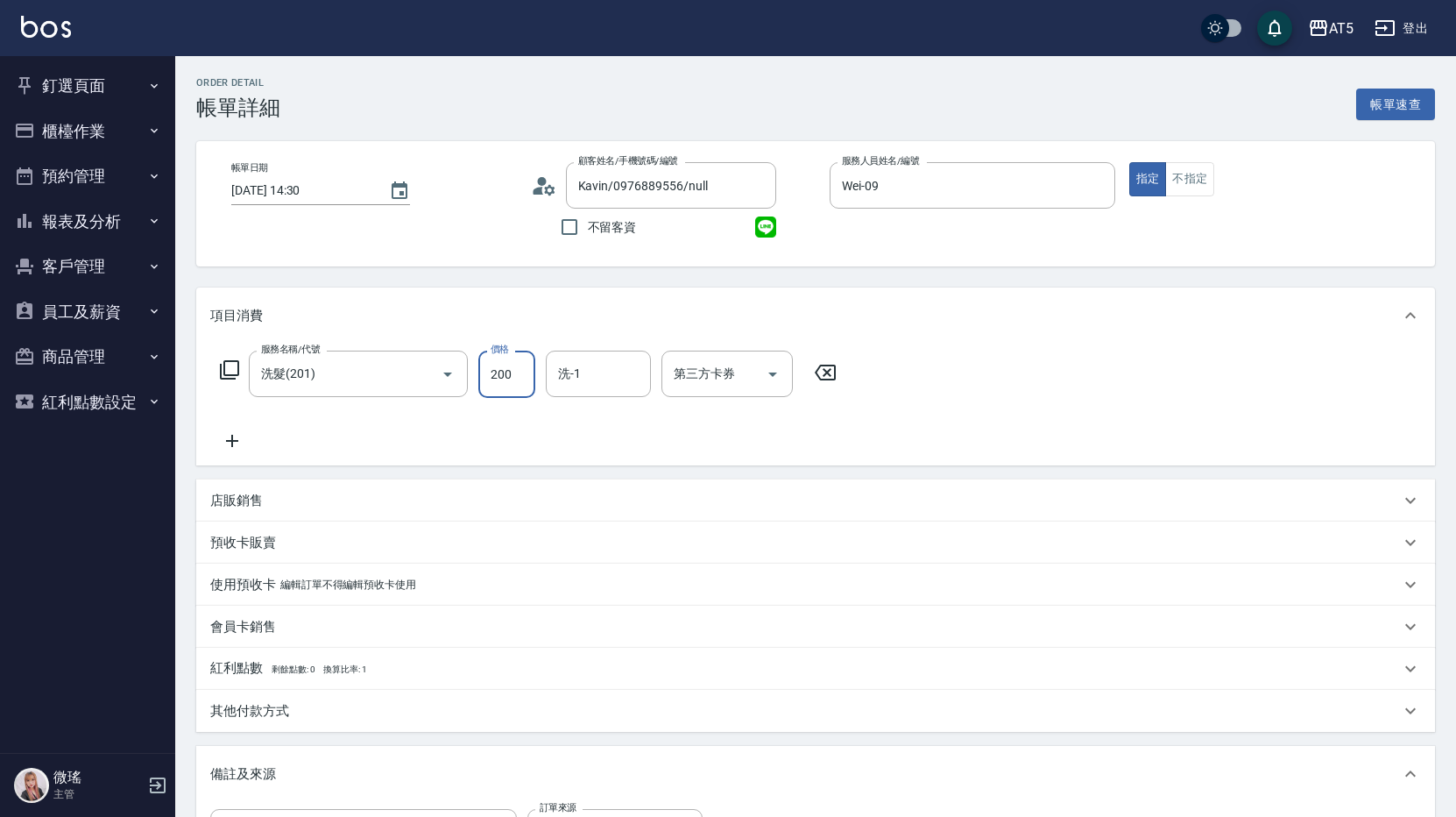
drag, startPoint x: 409, startPoint y: 408, endPoint x: 378, endPoint y: 417, distance: 32.3
click at [409, 409] on div "服務名稱/代號 洗髮(201) 服務名稱/代號 價格 200 價格 洗-1 洗-1 第三方卡券 第三方卡券" at bounding box center [529, 401] width 637 height 101
click at [235, 439] on icon at bounding box center [233, 441] width 44 height 21
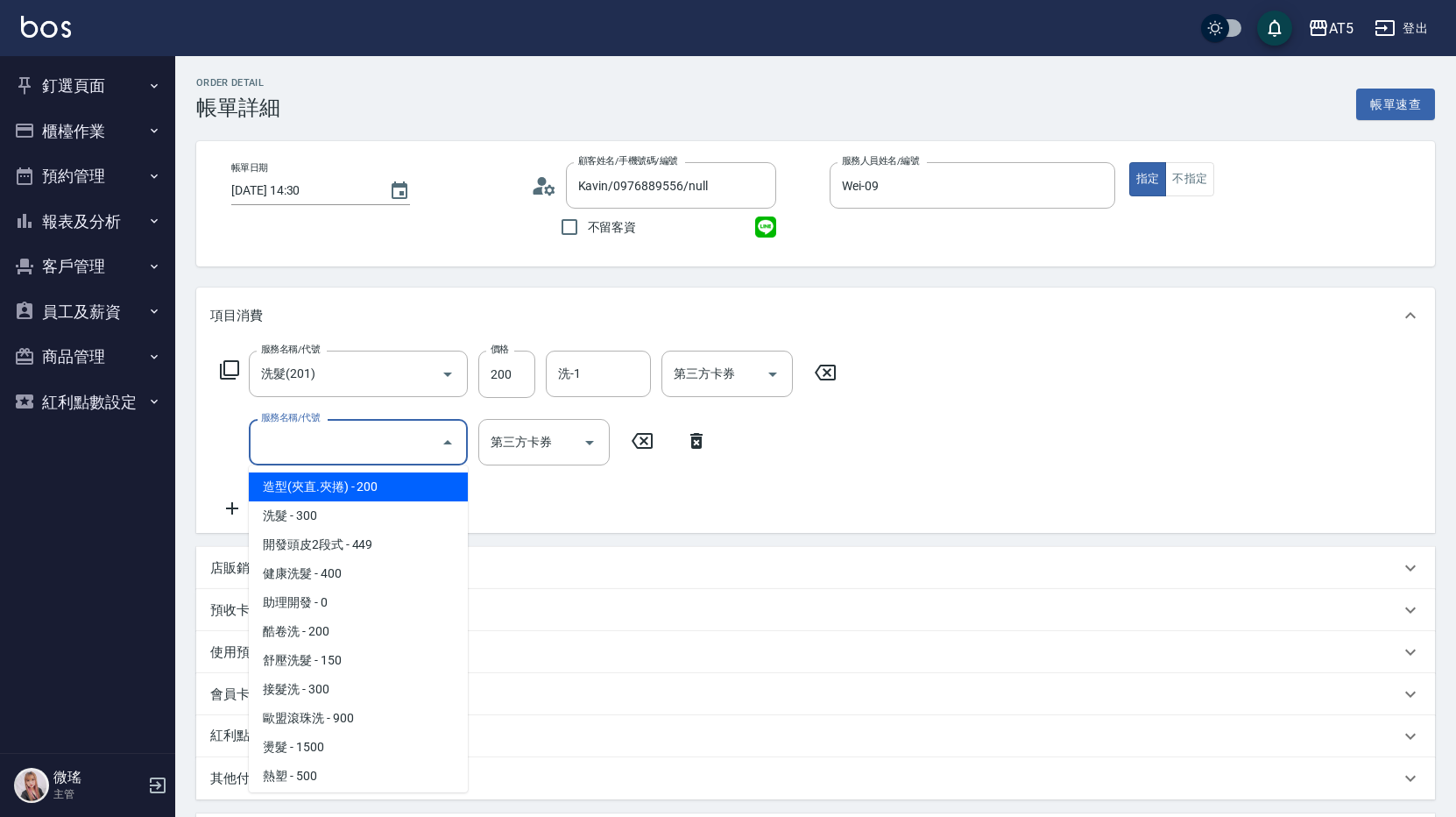
click at [276, 445] on input "服務名稱/代號" at bounding box center [345, 442] width 177 height 30
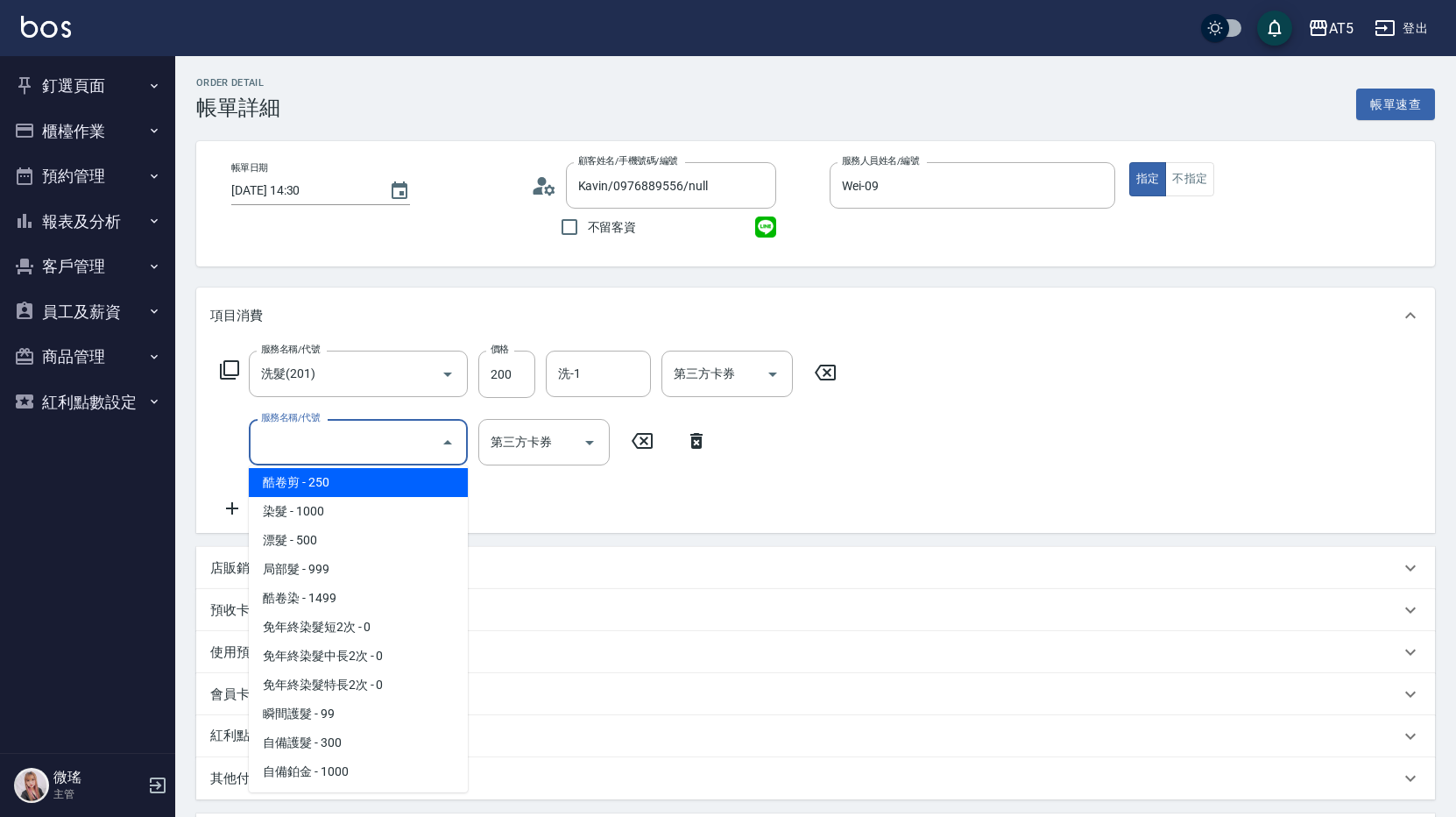
scroll to position [263, 0]
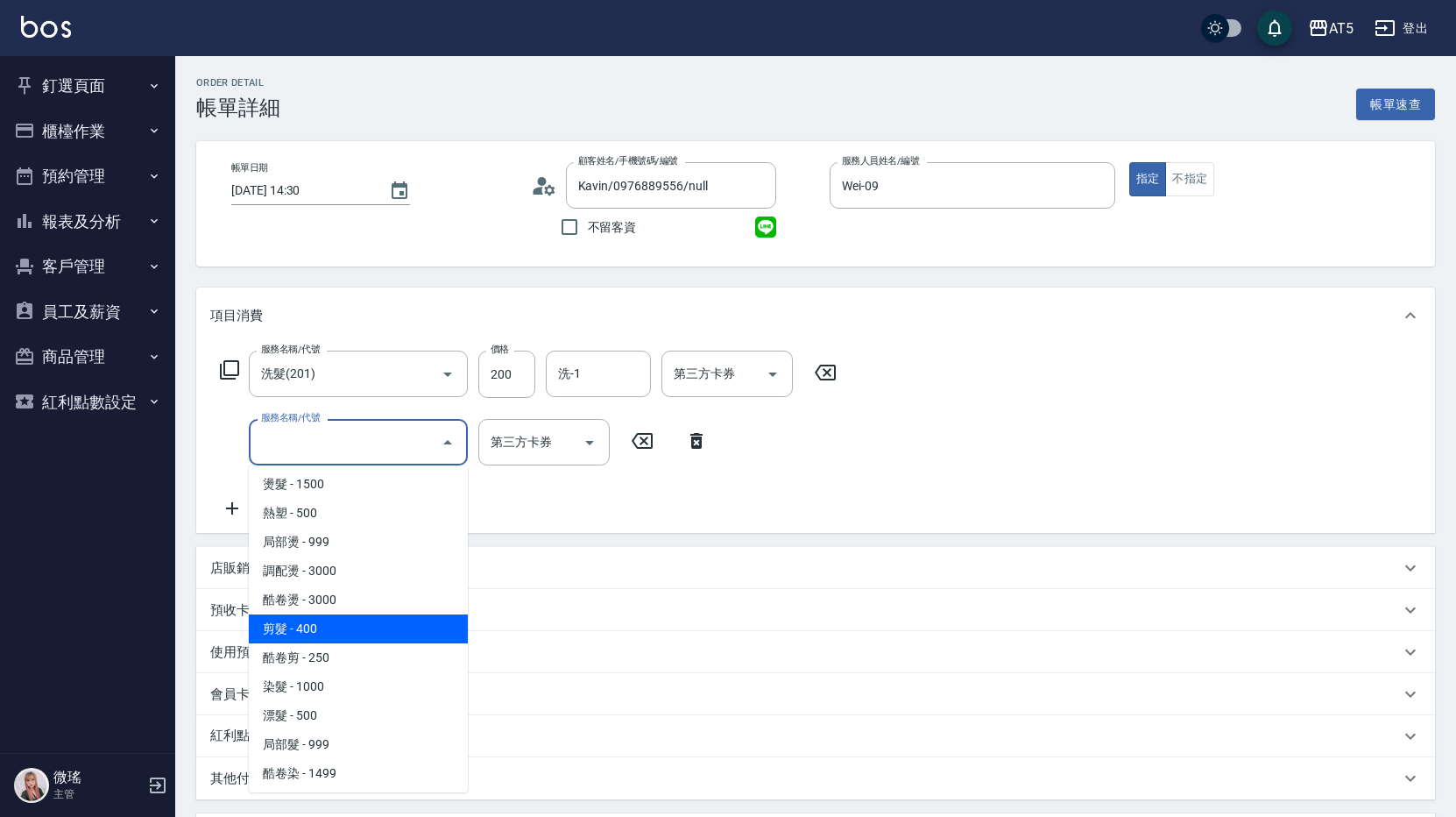
click at [342, 619] on span "剪髮 - 400" at bounding box center [359, 628] width 219 height 29
type input "60"
type input "剪髮(401)"
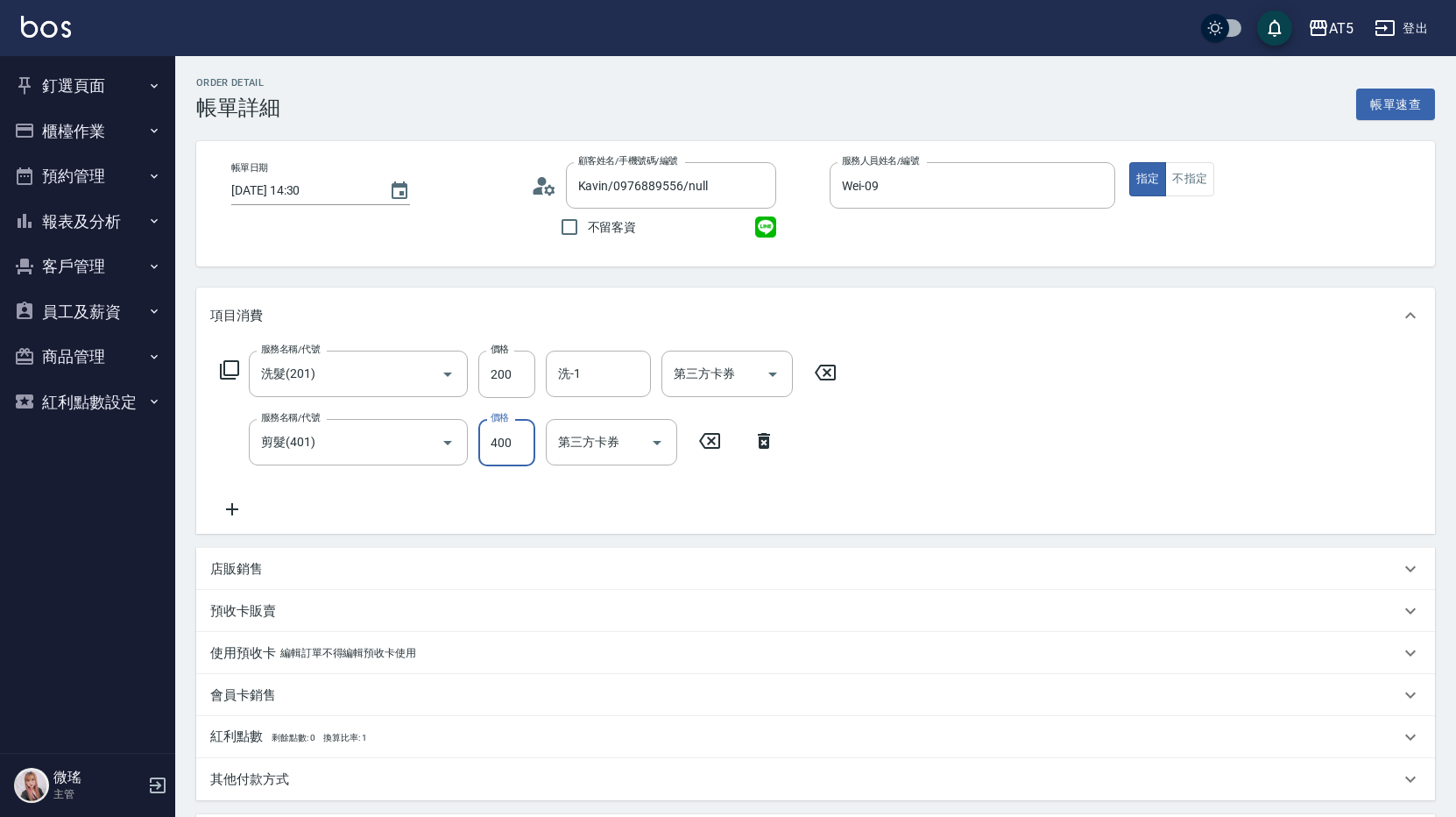
click at [509, 444] on input "400" at bounding box center [507, 442] width 57 height 47
type input "20"
type input "50"
type input "70"
click at [648, 429] on div at bounding box center [656, 442] width 27 height 46
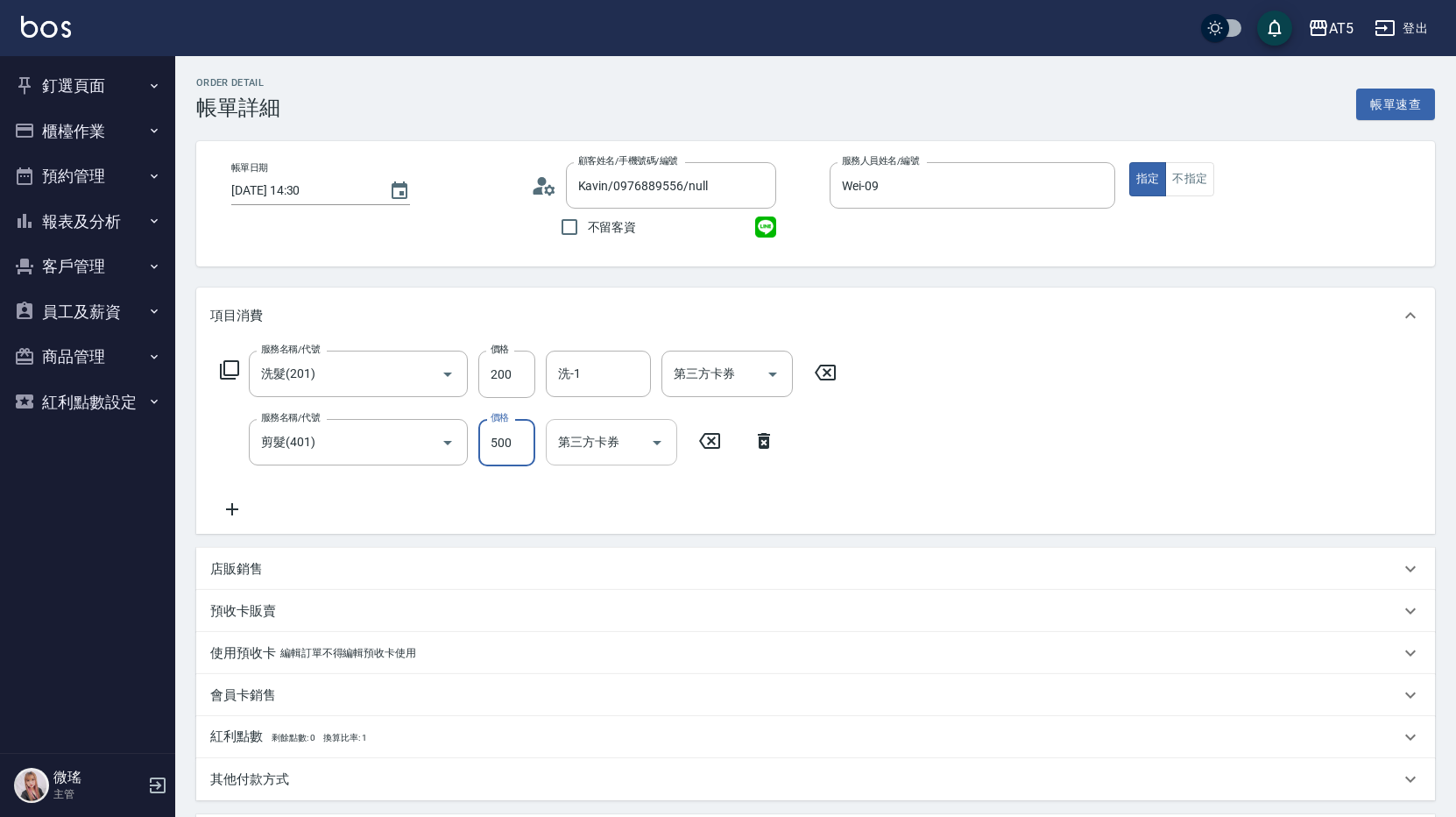
type input "500"
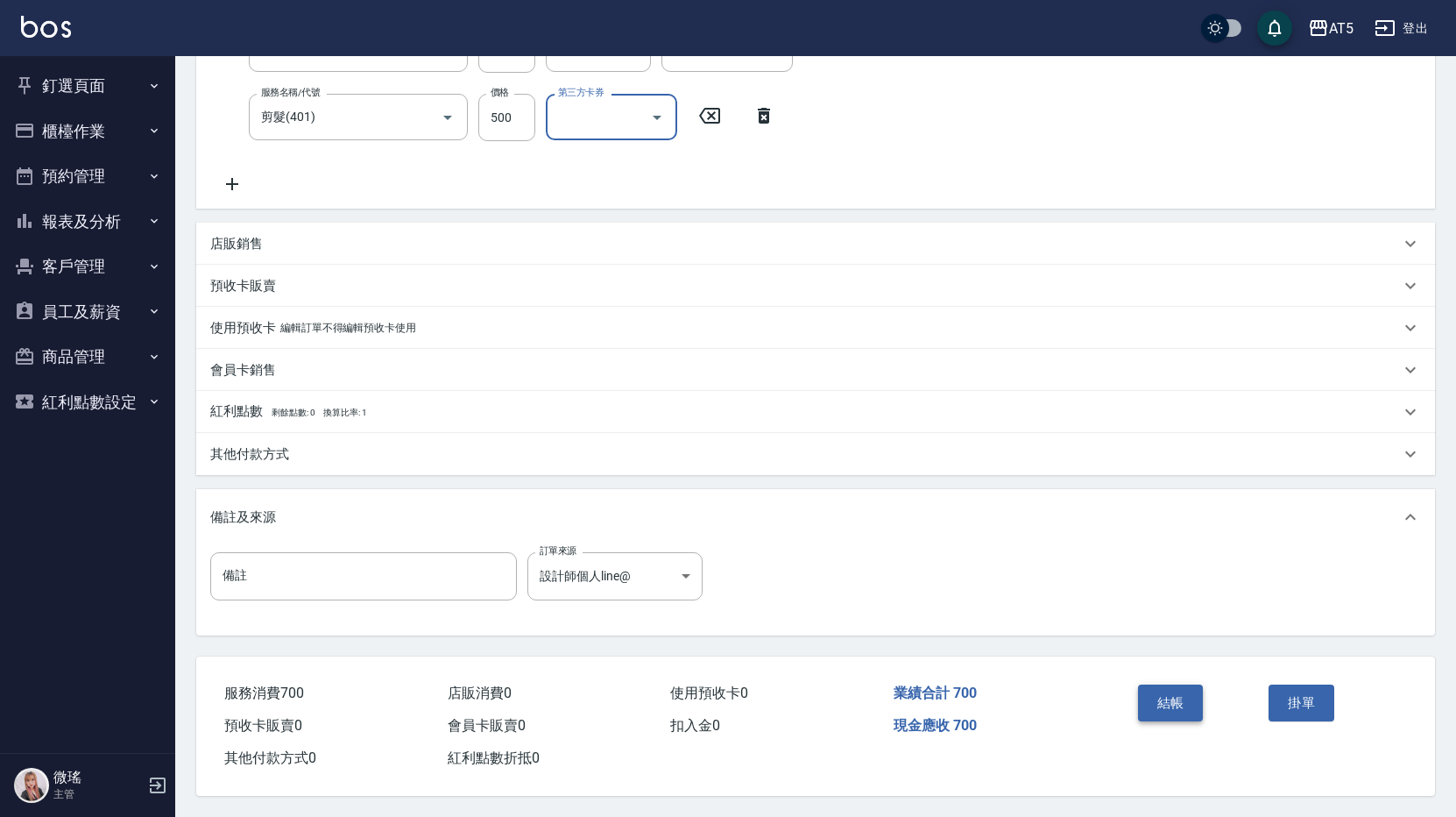
click at [1175, 711] on button "結帳" at bounding box center [1171, 703] width 65 height 37
